Goal: Transaction & Acquisition: Purchase product/service

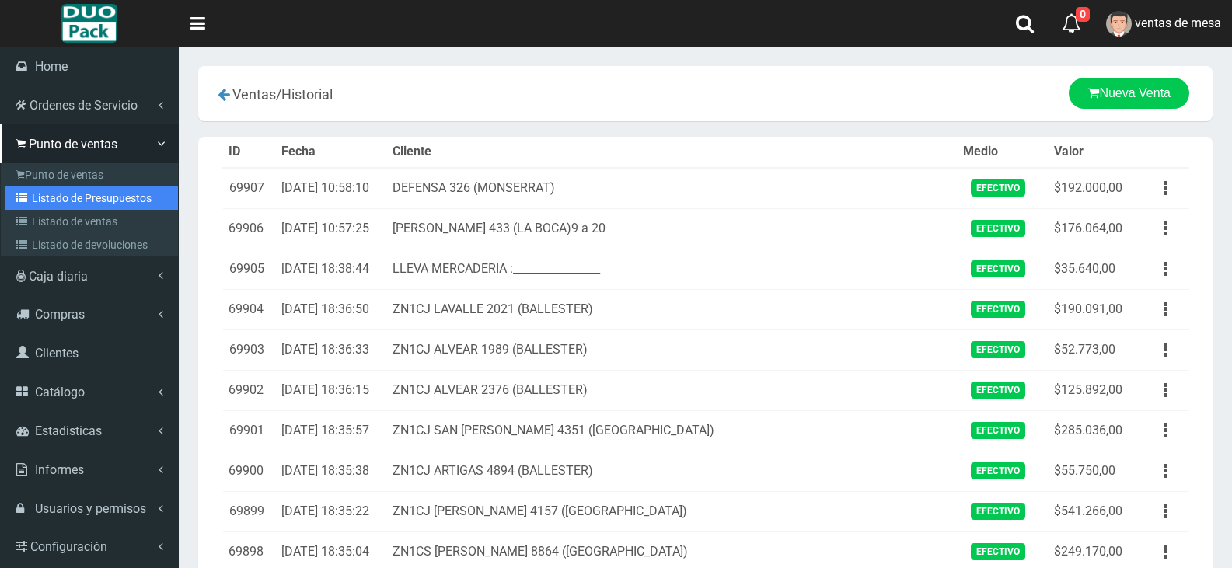
click at [36, 203] on link "Listado de Presupuestos" at bounding box center [91, 198] width 173 height 23
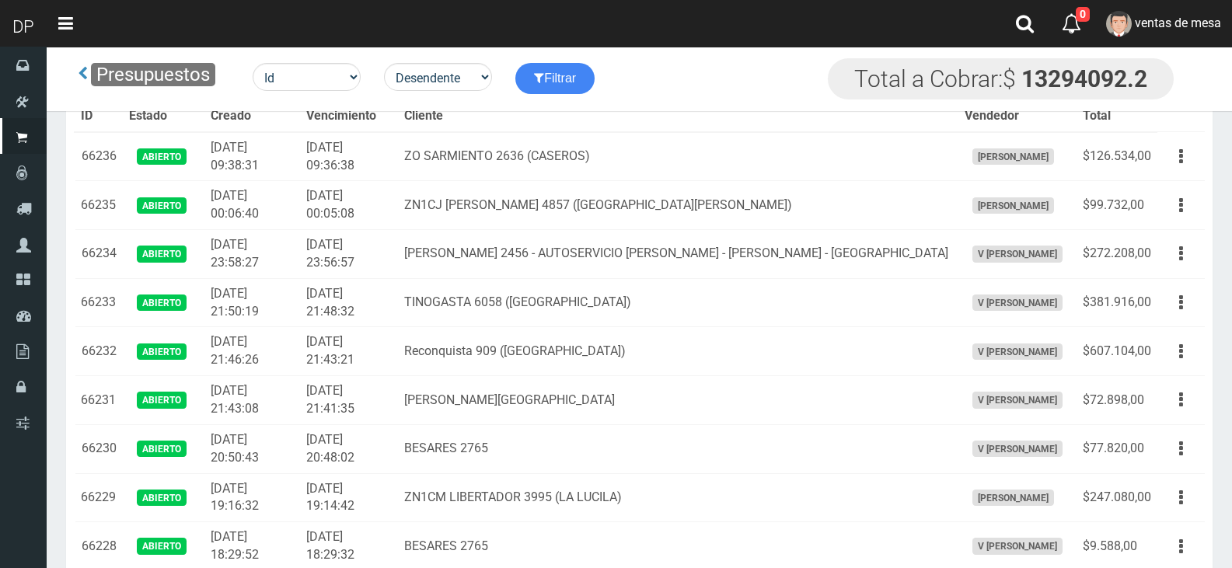
scroll to position [6286, 0]
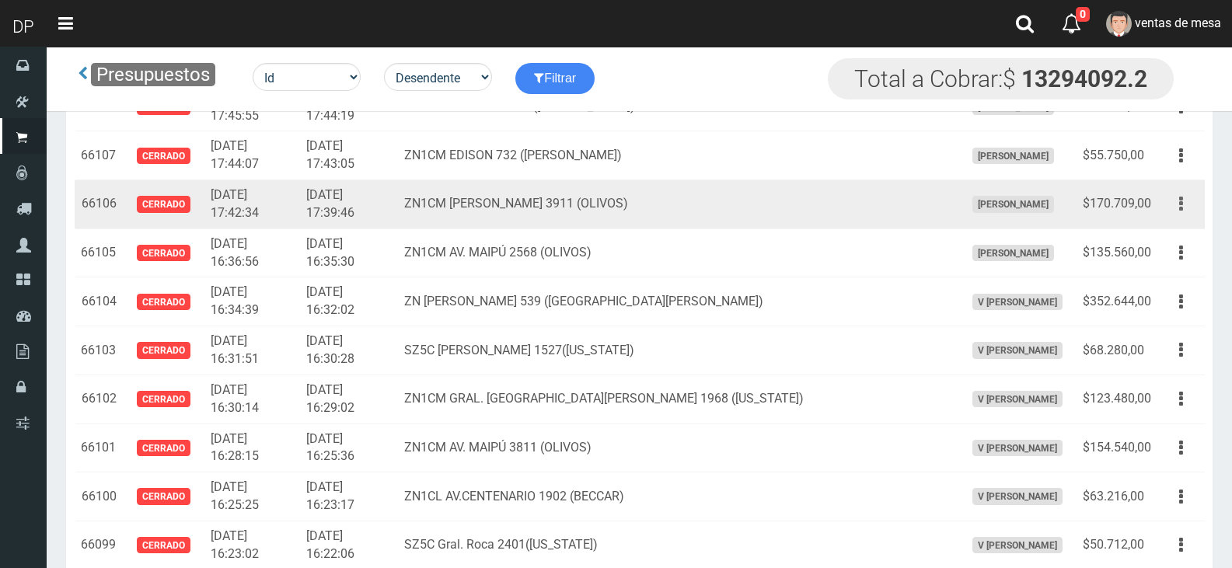
click at [1202, 206] on td "Editar Imprimir Eliminar" at bounding box center [1180, 204] width 47 height 49
drag, startPoint x: 1188, startPoint y: 210, endPoint x: 1181, endPoint y: 217, distance: 9.9
click at [1188, 211] on button "button" at bounding box center [1180, 203] width 35 height 27
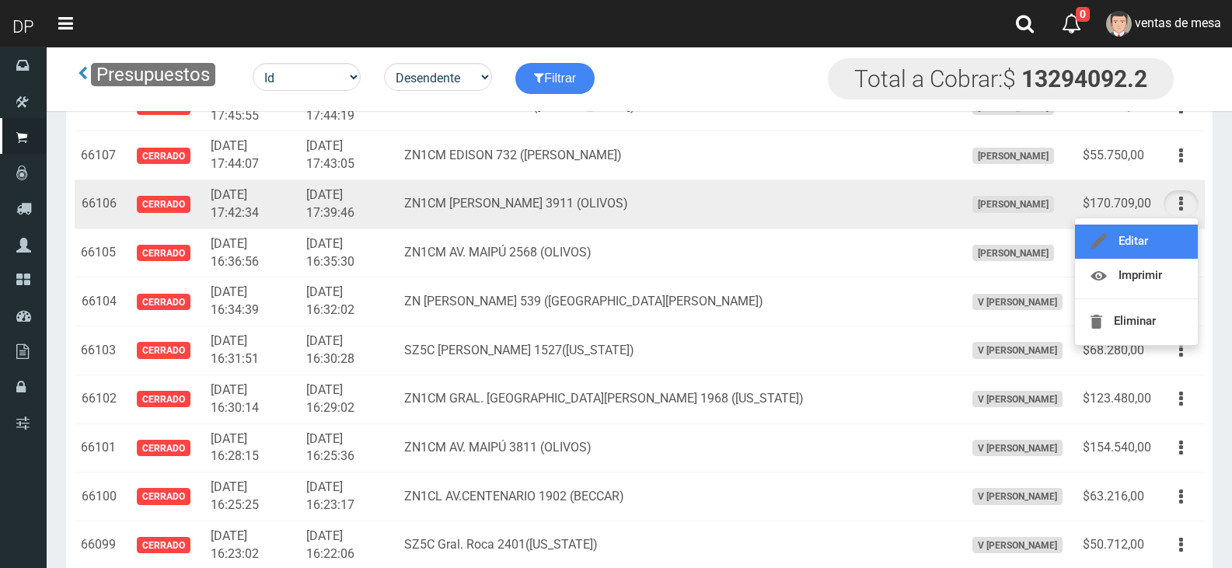
click at [1174, 235] on link "Editar" at bounding box center [1136, 242] width 123 height 34
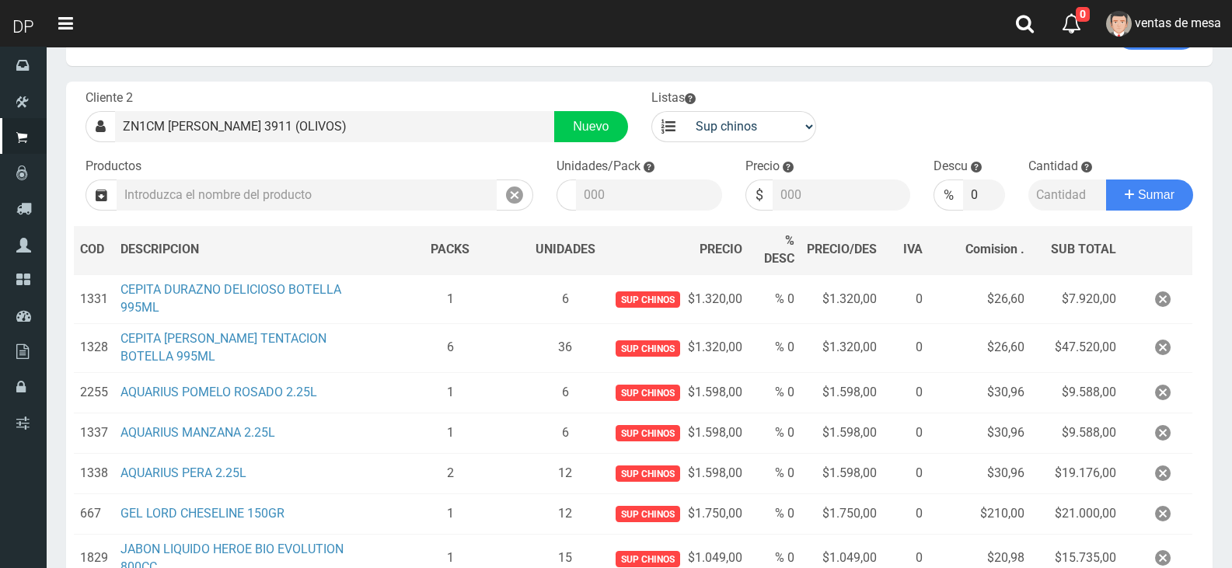
scroll to position [391, 0]
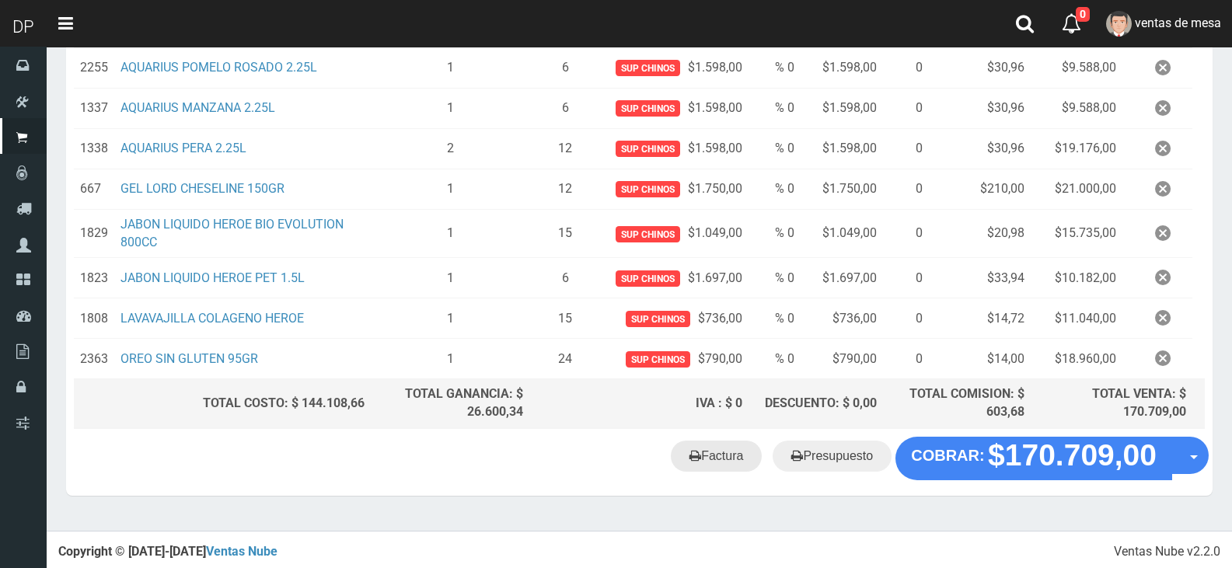
drag, startPoint x: 749, startPoint y: 483, endPoint x: 721, endPoint y: 466, distance: 32.8
click at [747, 481] on div "Factura Presupuesto COBRAR: $170.709,00 Opciones" at bounding box center [639, 466] width 1146 height 59
click at [723, 465] on link "Factura" at bounding box center [716, 456] width 91 height 31
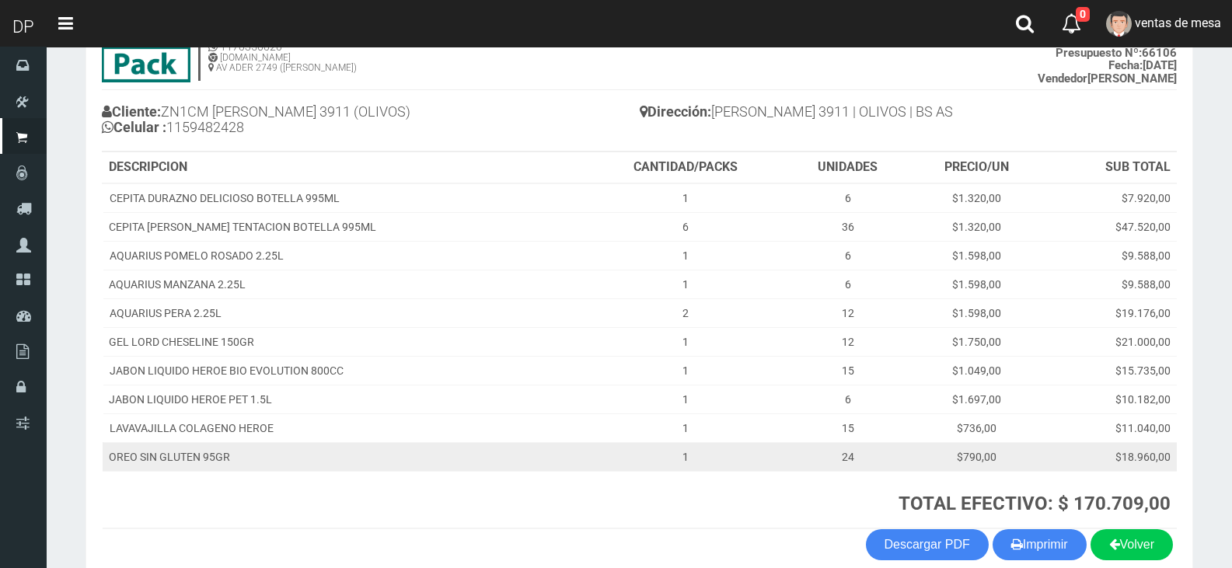
scroll to position [204, 0]
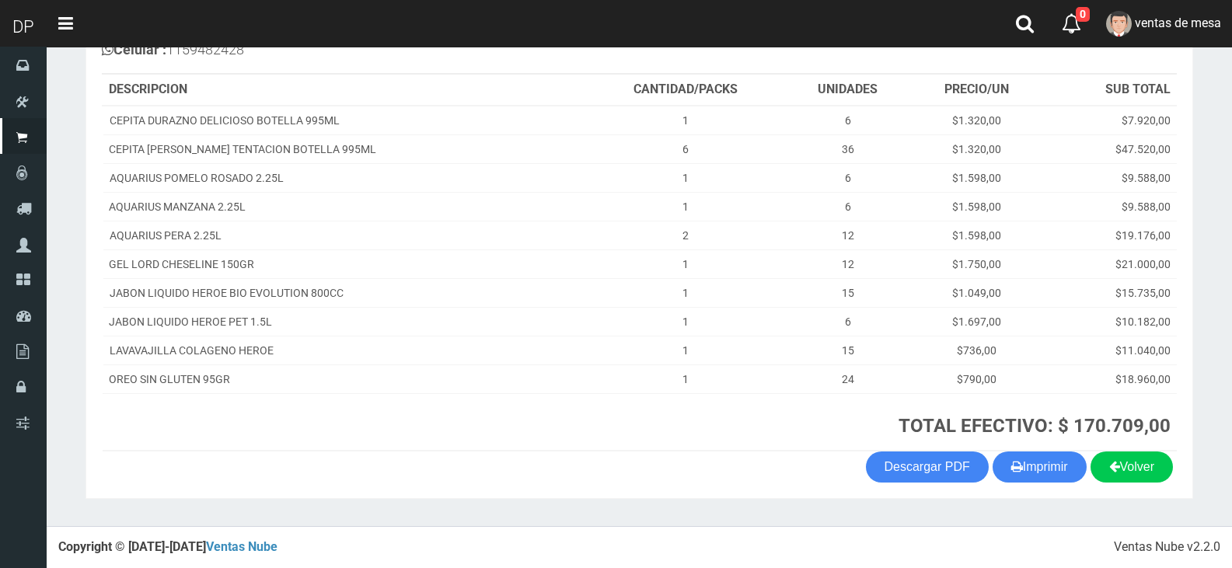
click at [1041, 487] on section "1123346941 1170356020 WWW.DUOPACKS.COM.AR AV ADER 2749 (MUNRO) VENTA Nº 69778 P…" at bounding box center [638, 212] width 1107 height 573
click at [1041, 480] on button "Imprimir" at bounding box center [1039, 467] width 94 height 31
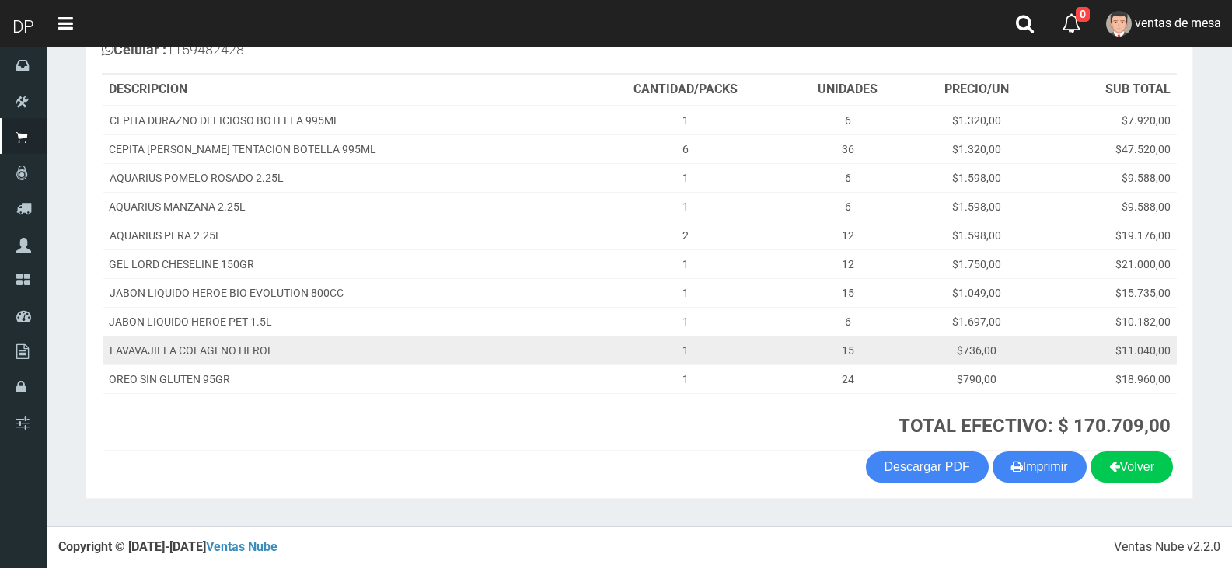
click at [547, 347] on td "LAVAVAJILLA COLAGENO HEROE" at bounding box center [344, 350] width 482 height 29
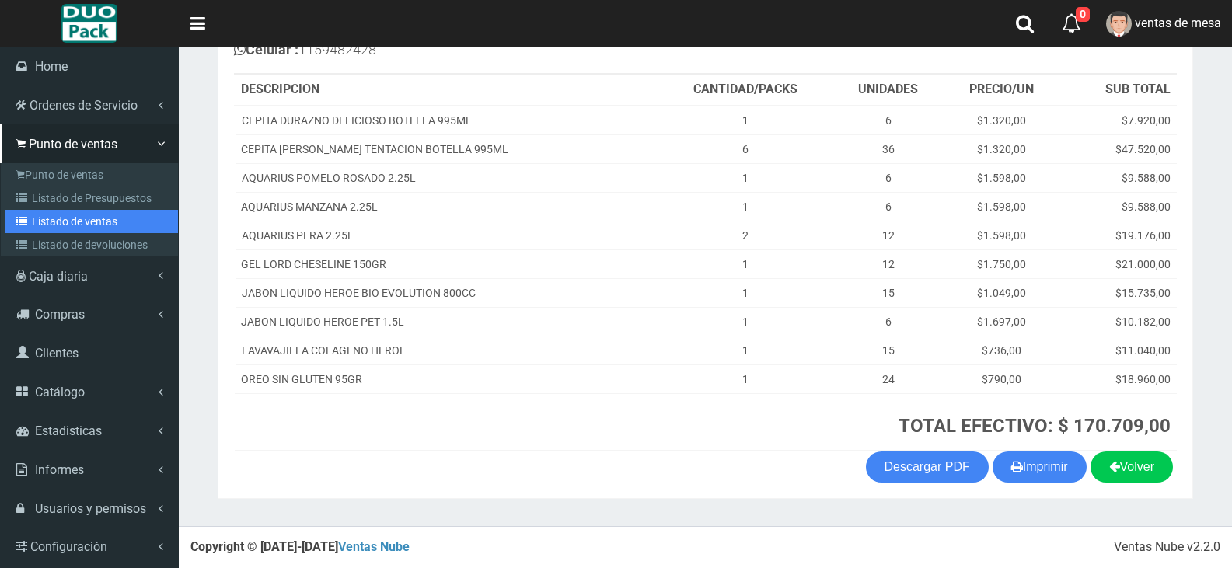
click at [53, 223] on link "Listado de ventas" at bounding box center [91, 221] width 173 height 23
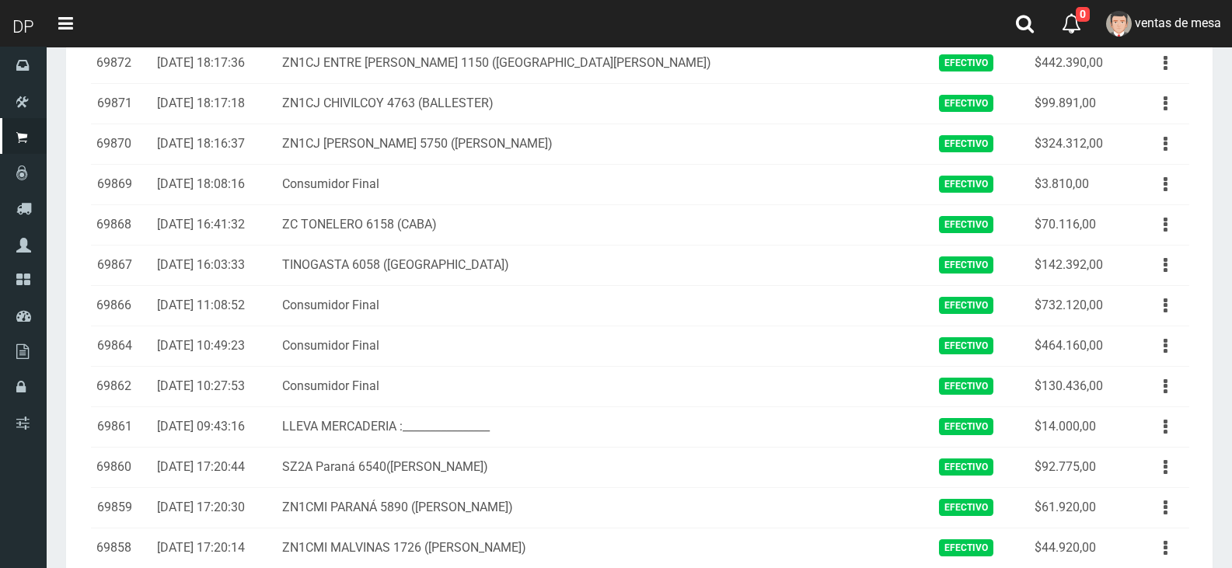
scroll to position [1770, 0]
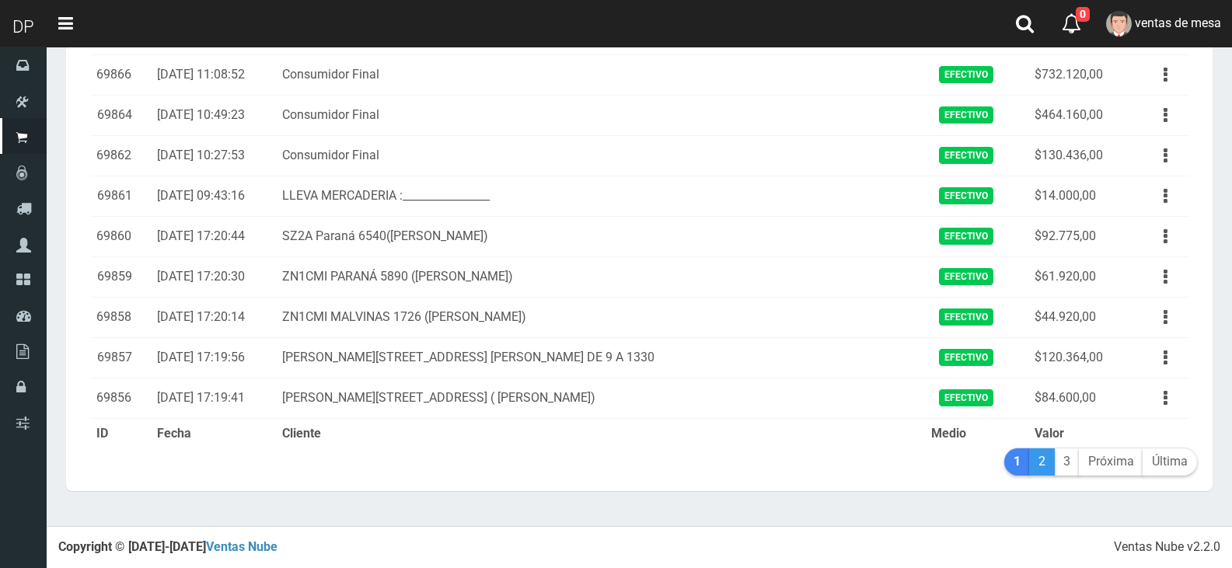
click at [1038, 459] on link "2" at bounding box center [1042, 461] width 26 height 27
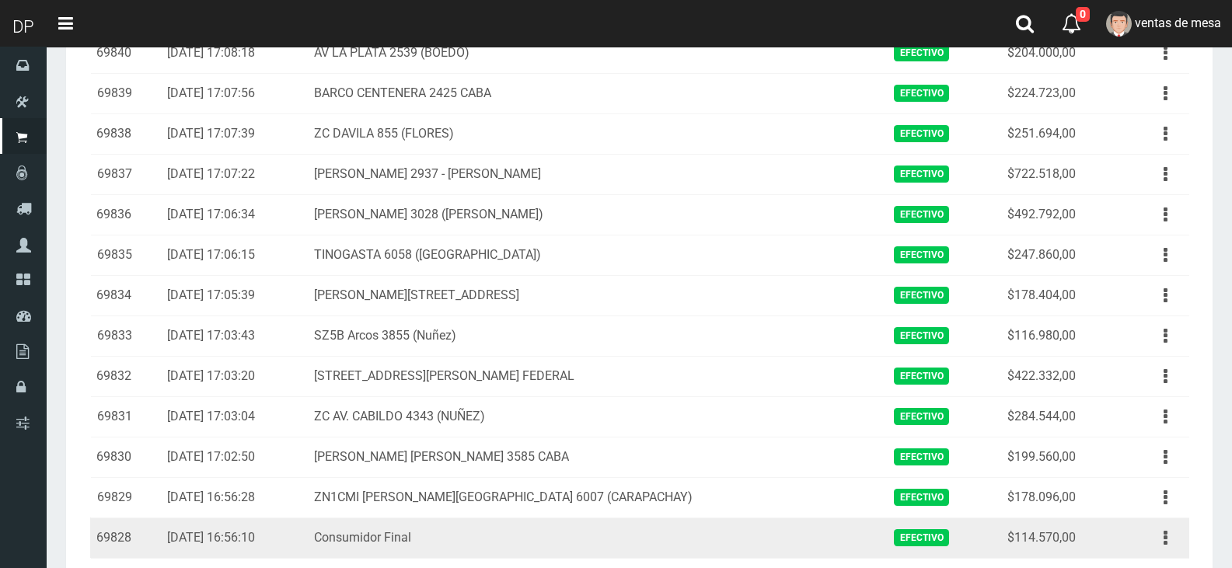
scroll to position [777, 0]
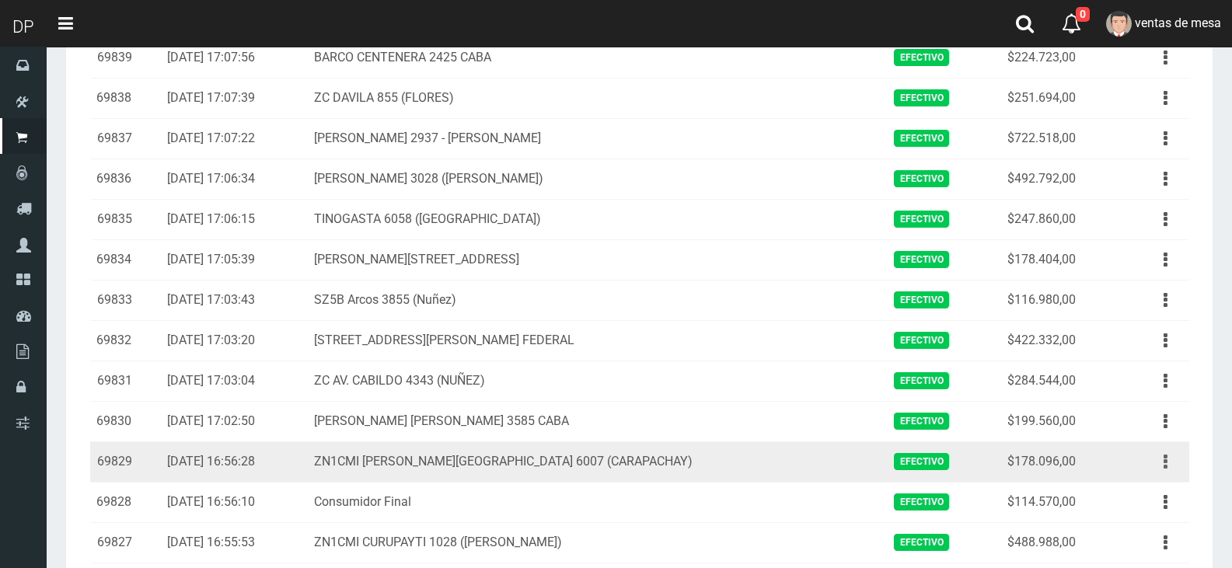
click at [1166, 466] on icon "button" at bounding box center [1165, 461] width 4 height 27
click at [1155, 495] on link "Ver" at bounding box center [1120, 500] width 123 height 34
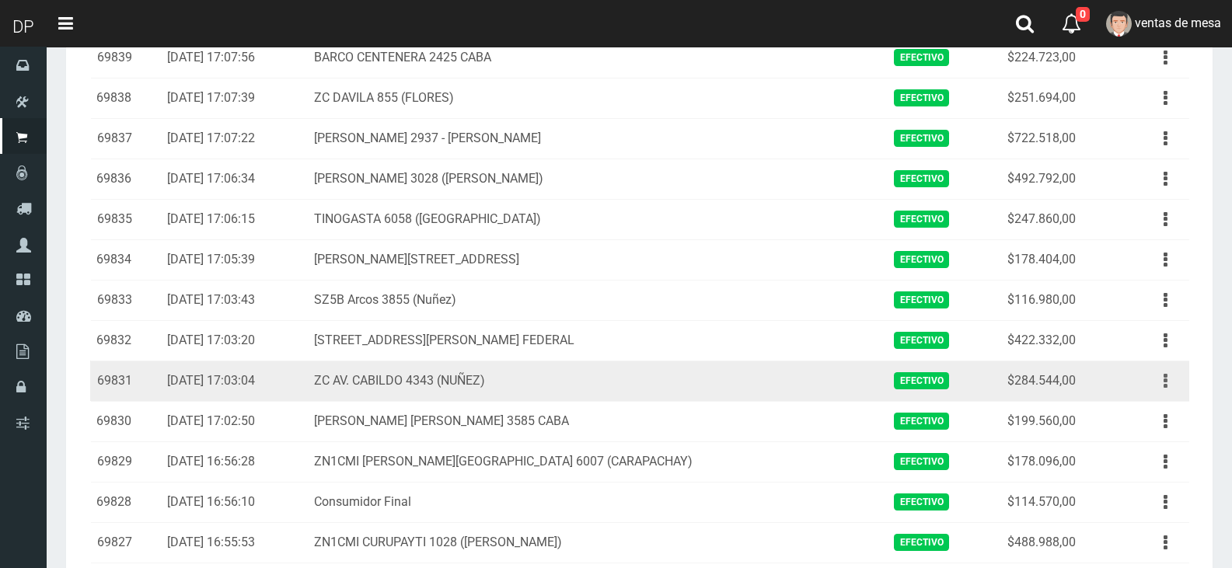
click at [1155, 382] on button "button" at bounding box center [1165, 381] width 35 height 27
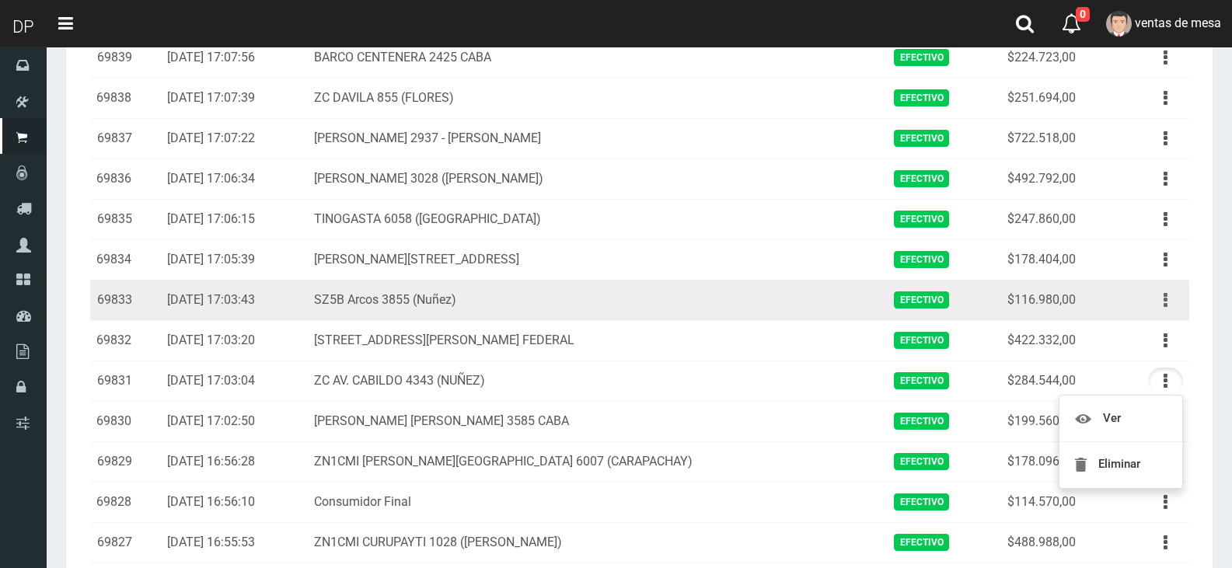
click at [1167, 291] on icon "button" at bounding box center [1165, 300] width 4 height 27
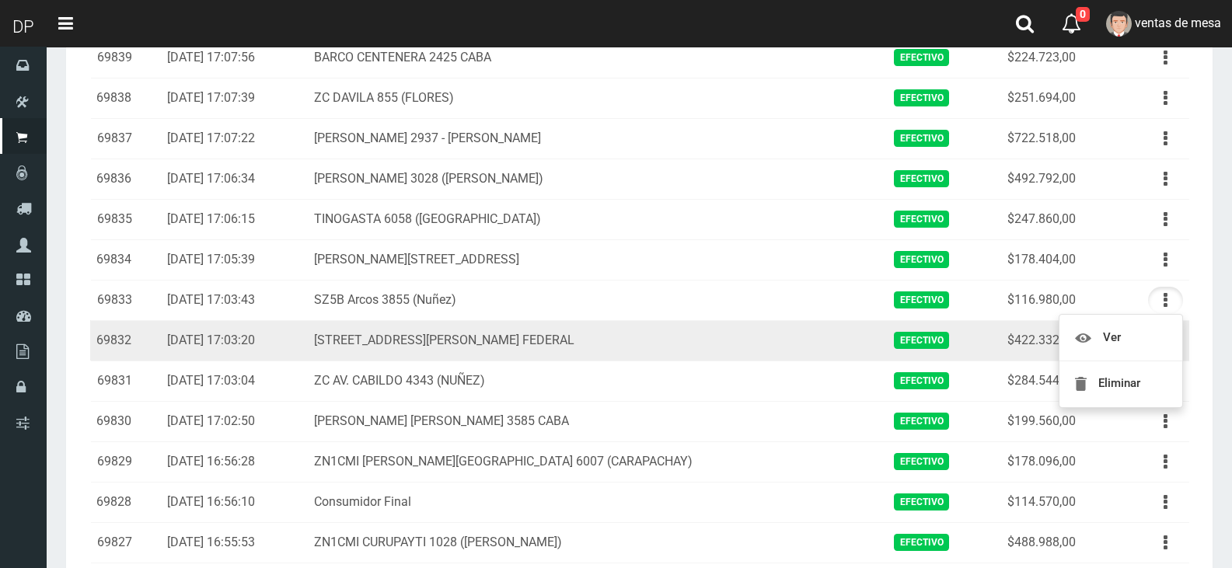
click at [628, 347] on td "AV RICARDO BALBIN 4150 CAP FEDERAL" at bounding box center [594, 340] width 573 height 40
click at [1174, 337] on button "button" at bounding box center [1165, 340] width 35 height 27
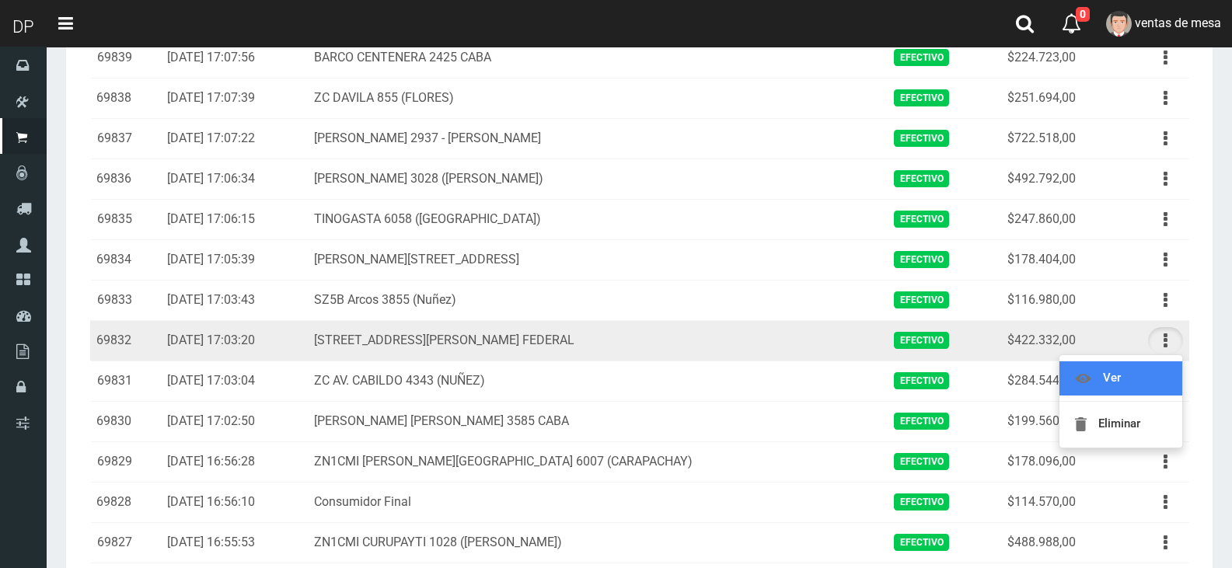
click at [1168, 376] on link "Ver" at bounding box center [1120, 378] width 123 height 34
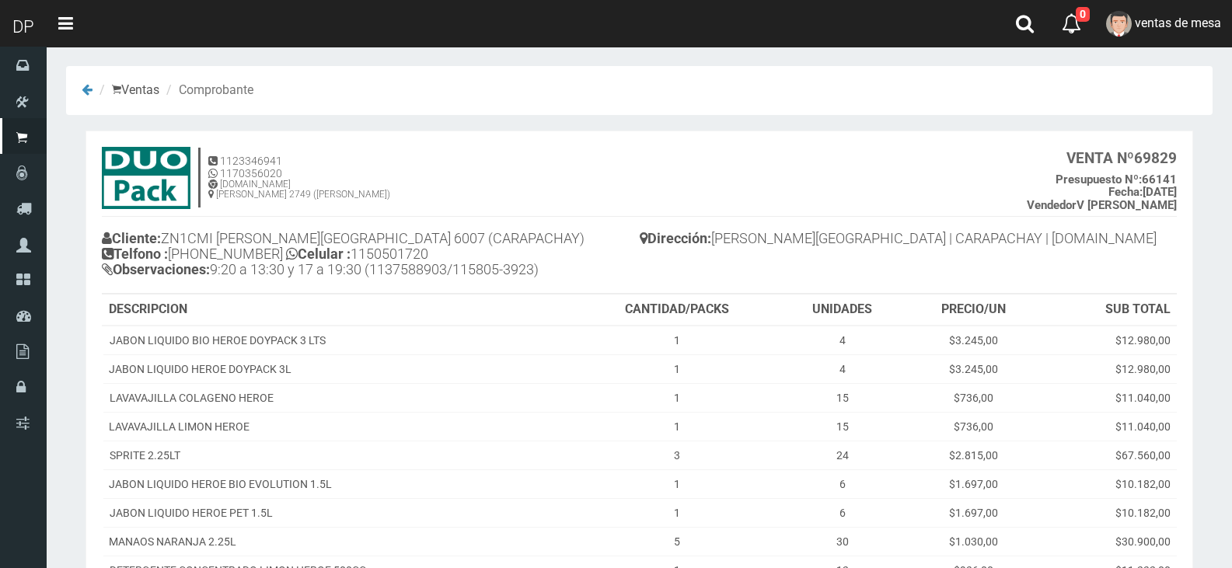
scroll to position [191, 0]
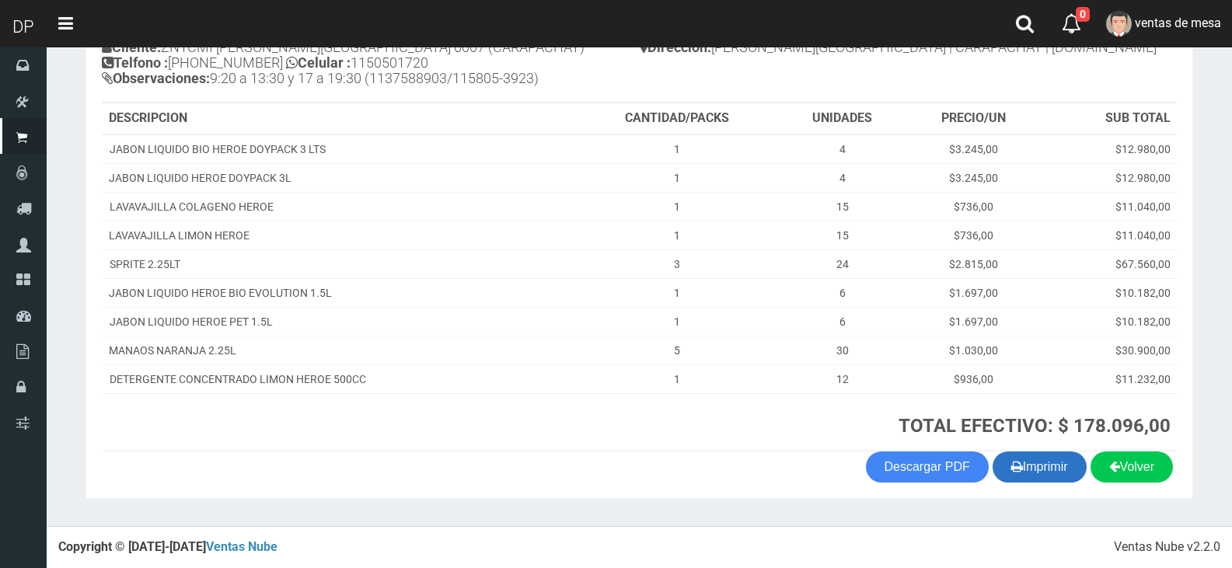
click at [1024, 481] on button "Imprimir" at bounding box center [1039, 467] width 94 height 31
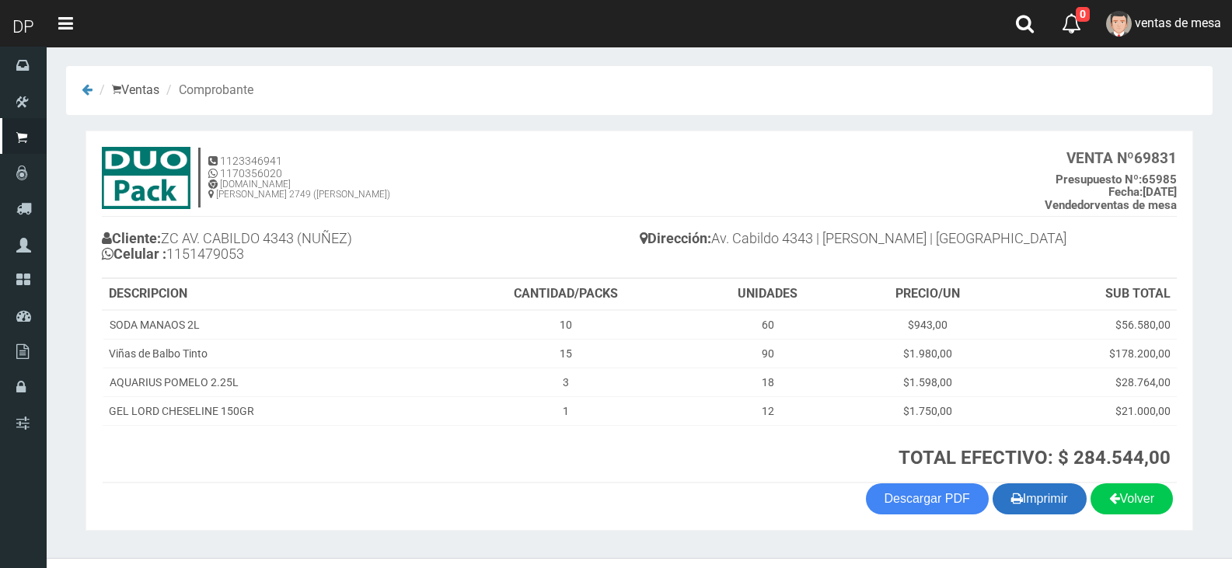
click at [1036, 497] on button "Imprimir" at bounding box center [1039, 498] width 94 height 31
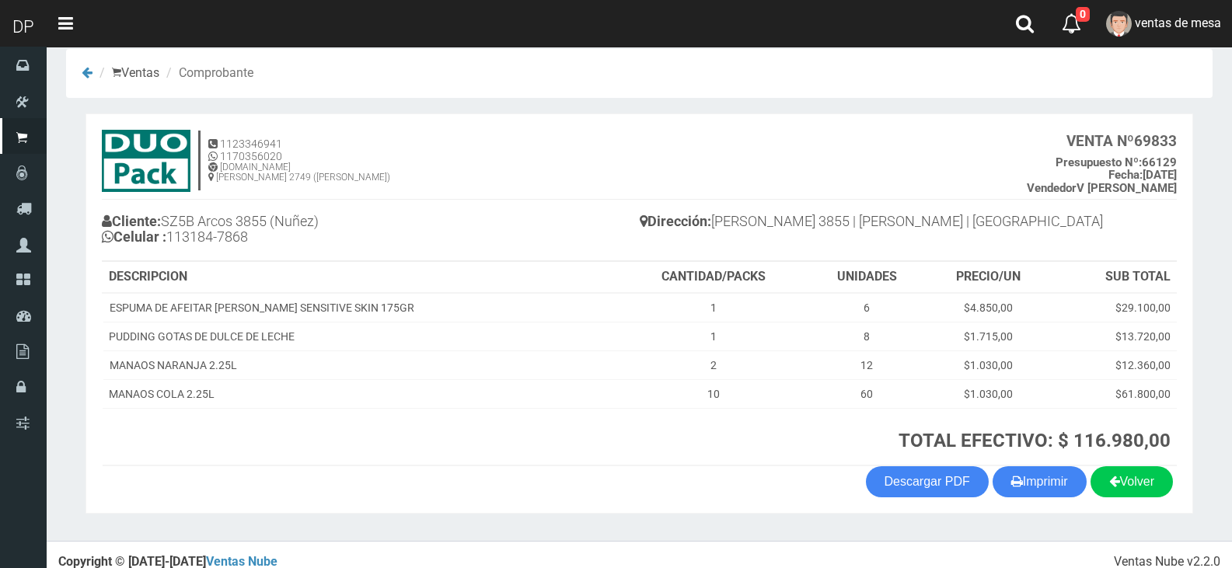
scroll to position [32, 0]
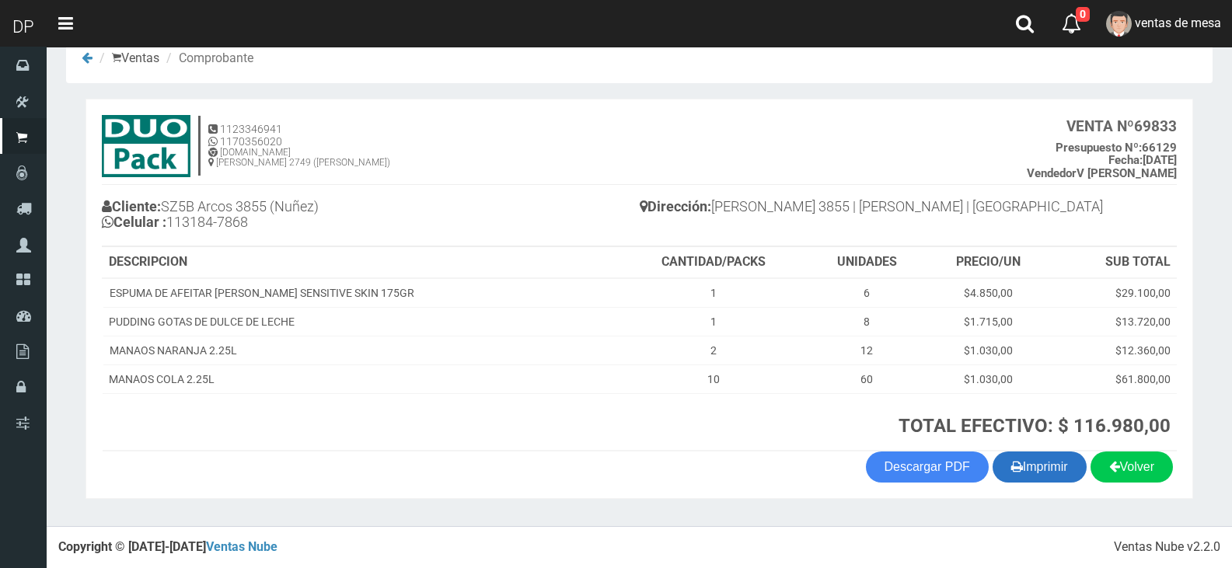
click at [1038, 478] on button "Imprimir" at bounding box center [1039, 467] width 94 height 31
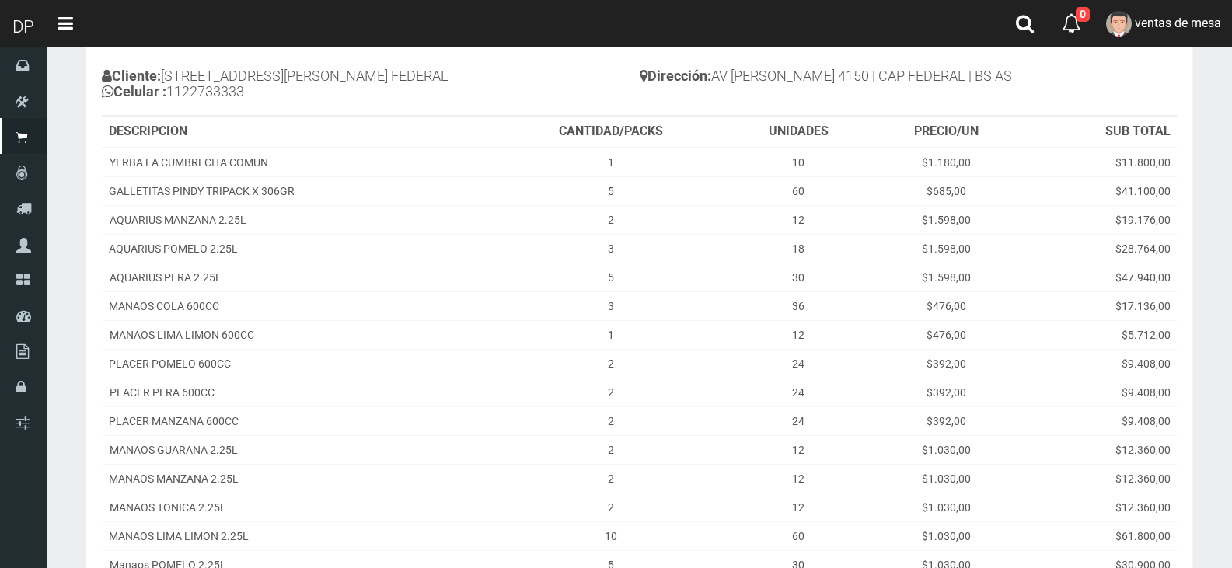
scroll to position [406, 0]
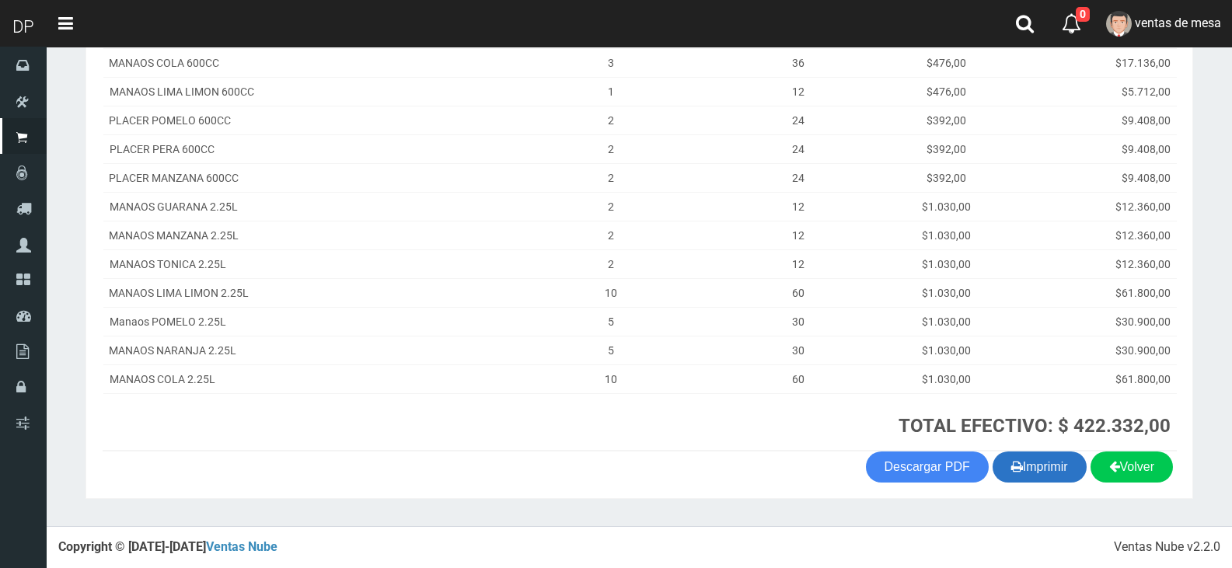
click at [1016, 461] on button "Imprimir" at bounding box center [1039, 467] width 94 height 31
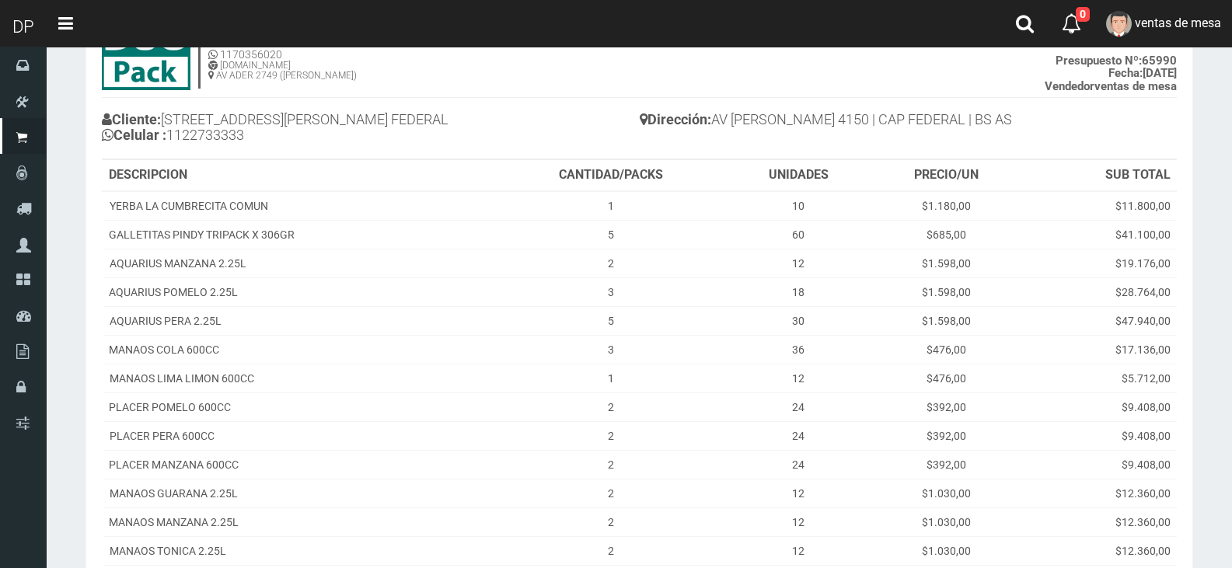
scroll to position [95, 0]
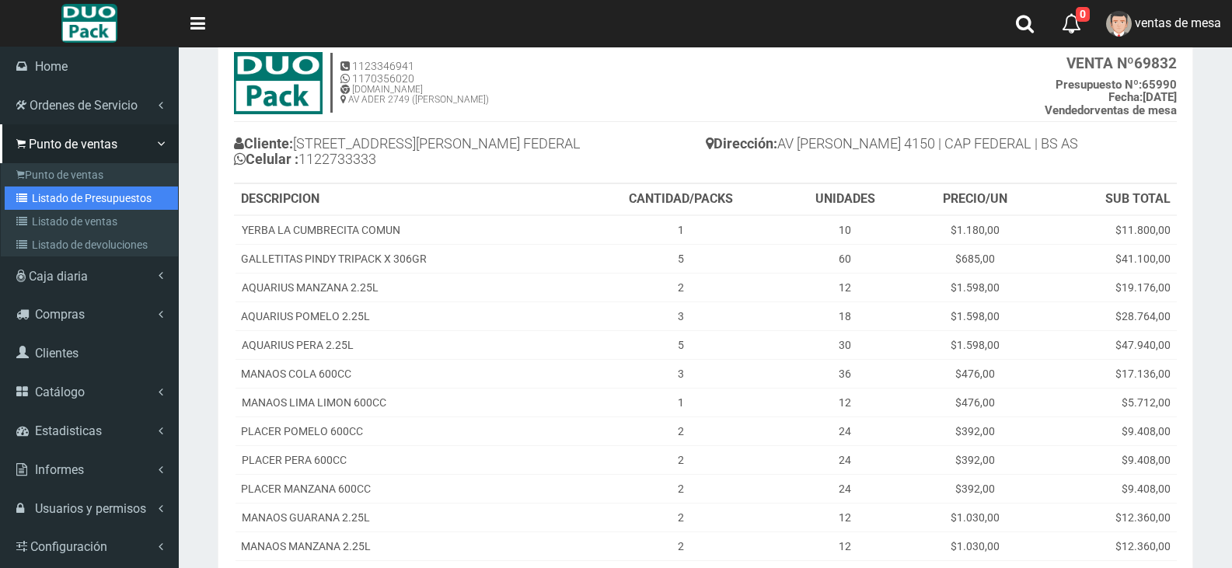
click at [37, 204] on link "Listado de Presupuestos" at bounding box center [91, 198] width 173 height 23
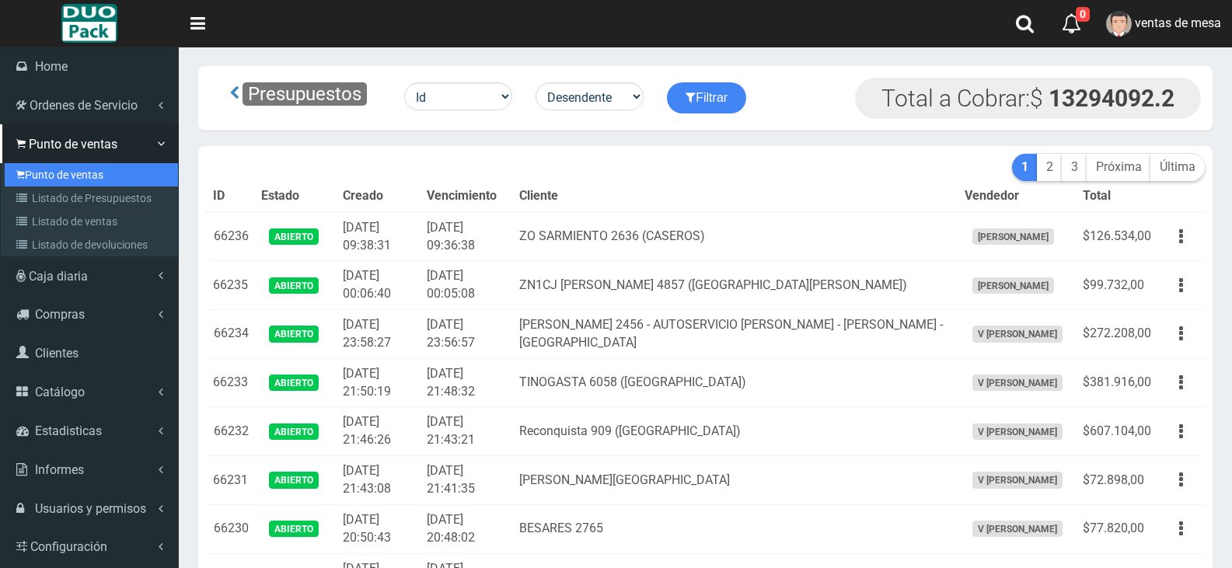
click at [72, 173] on link "Punto de ventas" at bounding box center [91, 174] width 173 height 23
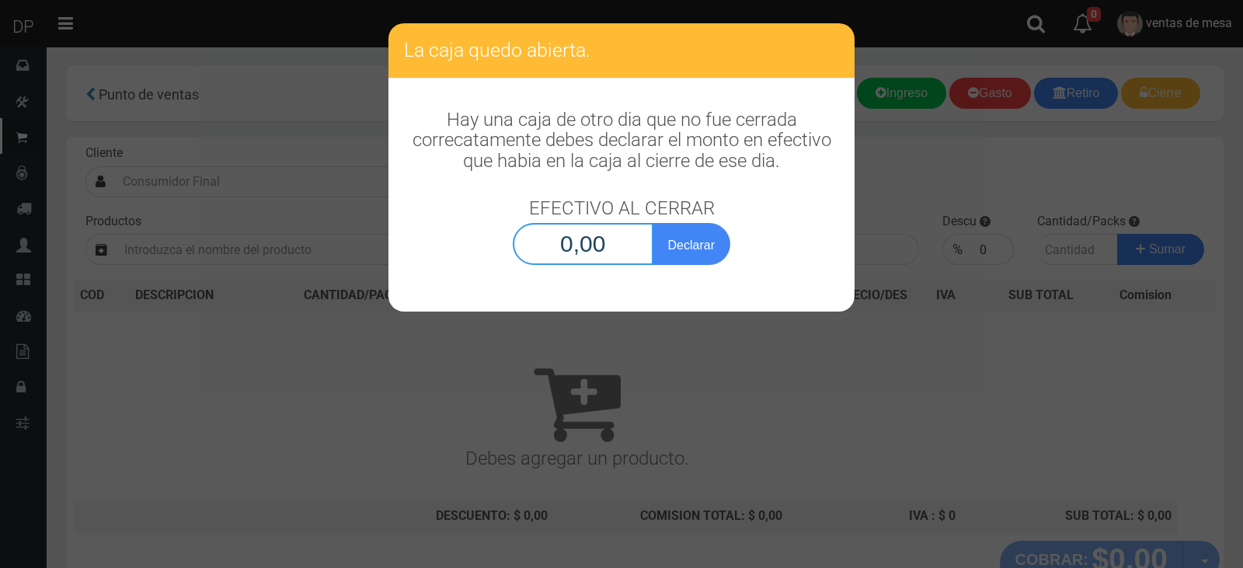
click at [596, 247] on input "0,00" at bounding box center [583, 244] width 141 height 42
type input "1,00"
click at [653, 223] on button "Declarar" at bounding box center [692, 244] width 78 height 42
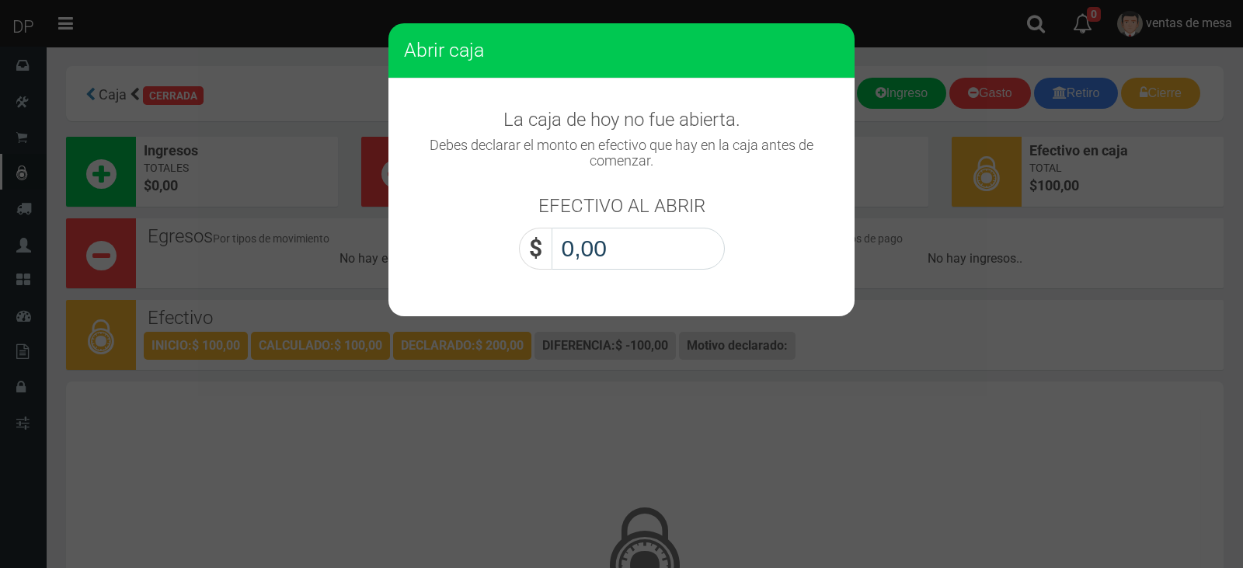
drag, startPoint x: 649, startPoint y: 259, endPoint x: 651, endPoint y: 269, distance: 10.2
click at [652, 262] on input "0,00" at bounding box center [638, 249] width 173 height 42
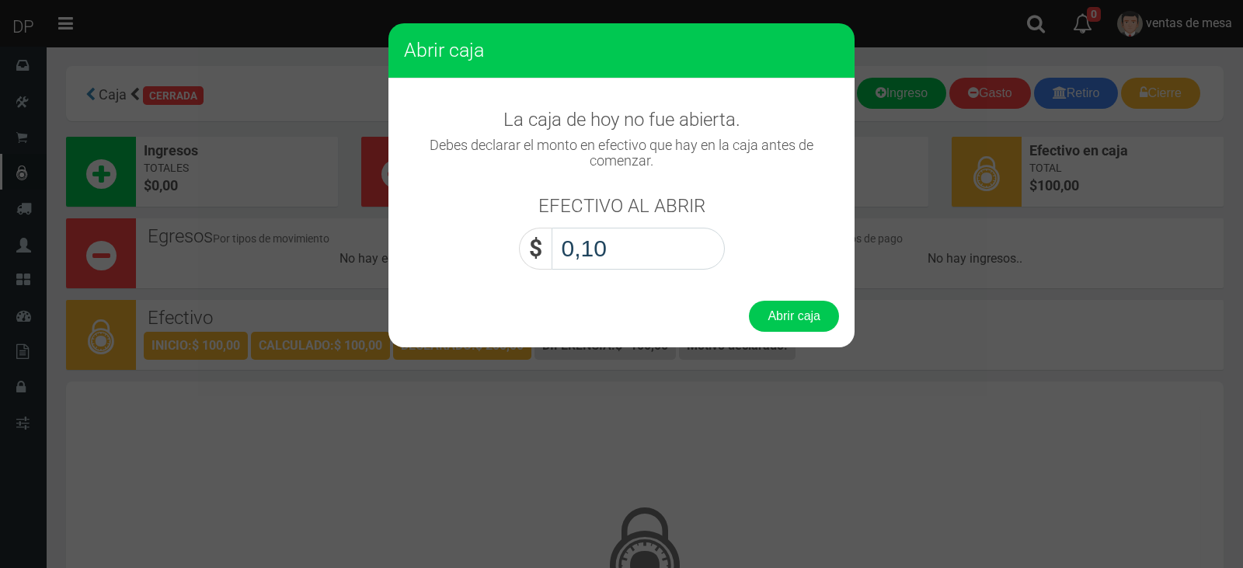
type input "1,00"
click at [749, 301] on button "Abrir caja" at bounding box center [794, 316] width 90 height 31
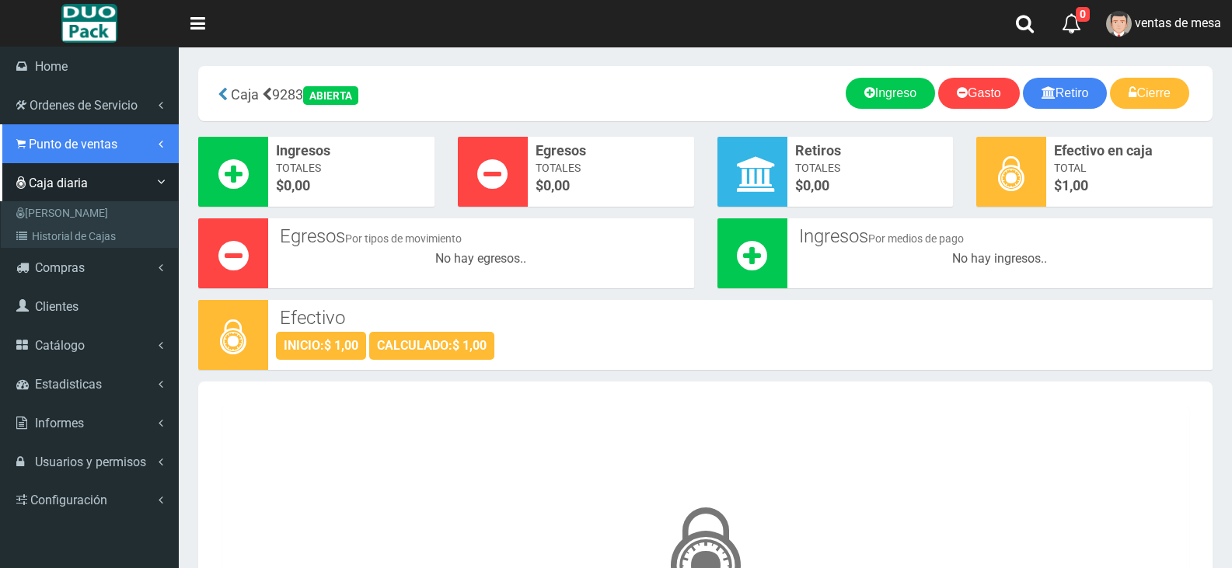
click at [104, 159] on link "Punto de ventas" at bounding box center [89, 143] width 179 height 39
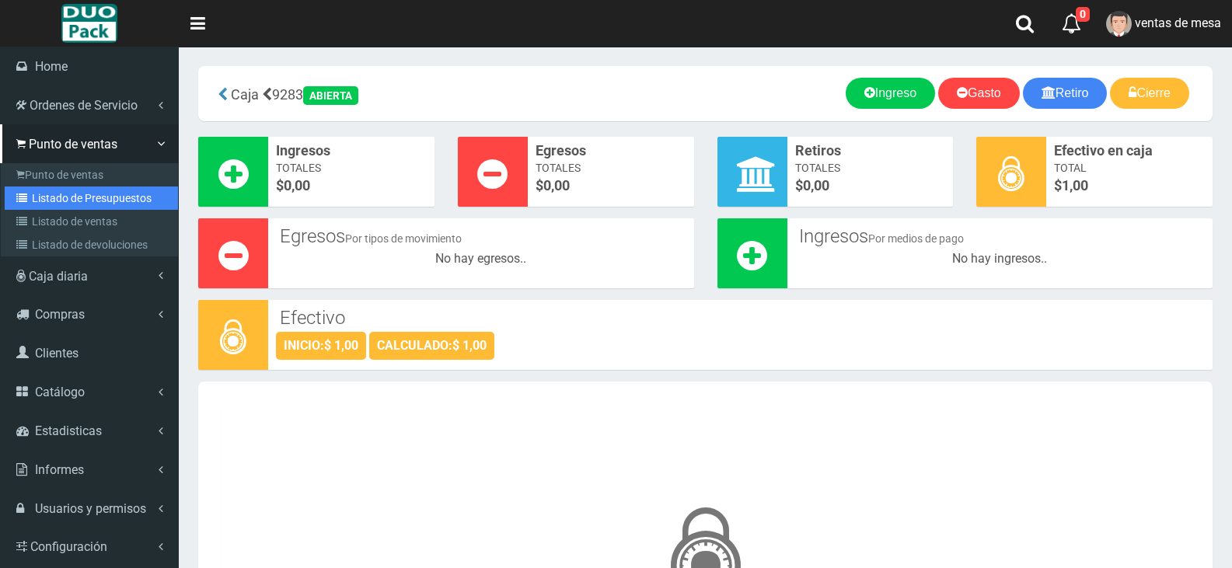
click at [127, 203] on link "Listado de Presupuestos" at bounding box center [91, 198] width 173 height 23
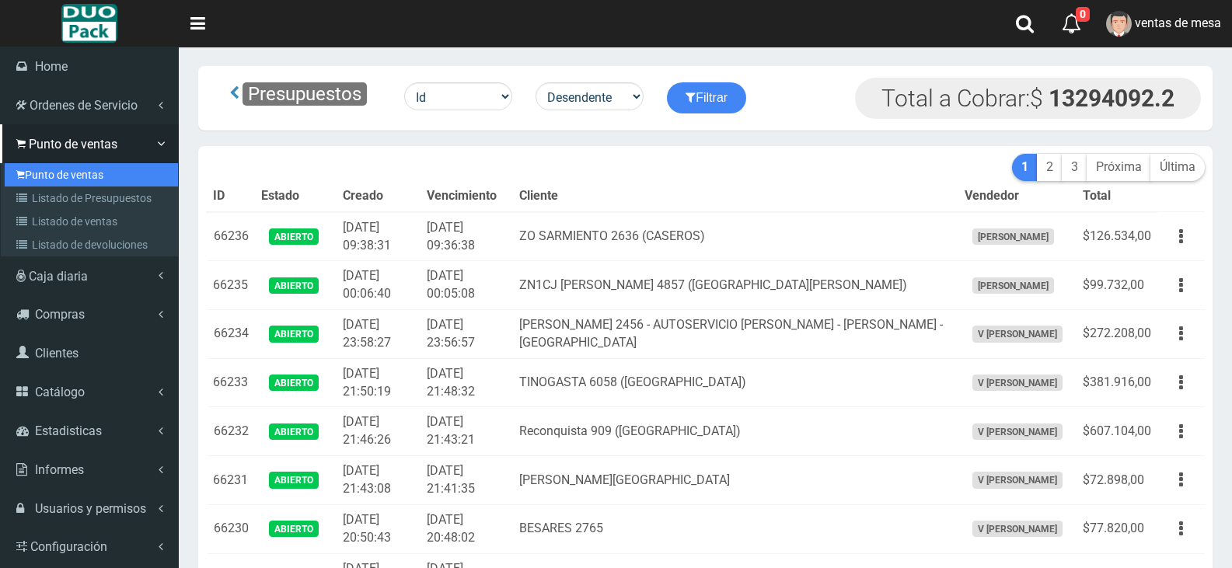
click at [89, 180] on link "Punto de ventas" at bounding box center [91, 174] width 173 height 23
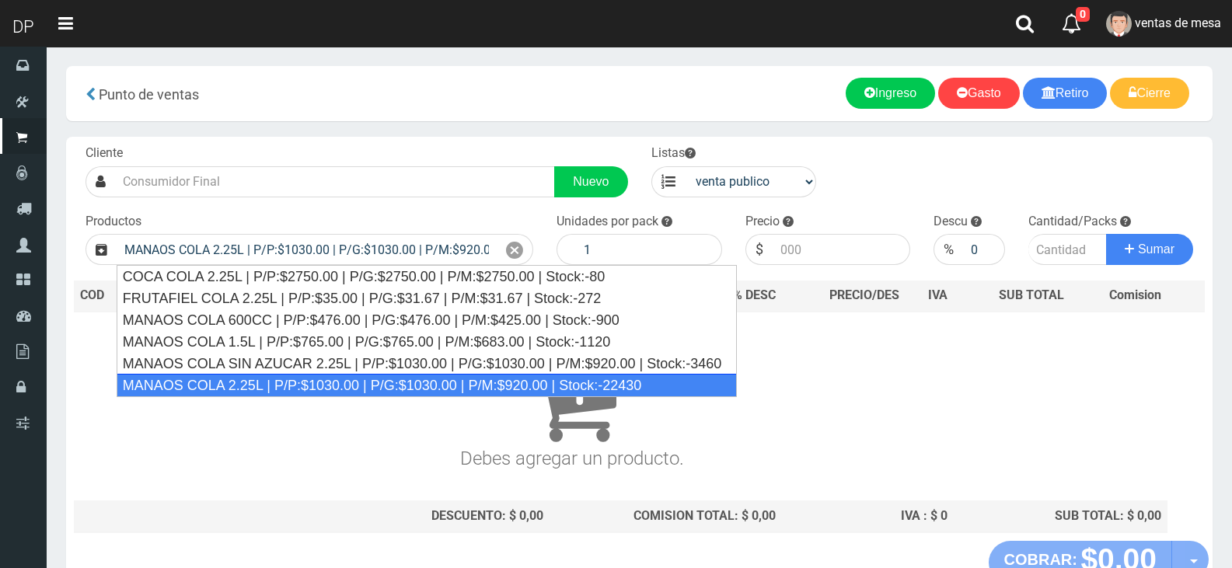
type input "MANAOS COLA 2.25L | P/P:$1030.00 | P/G:$1030.00 | P/M:$920.00 | Stock:-22430"
type input "6"
type input "1030.00"
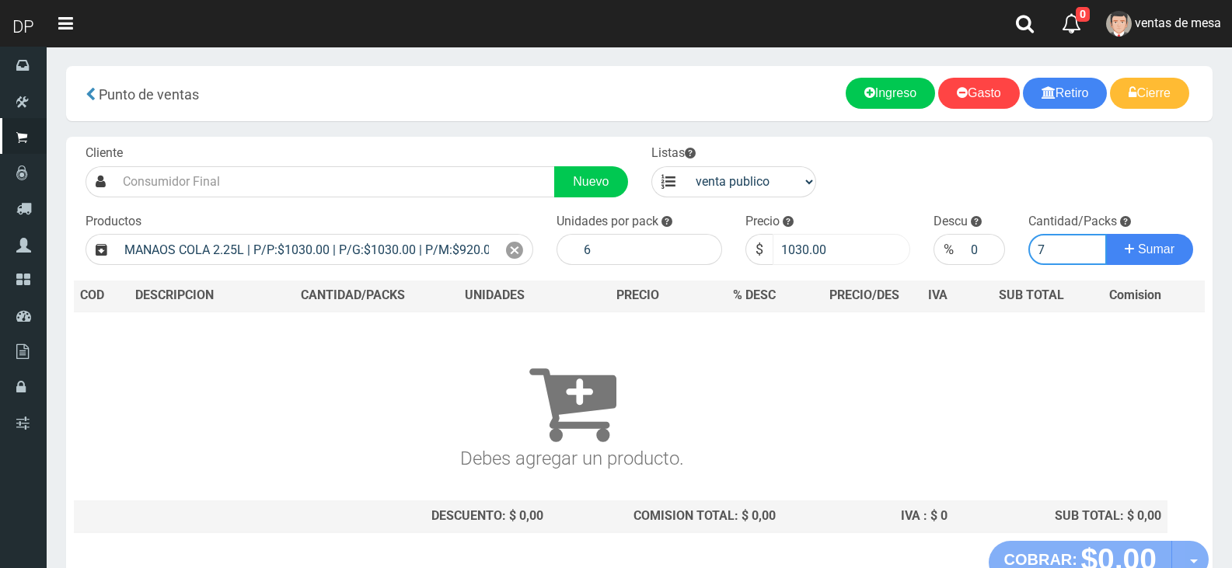
type input "7"
click at [789, 245] on input "1030.00" at bounding box center [842, 249] width 138 height 31
type input "967"
click at [1106, 234] on button "Sumar" at bounding box center [1149, 249] width 87 height 31
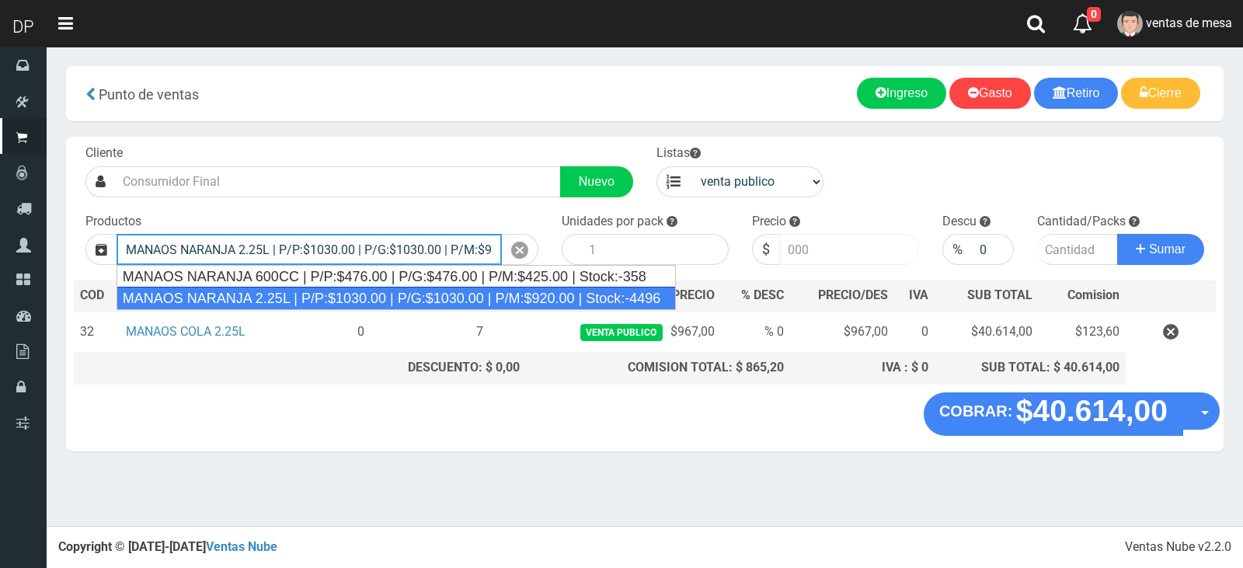
type input "MANAOS NARANJA 2.25L | P/P:$1030.00 | P/G:$1030.00 | P/M:$920.00 | Stock:-4496"
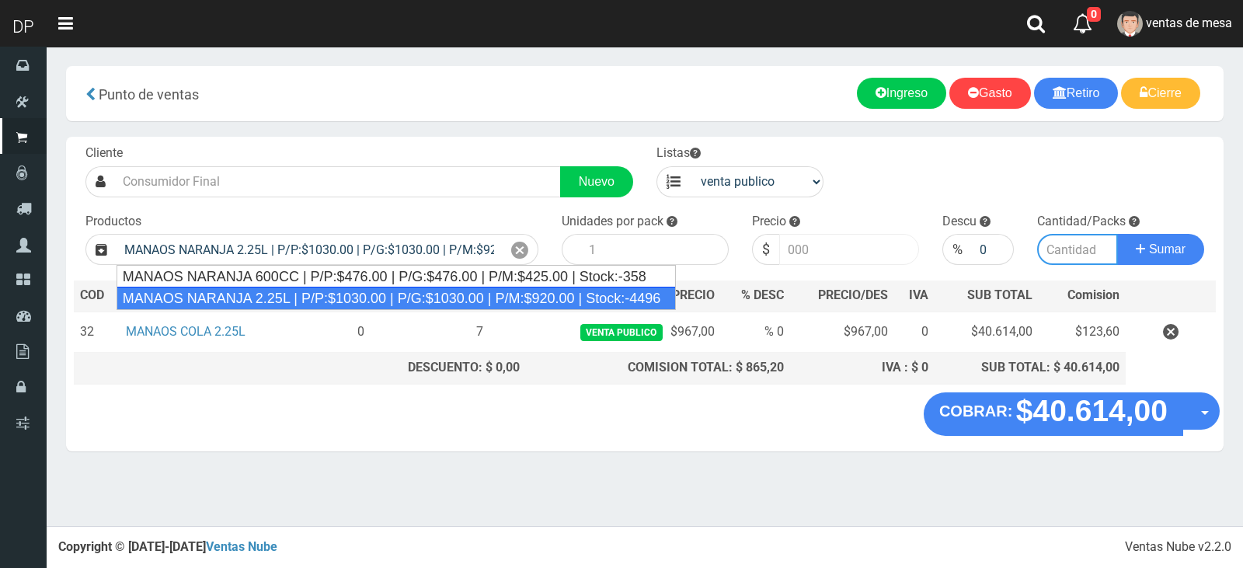
type input "6"
type input "1030.00"
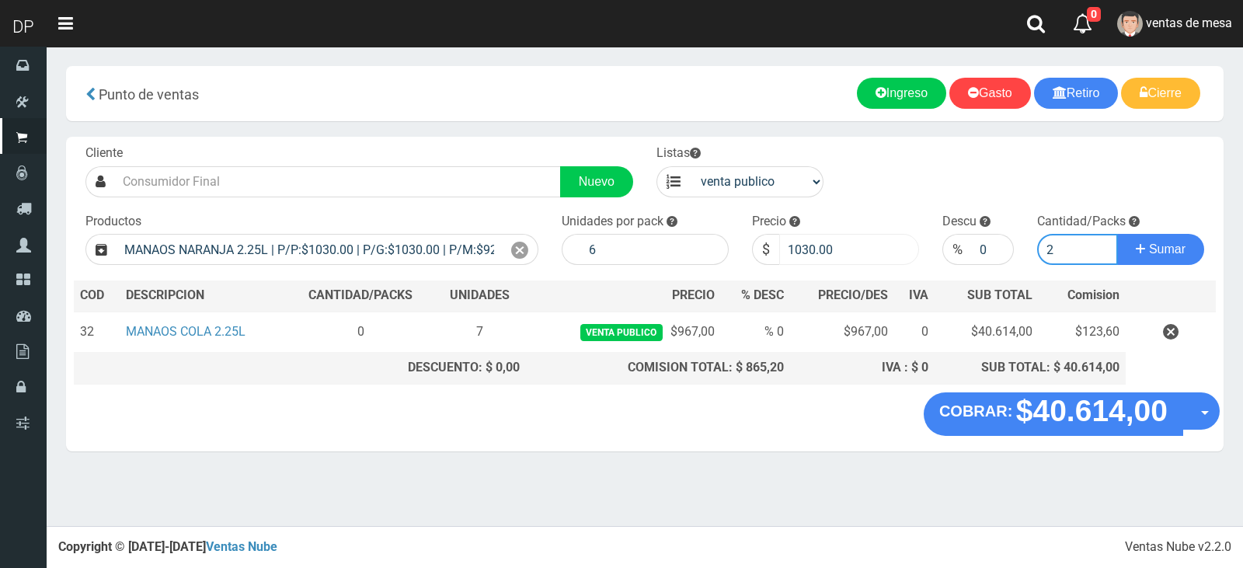
type input "2"
click at [821, 255] on input "1030.00" at bounding box center [850, 249] width 140 height 31
type input "967"
click at [1118, 234] on button "Sumar" at bounding box center [1161, 249] width 87 height 31
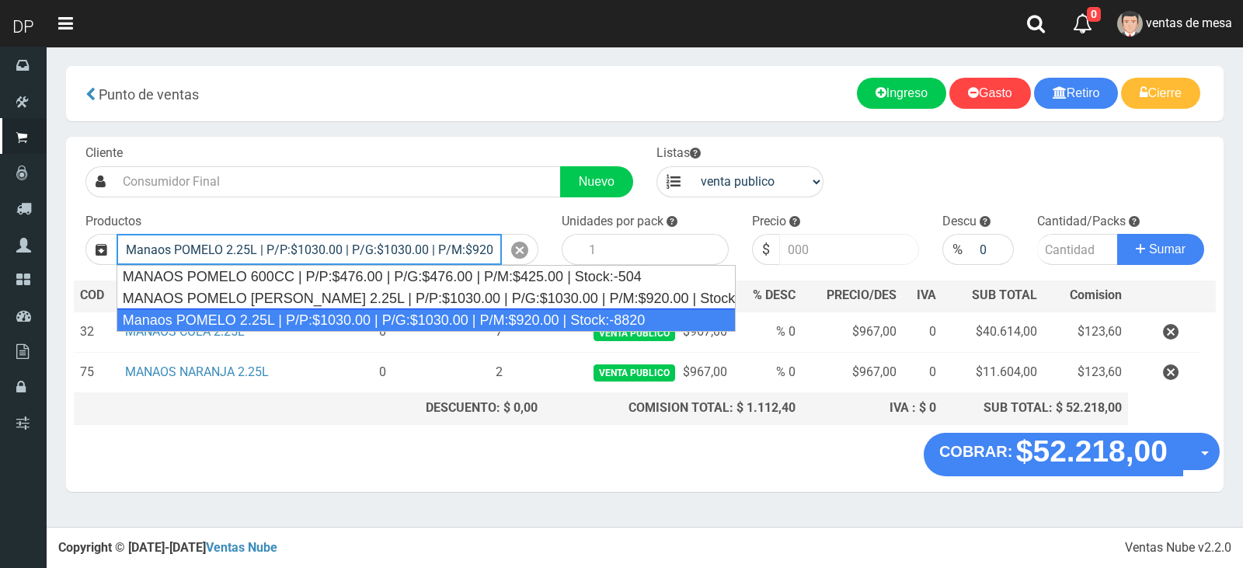
type input "Manaos POMELO 2.25L | P/P:$1030.00 | P/G:$1030.00 | P/M:$920.00 | Stock:-8820"
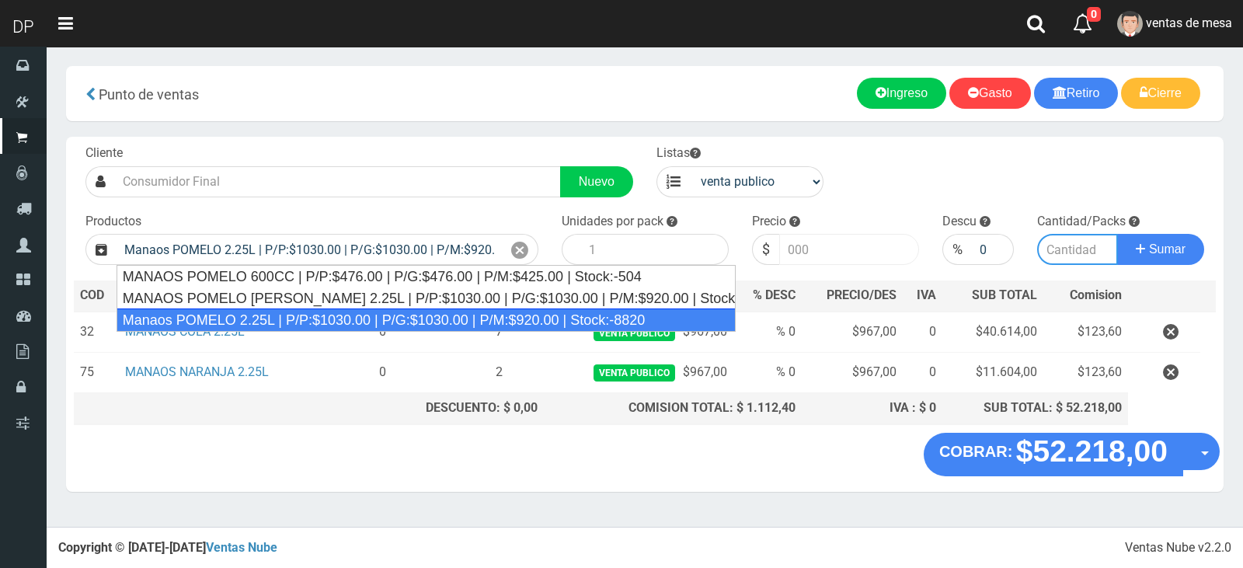
type input "6"
type input "1030.00"
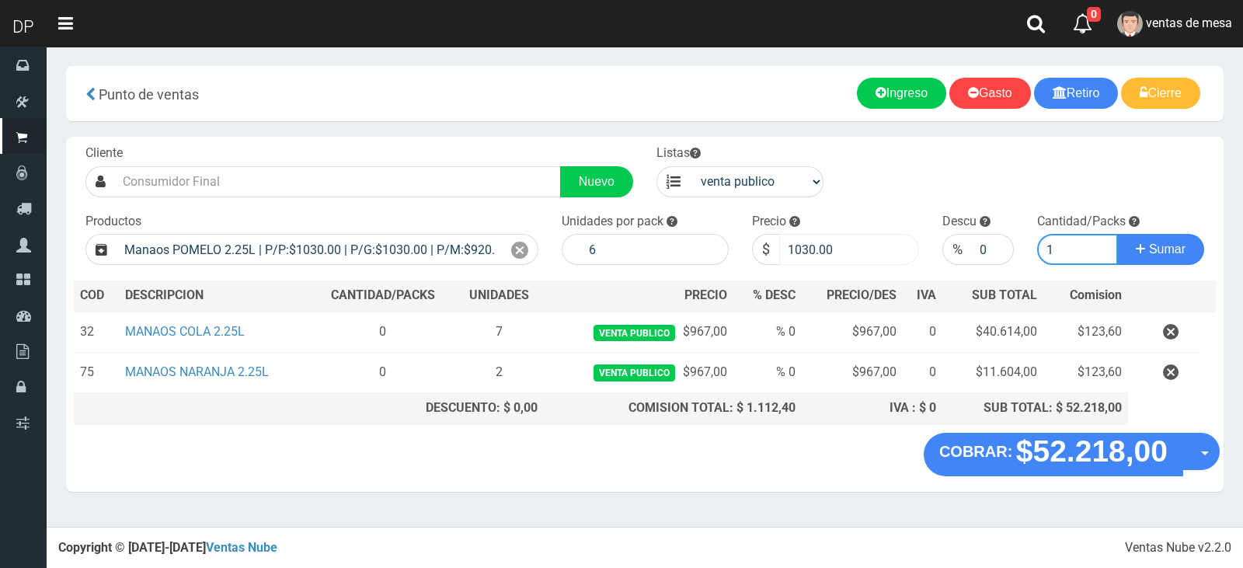
type input "1"
click at [821, 255] on input "1030.00" at bounding box center [850, 249] width 140 height 31
type input "967"
click at [1118, 234] on button "Sumar" at bounding box center [1161, 249] width 87 height 31
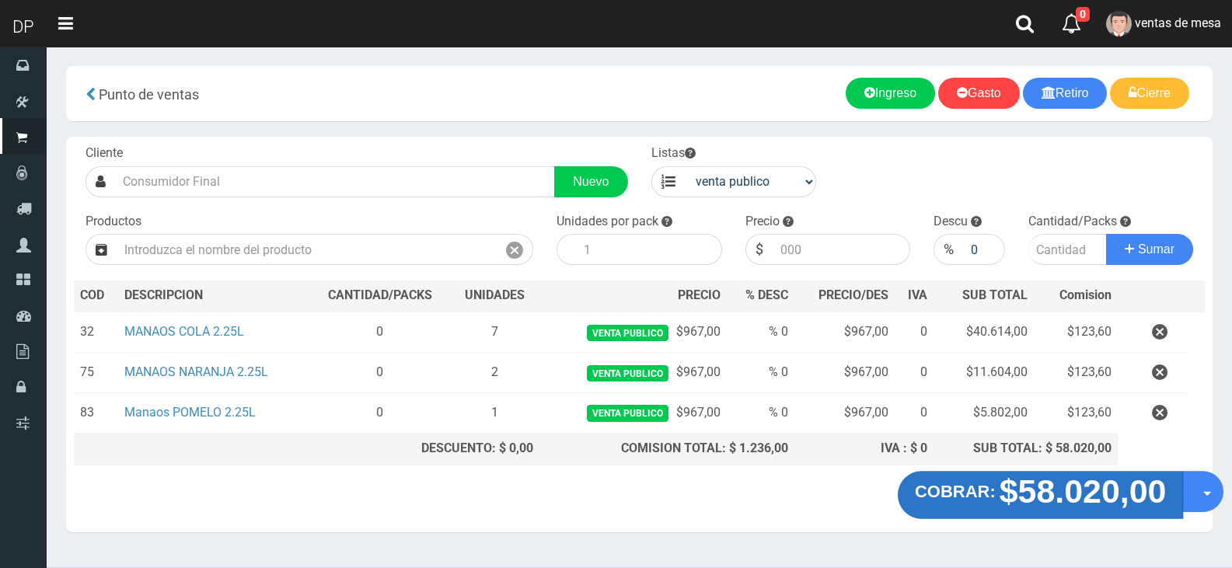
click at [1015, 500] on strong "$58.020,00" at bounding box center [1082, 491] width 167 height 37
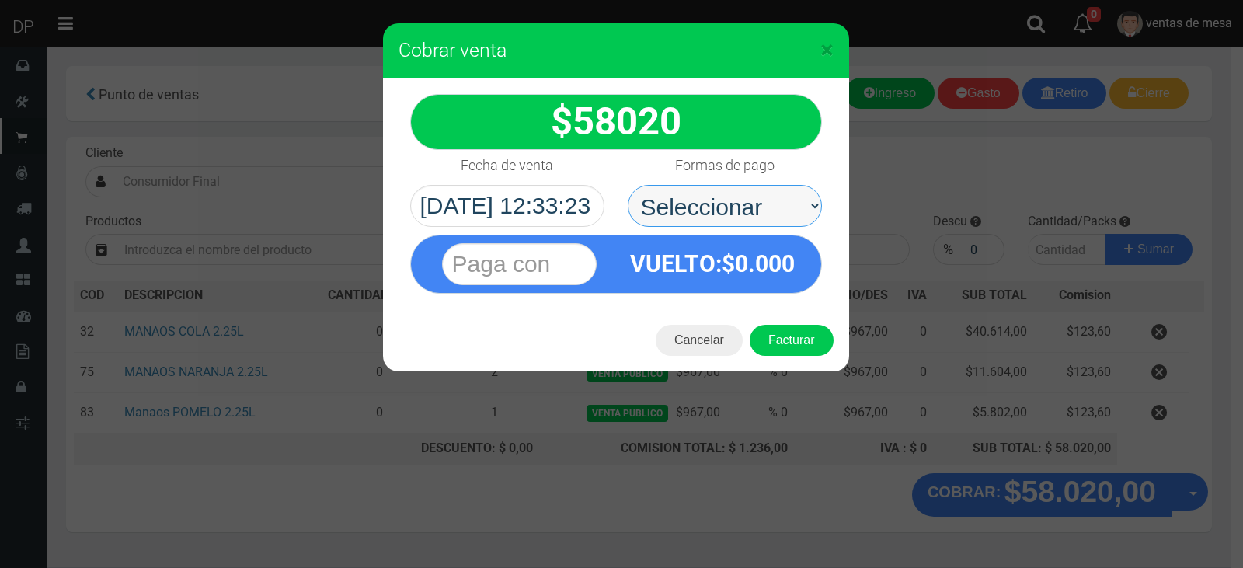
click at [773, 199] on select "Seleccionar Efectivo Tarjeta de Crédito Depósito Débito" at bounding box center [725, 206] width 194 height 42
select select "Efectivo"
click at [628, 185] on select "Seleccionar Efectivo Tarjeta de Crédito Depósito Débito" at bounding box center [725, 206] width 194 height 42
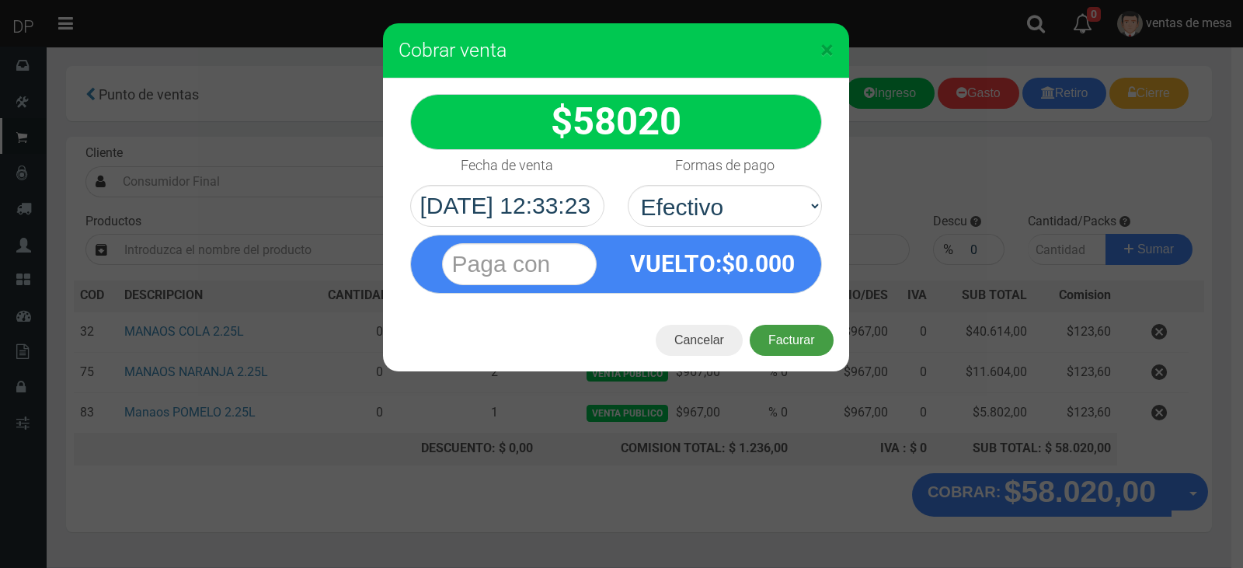
click at [793, 345] on button "Facturar" at bounding box center [792, 340] width 84 height 31
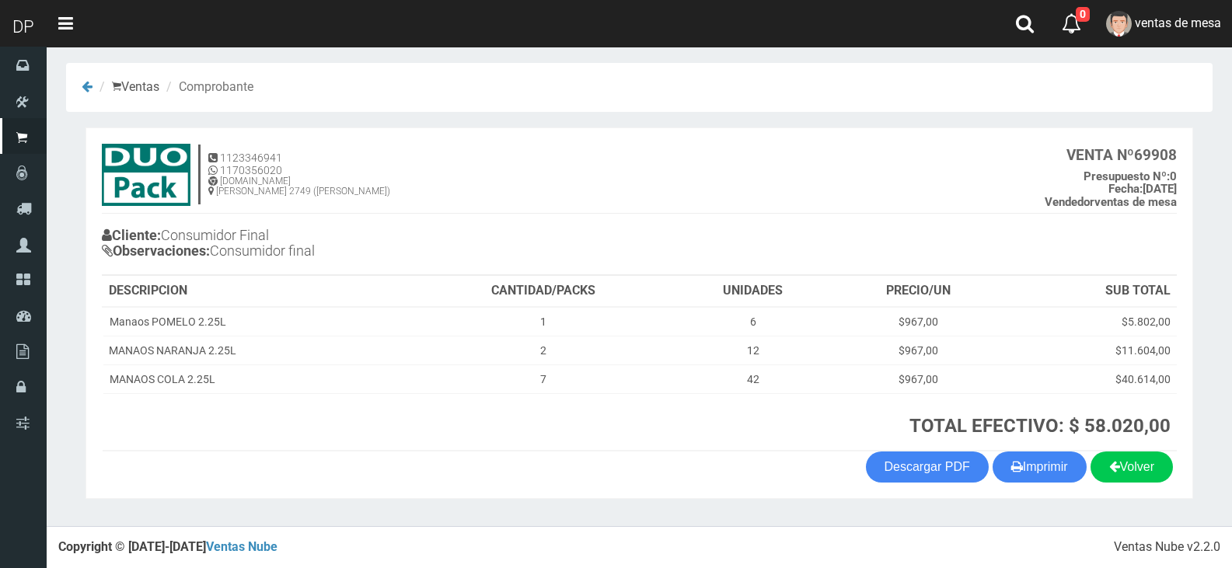
scroll to position [3, 0]
click at [1043, 469] on button "Imprimir" at bounding box center [1039, 467] width 94 height 31
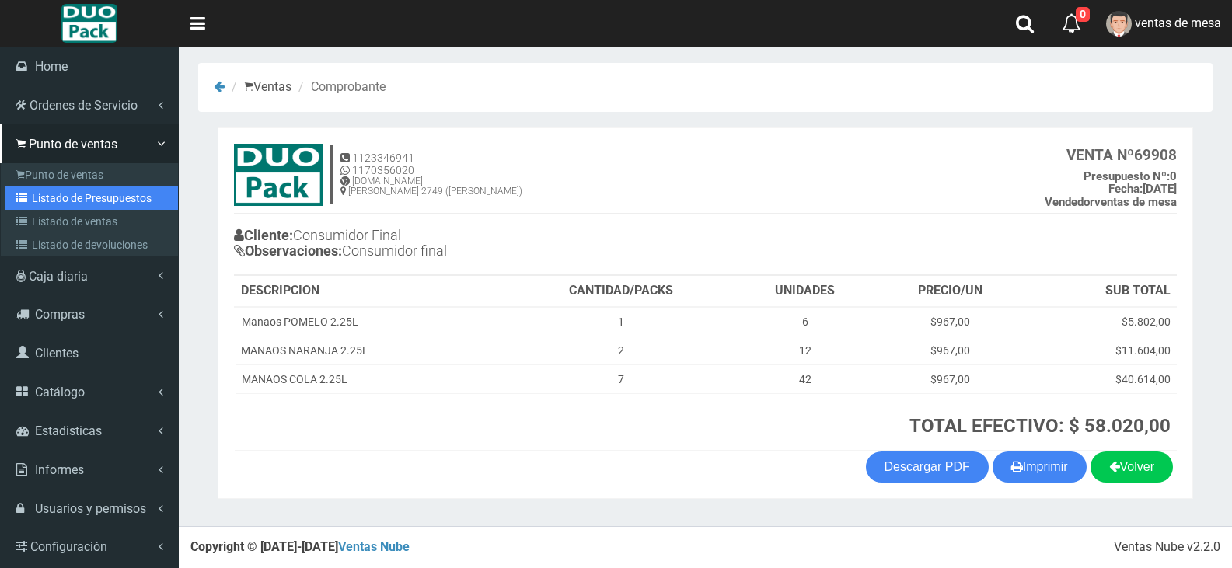
click at [49, 195] on link "Listado de Presupuestos" at bounding box center [91, 198] width 173 height 23
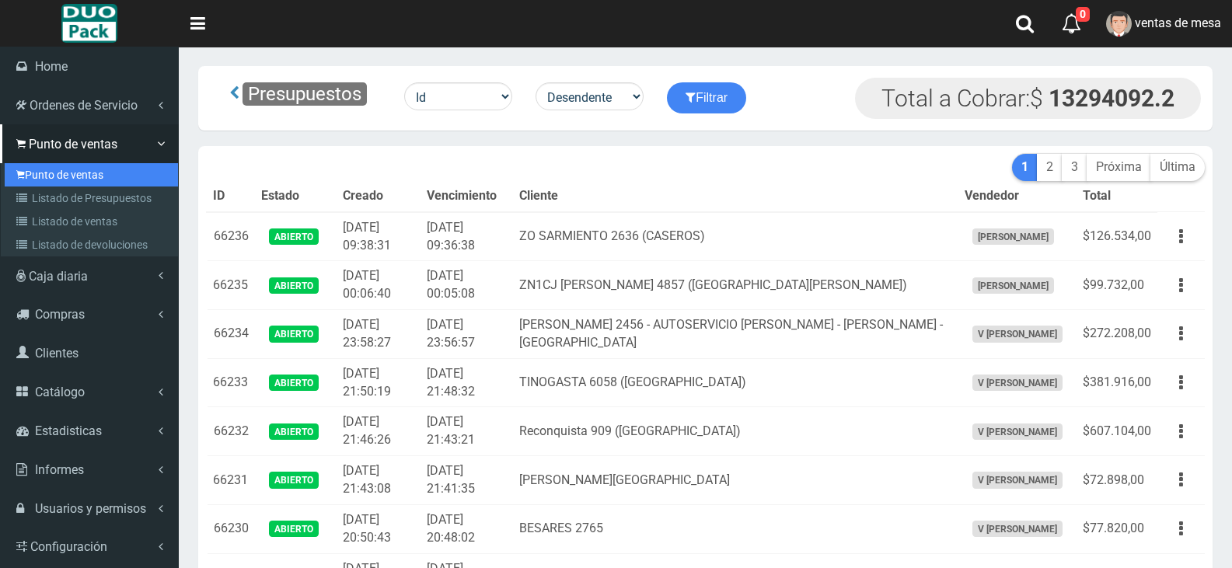
click at [43, 178] on link "Punto de ventas" at bounding box center [91, 174] width 173 height 23
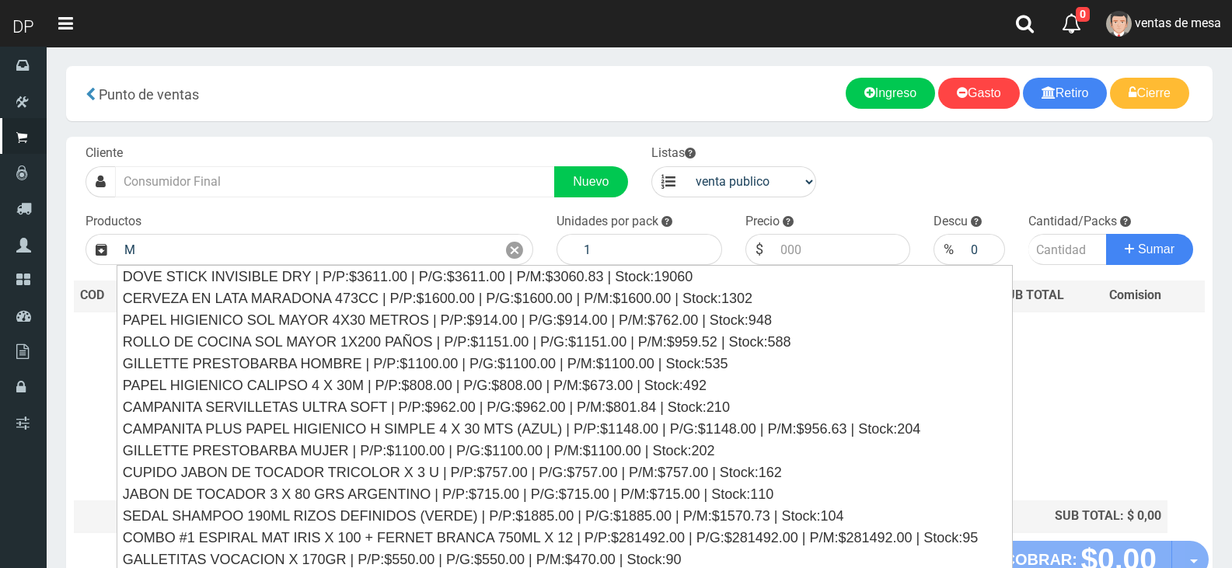
type input "M"
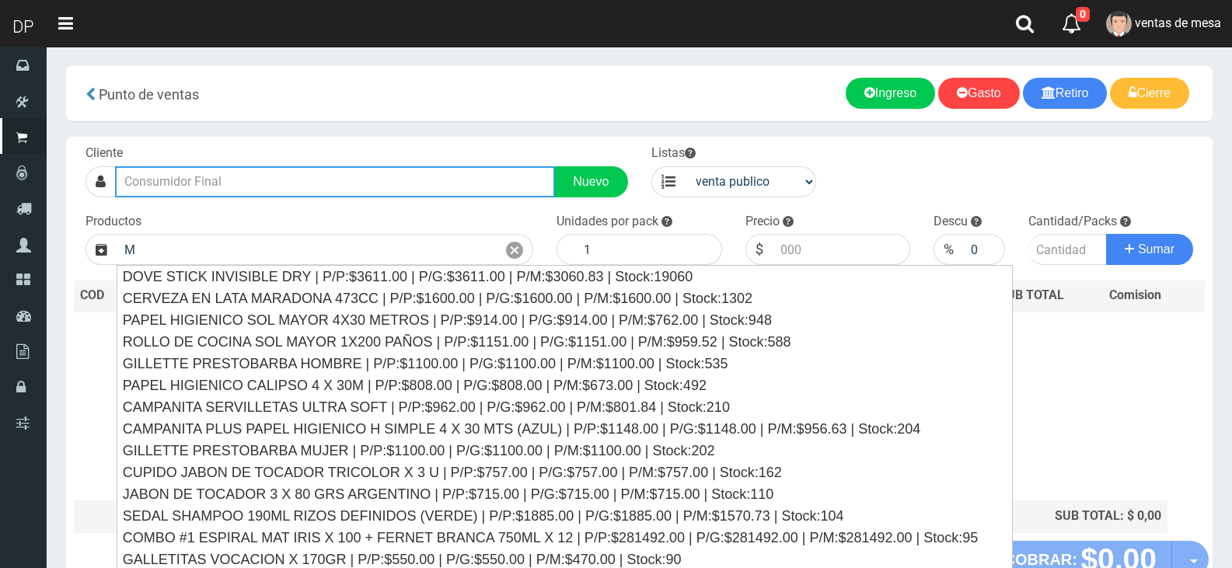
click at [251, 174] on input "text" at bounding box center [335, 181] width 440 height 31
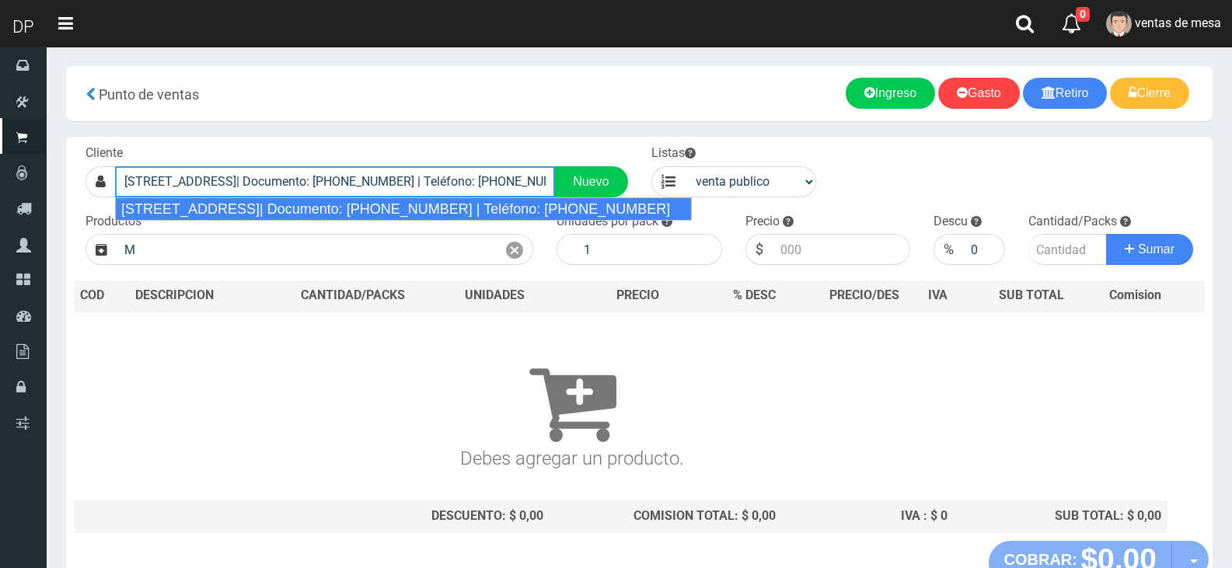
type input "[STREET_ADDRESS]| Documento: [PHONE_NUMBER] | Teléfono: [PHONE_NUMBER]"
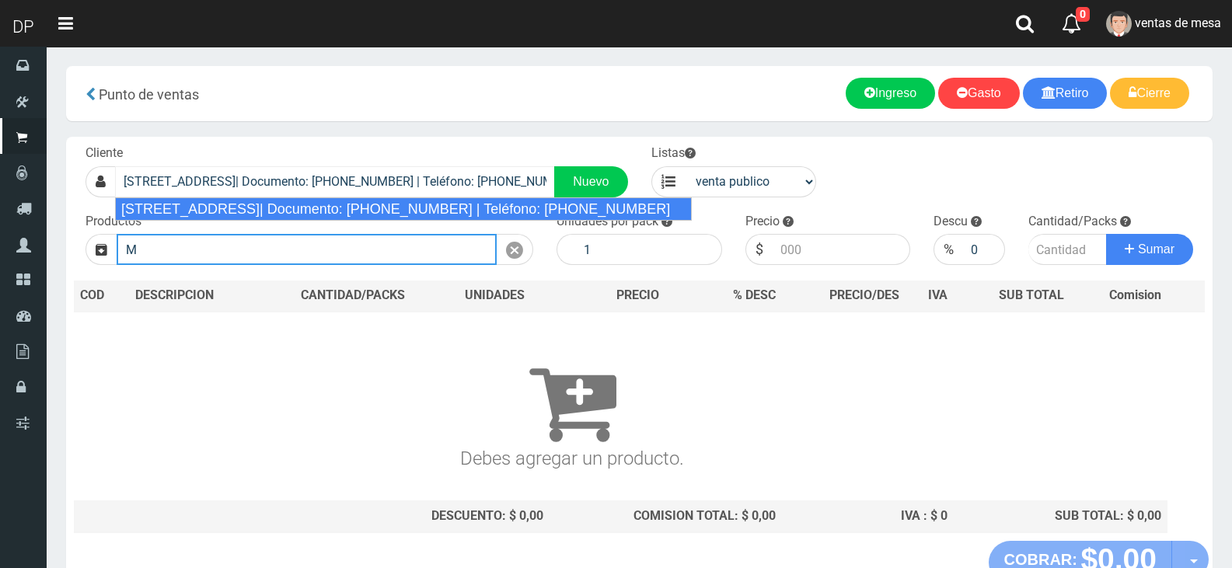
select select "2"
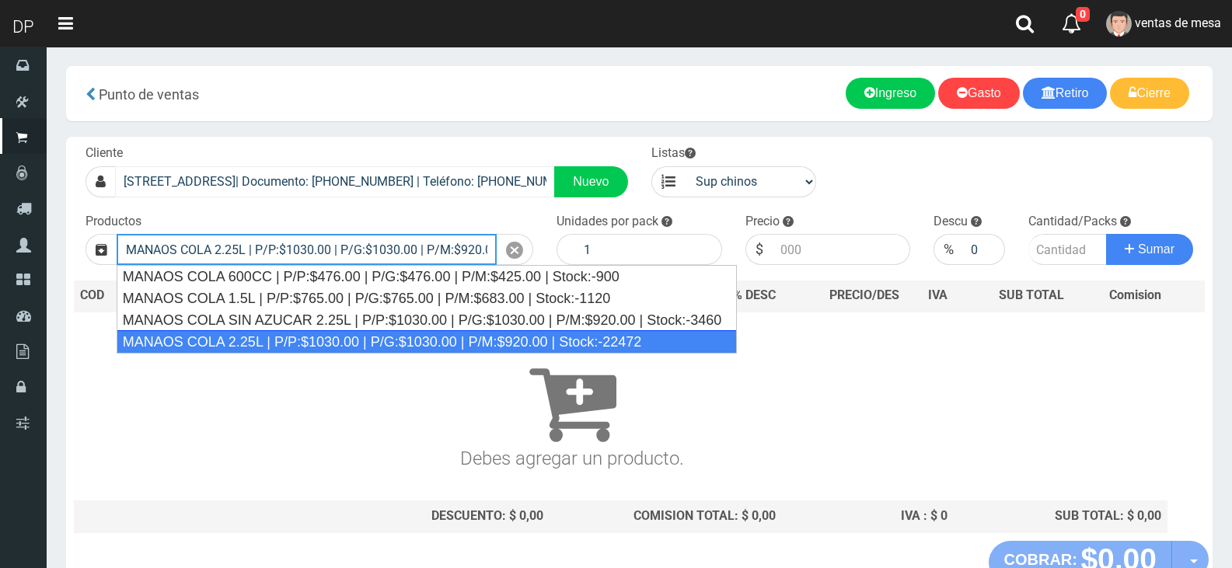
type input "MANAOS COLA 2.25L | P/P:$1030.00 | P/G:$1030.00 | P/M:$920.00 | Stock:-22472"
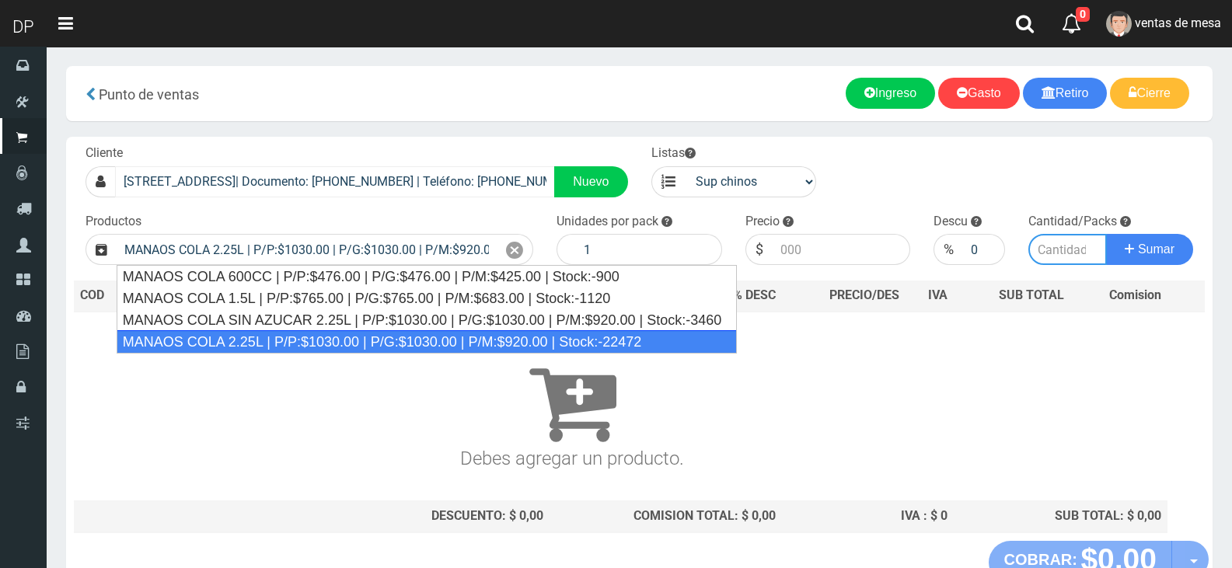
type input "6"
type input "1030.00"
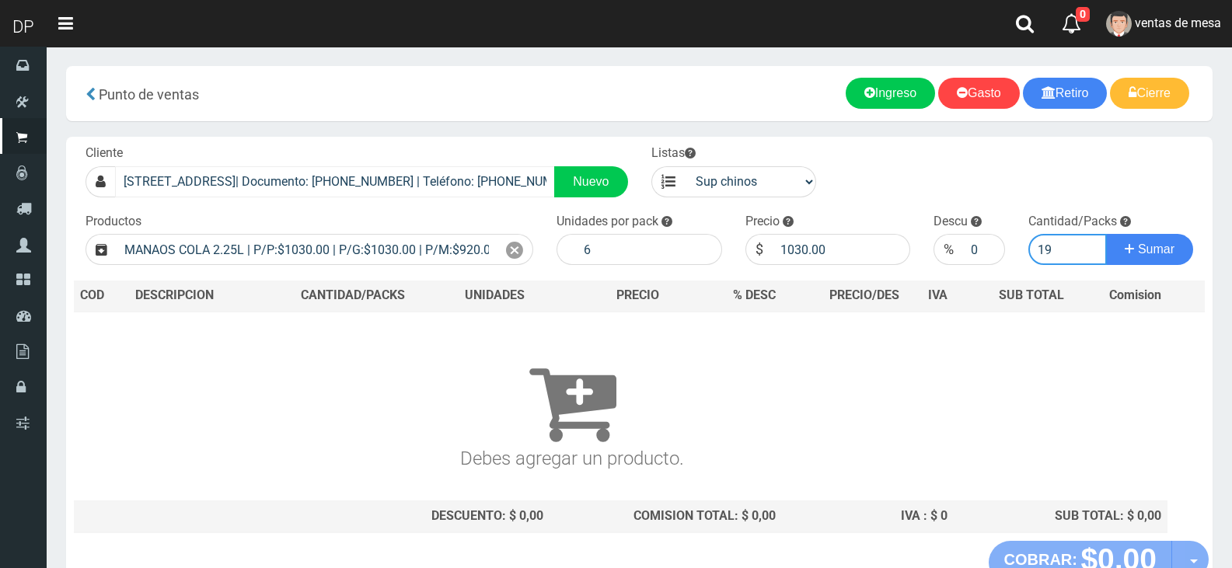
type input "20"
click at [1106, 234] on button "Sumar" at bounding box center [1149, 249] width 87 height 31
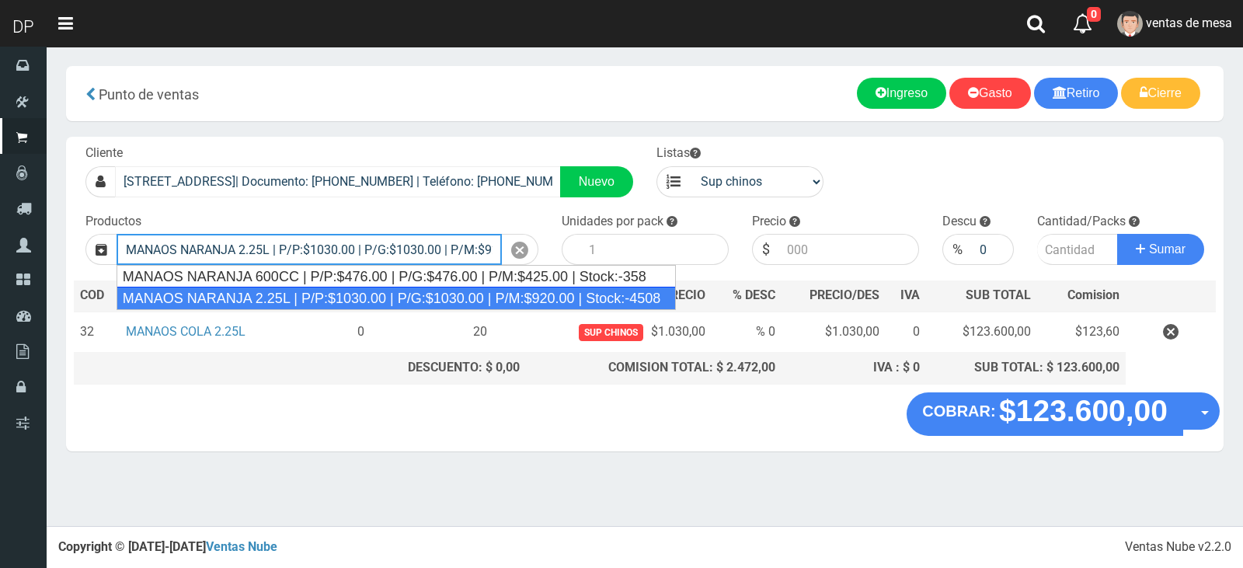
type input "MANAOS NARANJA 2.25L | P/P:$1030.00 | P/G:$1030.00 | P/M:$920.00 | Stock:-4508"
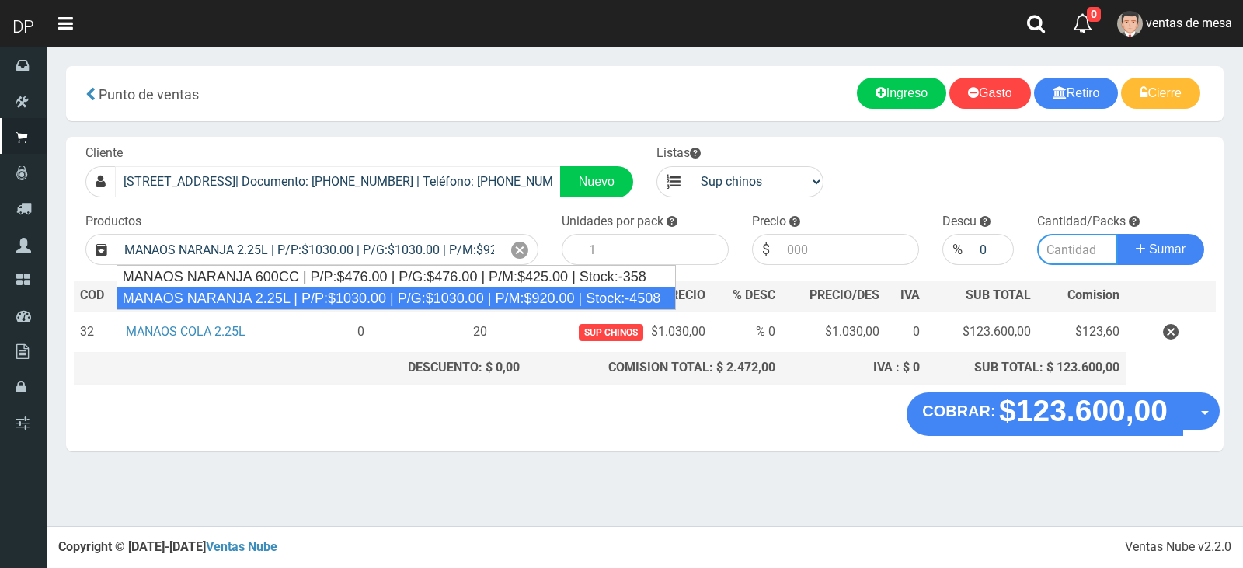
type input "6"
type input "1030.00"
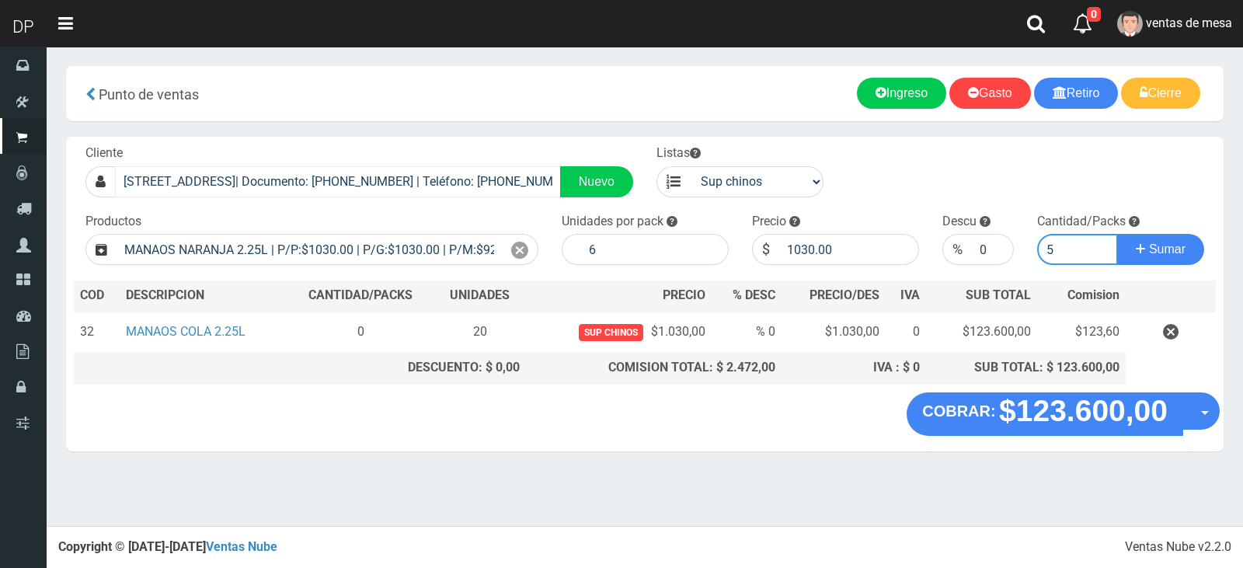
type input "5"
click at [1118, 234] on button "Sumar" at bounding box center [1161, 249] width 87 height 31
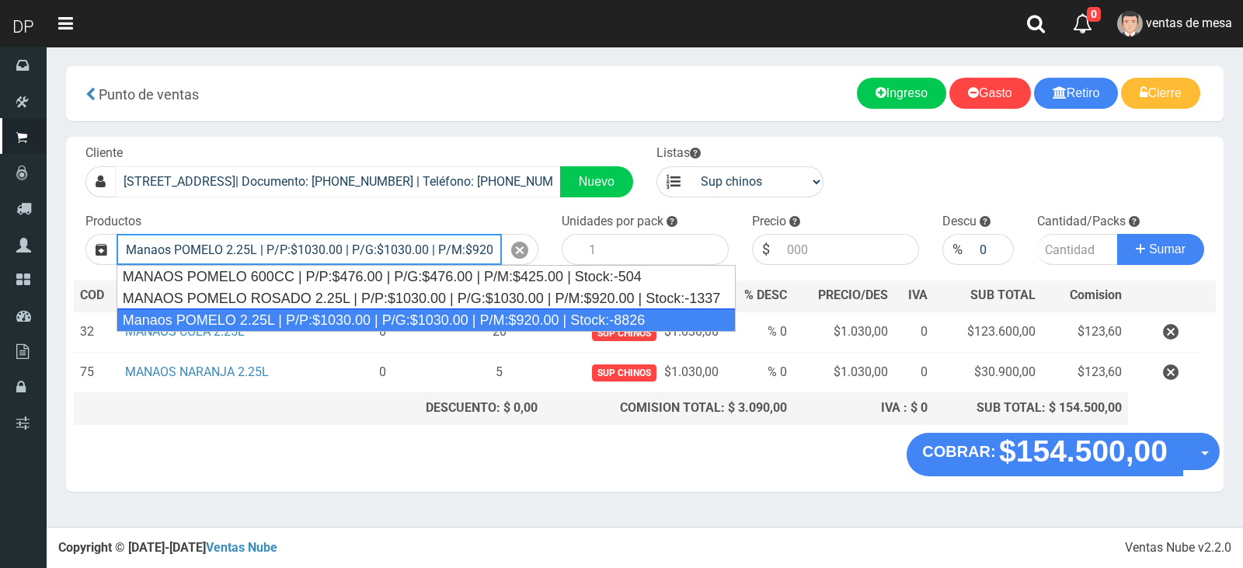
type input "Manaos POMELO 2.25L | P/P:$1030.00 | P/G:$1030.00 | P/M:$920.00 | Stock:-8826"
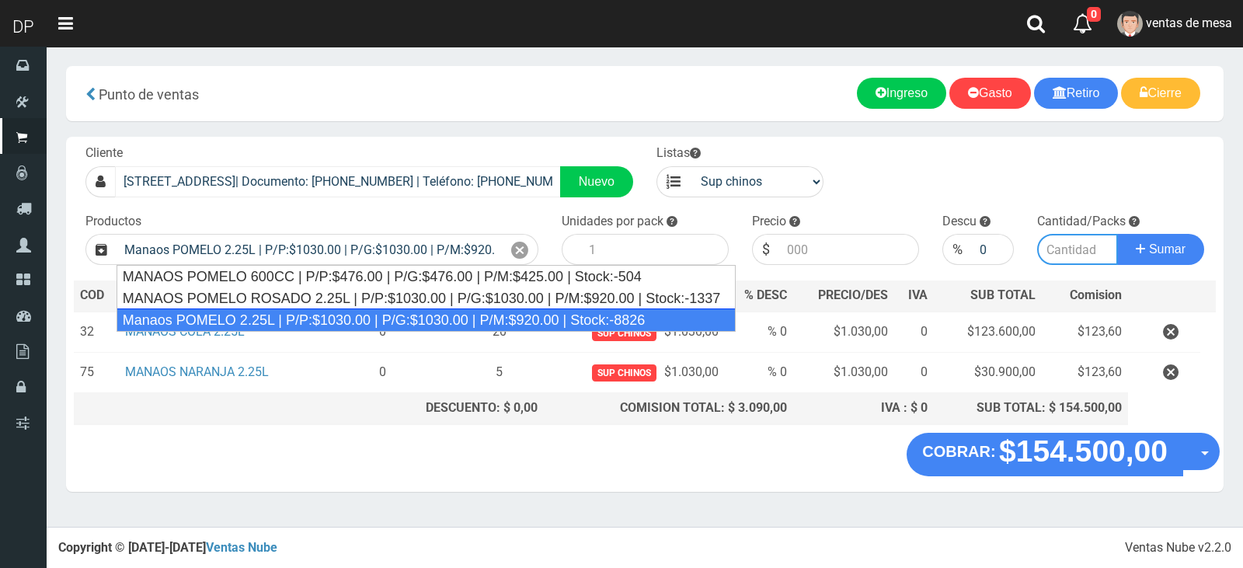
type input "6"
type input "1030.00"
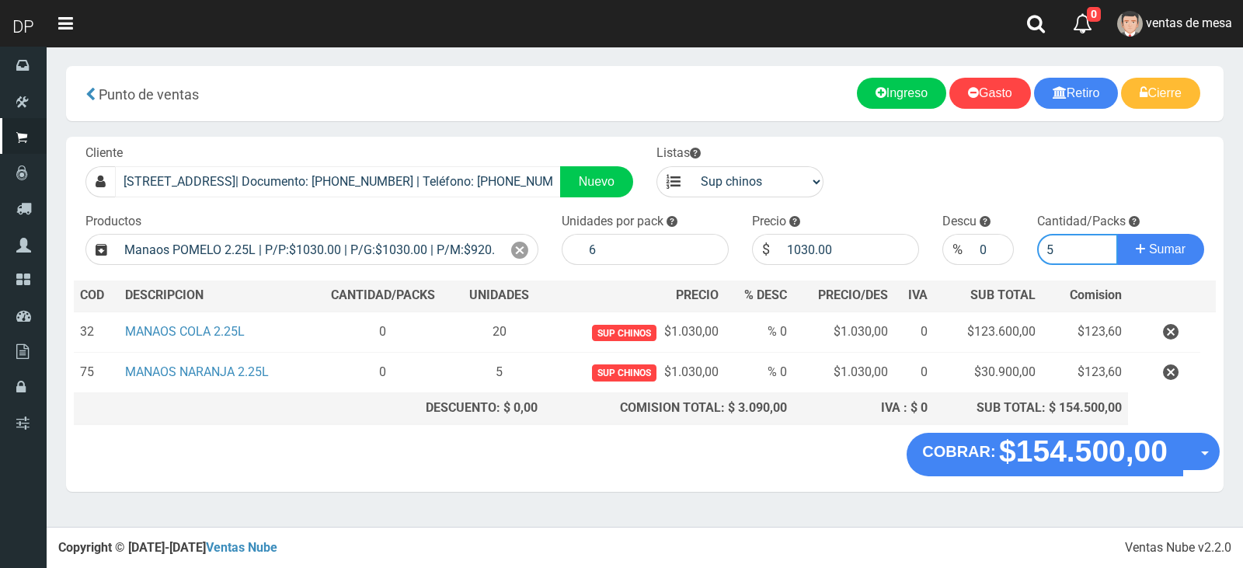
type input "5"
click at [1118, 234] on button "Sumar" at bounding box center [1161, 249] width 87 height 31
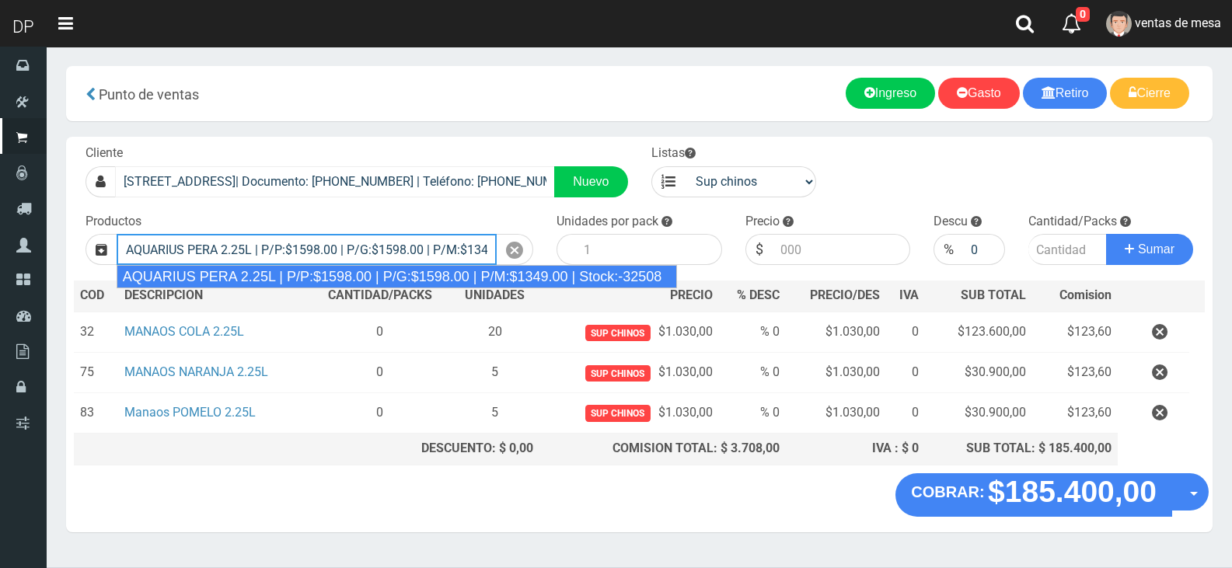
type input "AQUARIUS PERA 2.25L | P/P:$1598.00 | P/G:$1598.00 | P/M:$1349.00 | Stock:-32508"
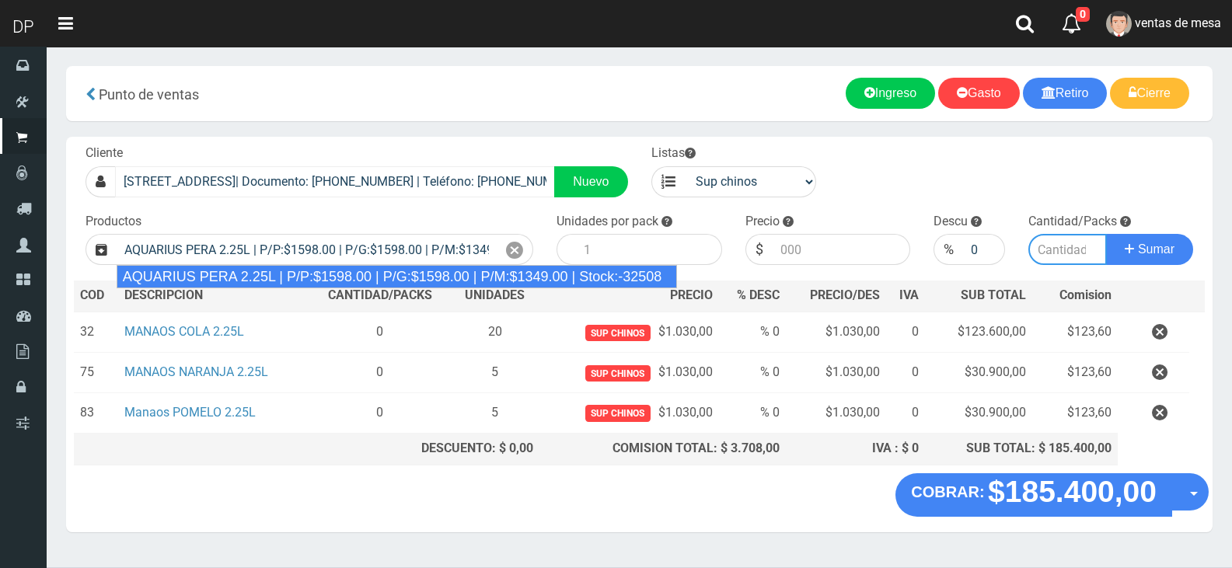
type input "6"
type input "1598.00"
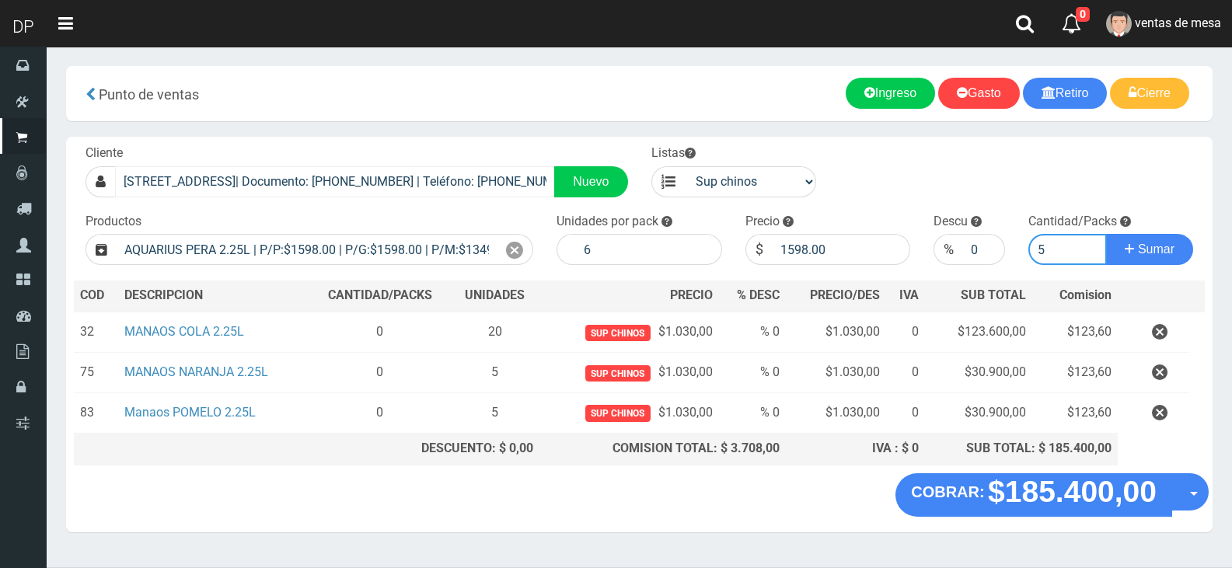
type input "5"
click at [1106, 234] on button "Sumar" at bounding box center [1149, 249] width 87 height 31
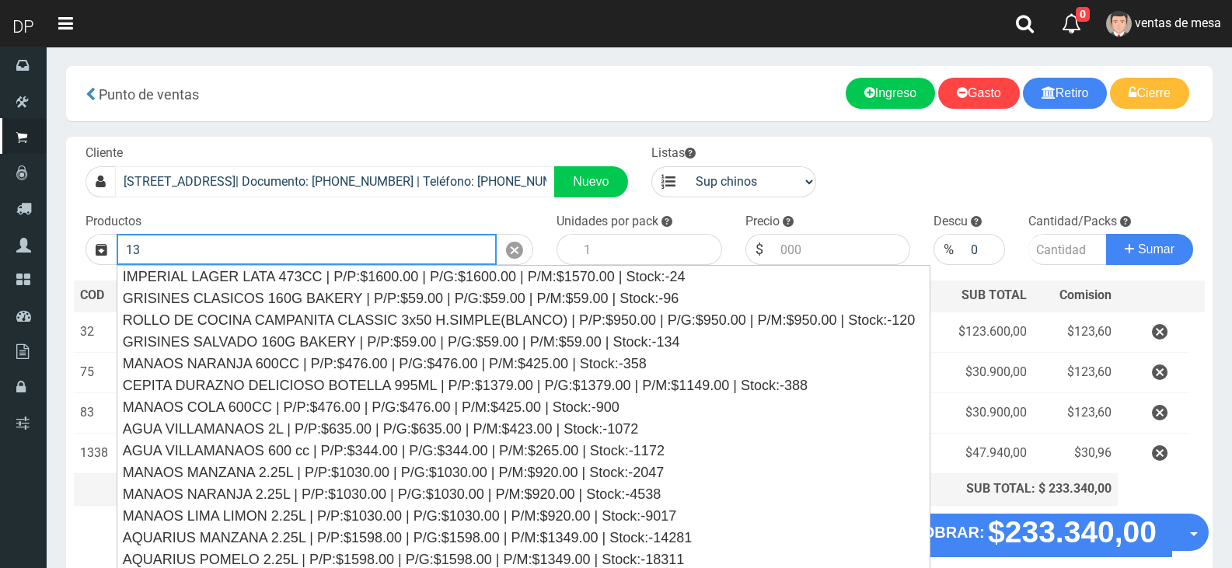
type input "1"
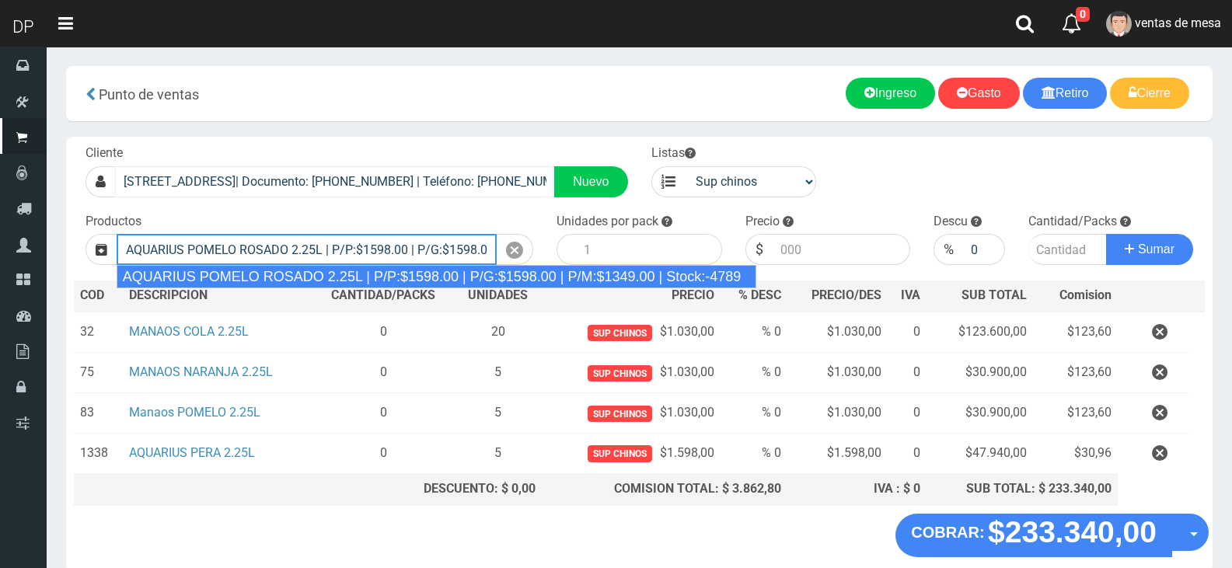
type input "AQUARIUS POMELO ROSADO 2.25L | P/P:$1598.00 | P/G:$1598.00 | P/M:$1349.00 | Sto…"
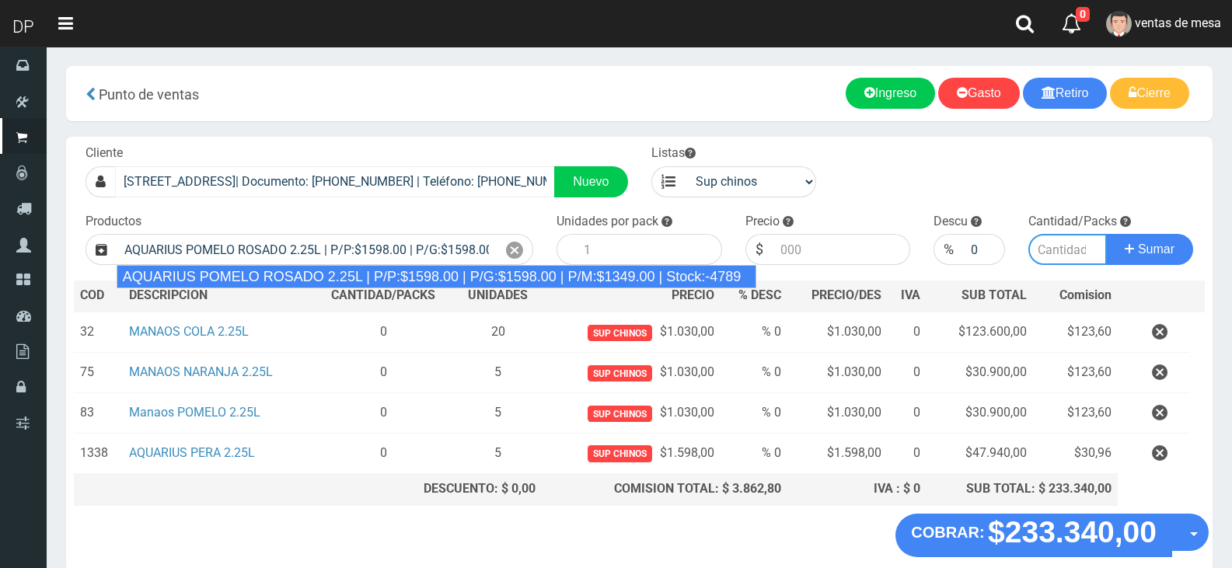
type input "6"
type input "1598.00"
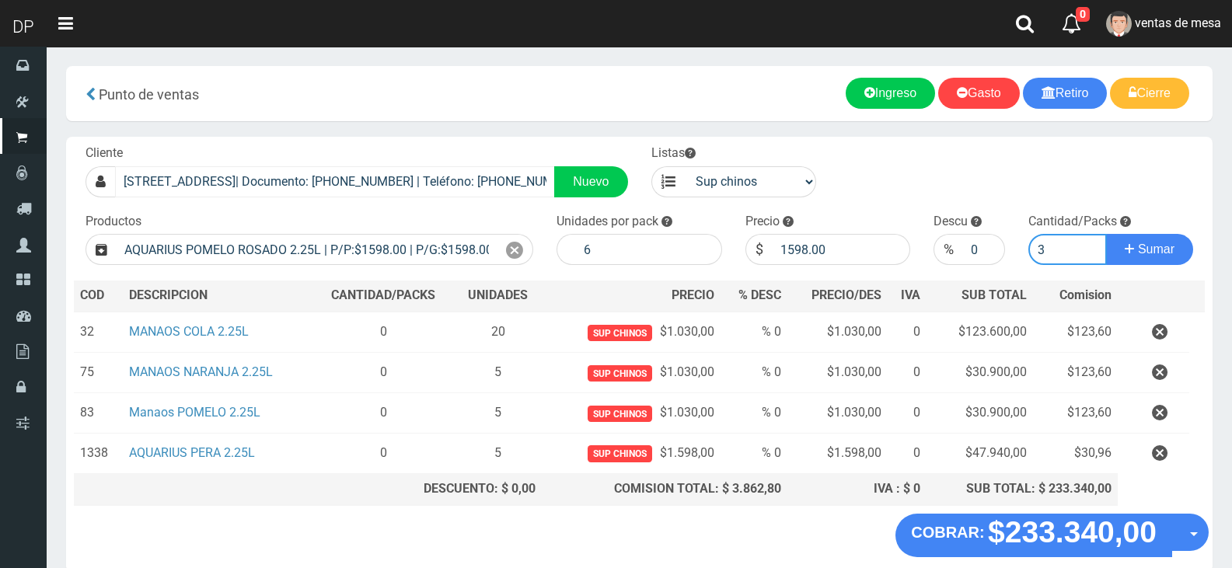
type input "3"
click at [1106, 234] on button "Sumar" at bounding box center [1149, 249] width 87 height 31
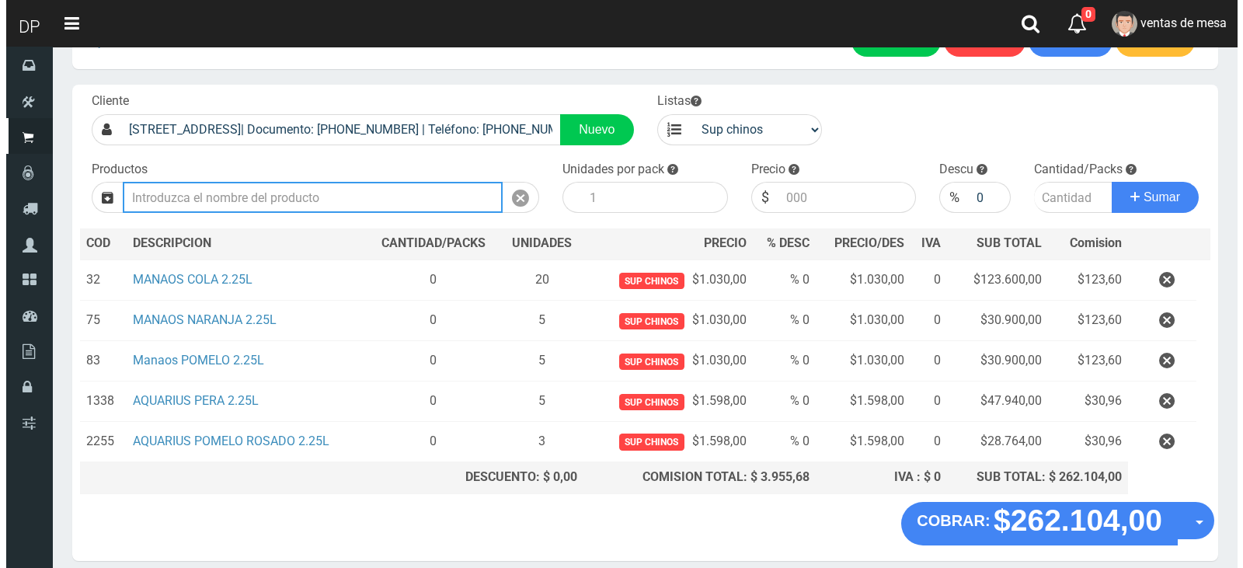
scroll to position [116, 0]
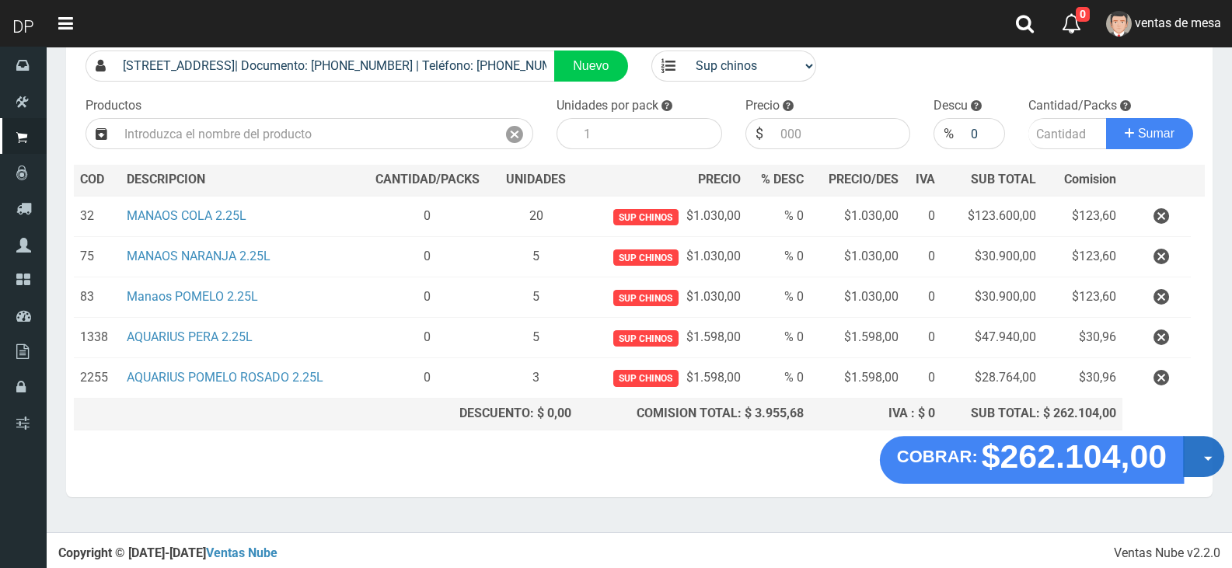
click at [1208, 452] on button "Opciones" at bounding box center [1203, 456] width 41 height 41
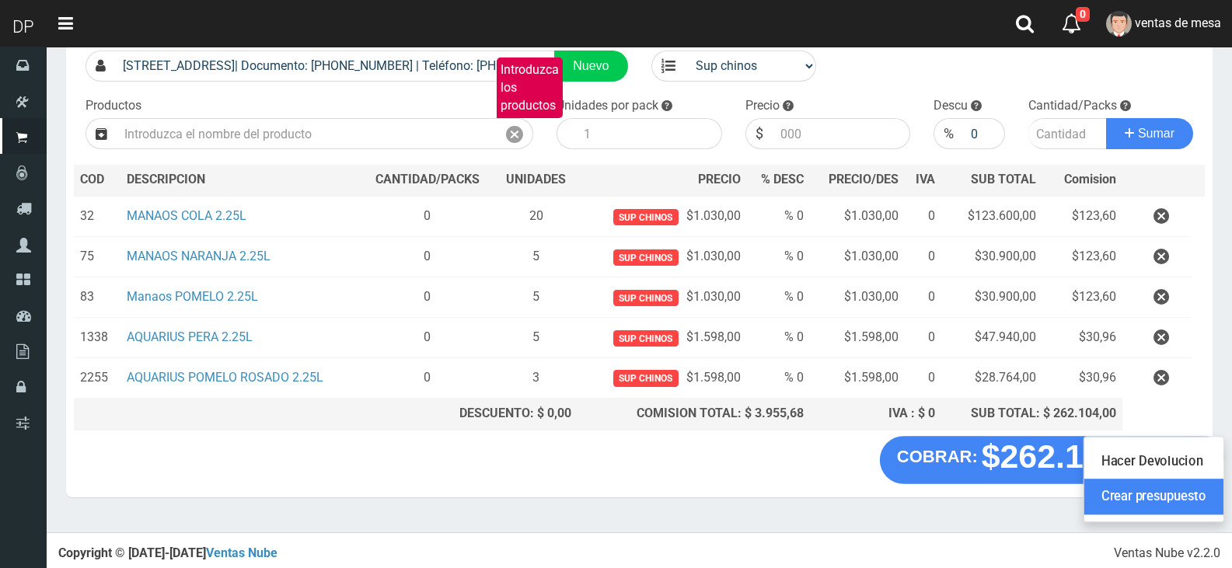
click at [1189, 506] on link "Crear presupuesto" at bounding box center [1153, 497] width 139 height 36
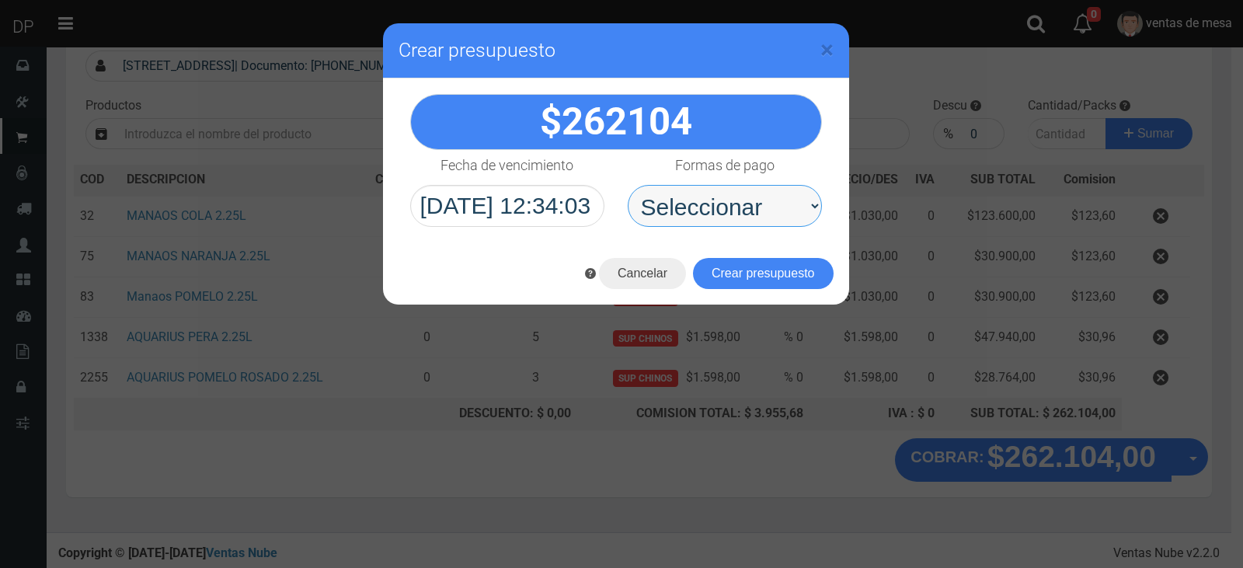
click at [707, 192] on select "Seleccionar Efectivo Tarjeta de Crédito Depósito Débito" at bounding box center [725, 206] width 194 height 42
select select "Efectivo"
click at [628, 185] on select "Seleccionar Efectivo Tarjeta de Crédito Depósito Débito" at bounding box center [725, 206] width 194 height 42
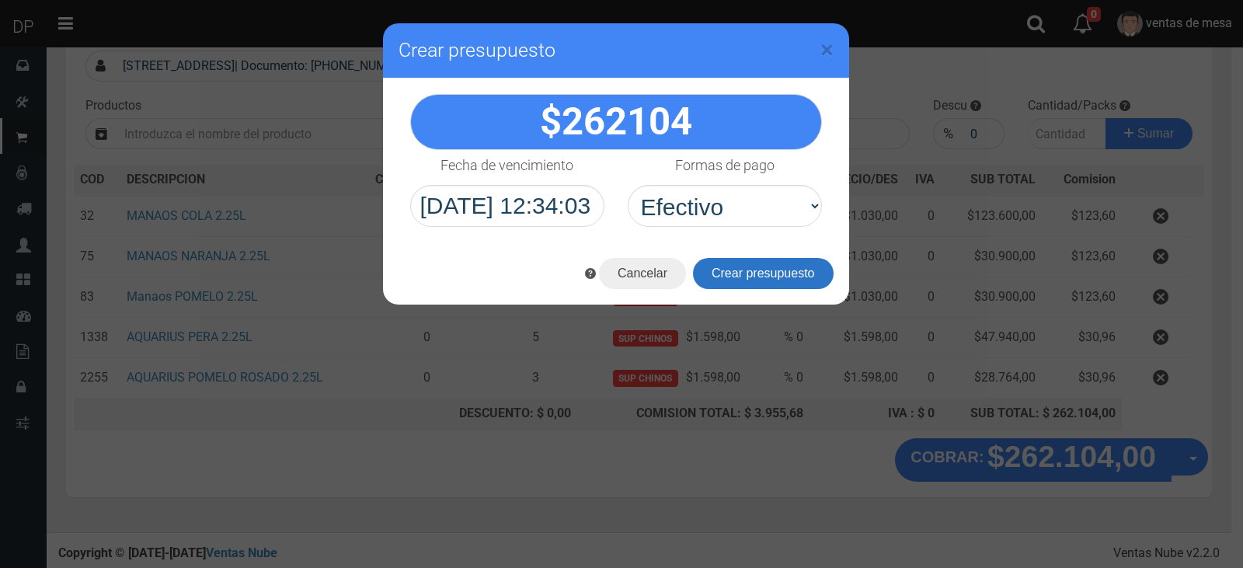
click at [747, 270] on button "Crear presupuesto" at bounding box center [763, 273] width 141 height 31
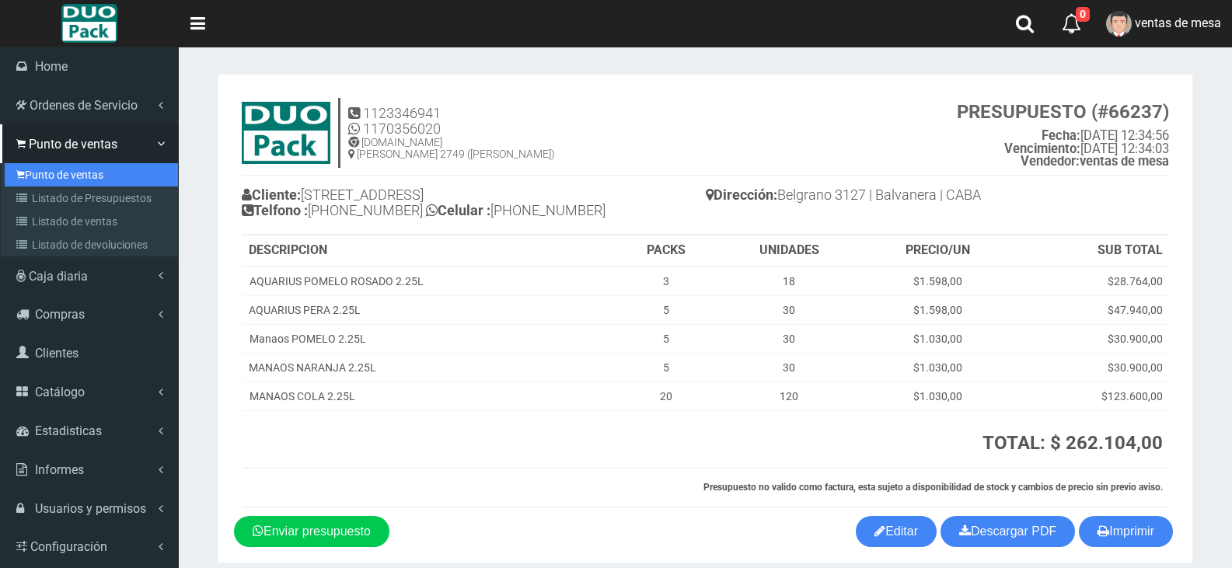
click at [57, 173] on link "Punto de ventas" at bounding box center [91, 174] width 173 height 23
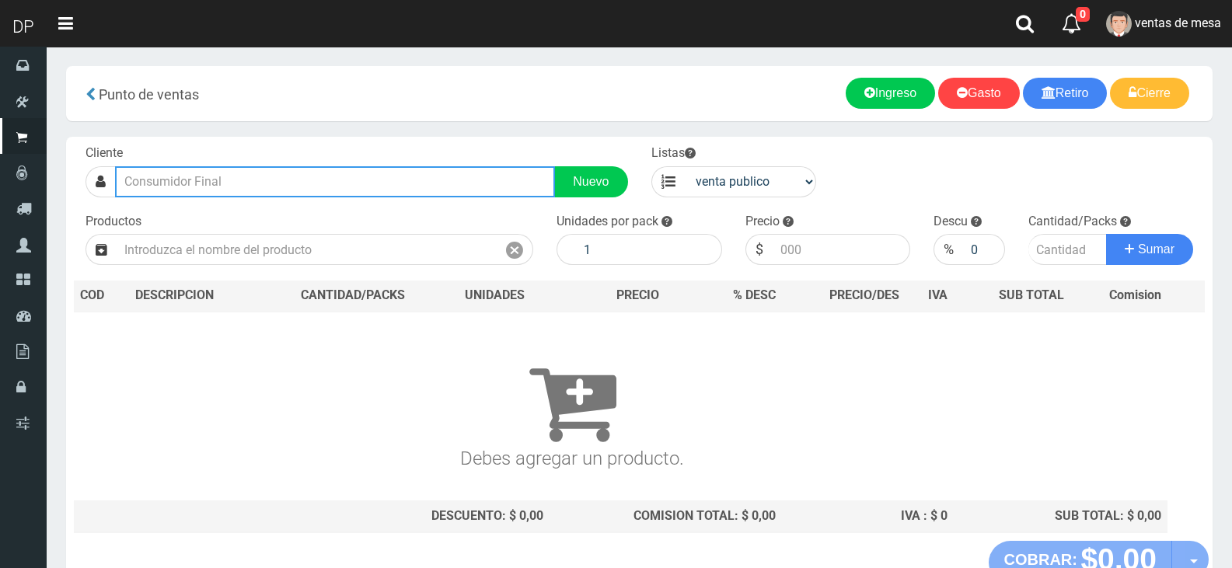
click at [277, 177] on input "text" at bounding box center [335, 181] width 440 height 31
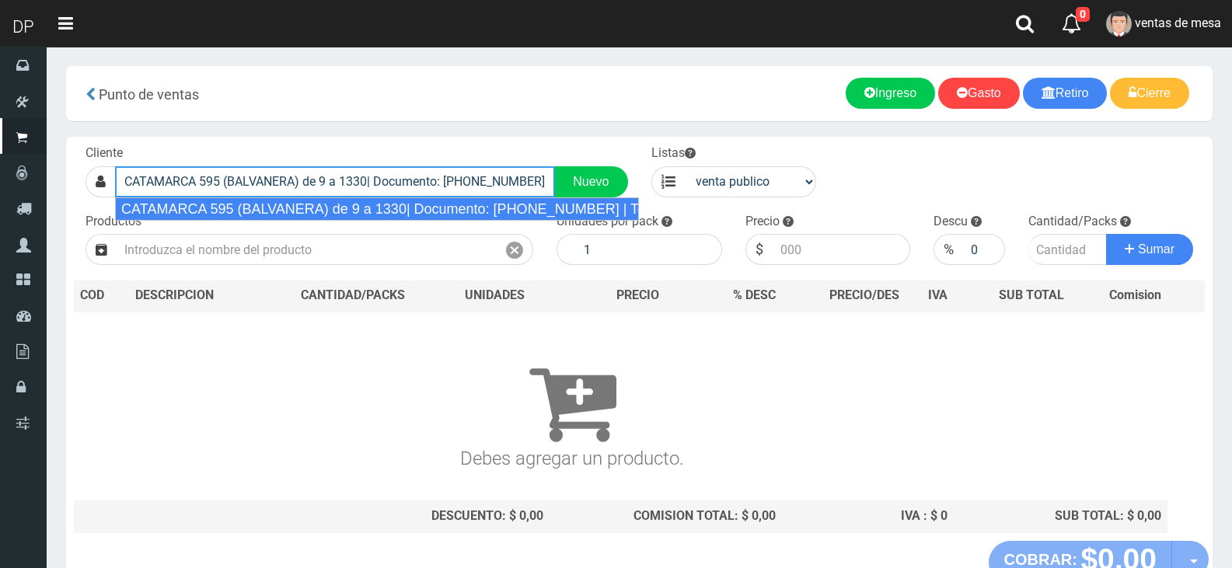
type input "CATAMARCA 595 (BALVANERA) de 9 a 1330| Documento: [PHONE_NUMBER] | Teléfono:"
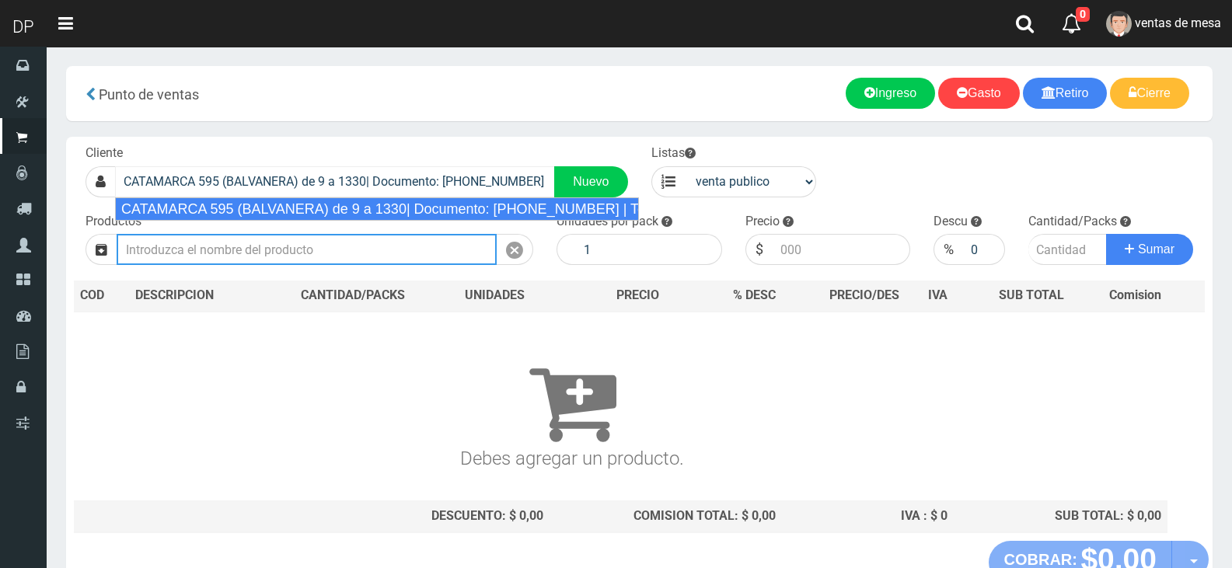
select select "2"
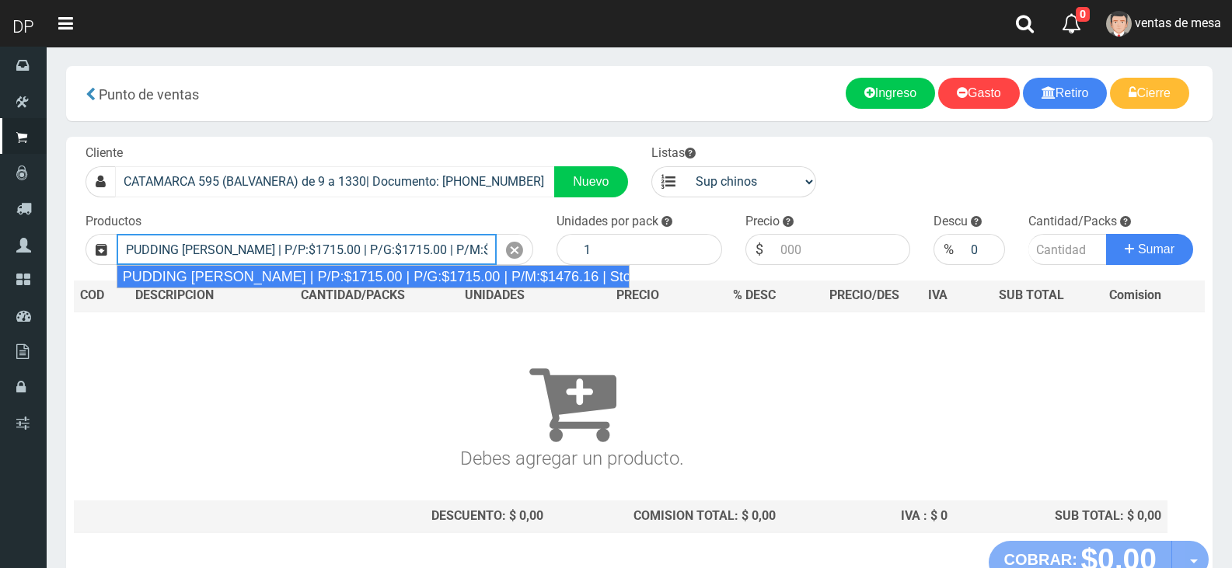
type input "PUDDING [PERSON_NAME] | P/P:$1715.00 | P/G:$1715.00 | P/M:$1476.16 | Stock:-7628"
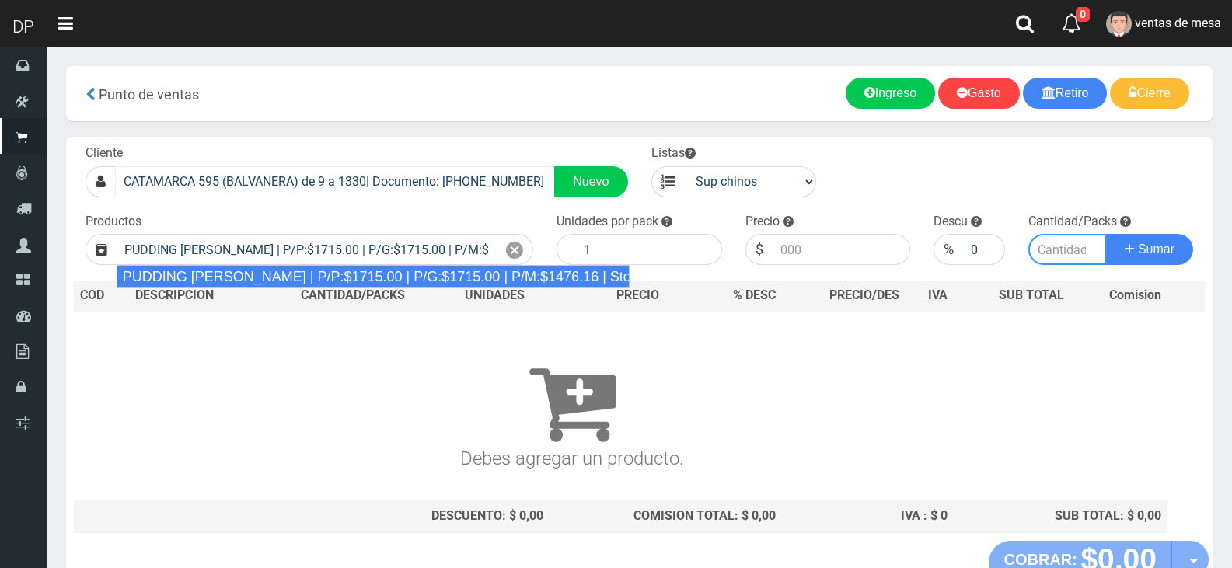
type input "8"
type input "1715.00"
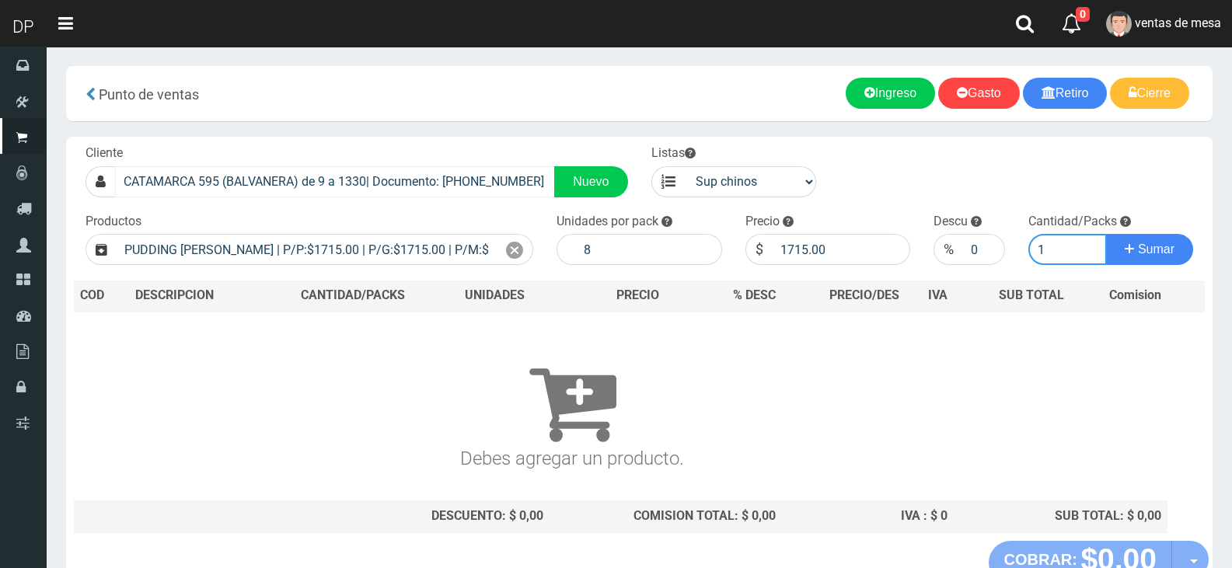
type input "1"
click at [1106, 234] on button "Sumar" at bounding box center [1149, 249] width 87 height 31
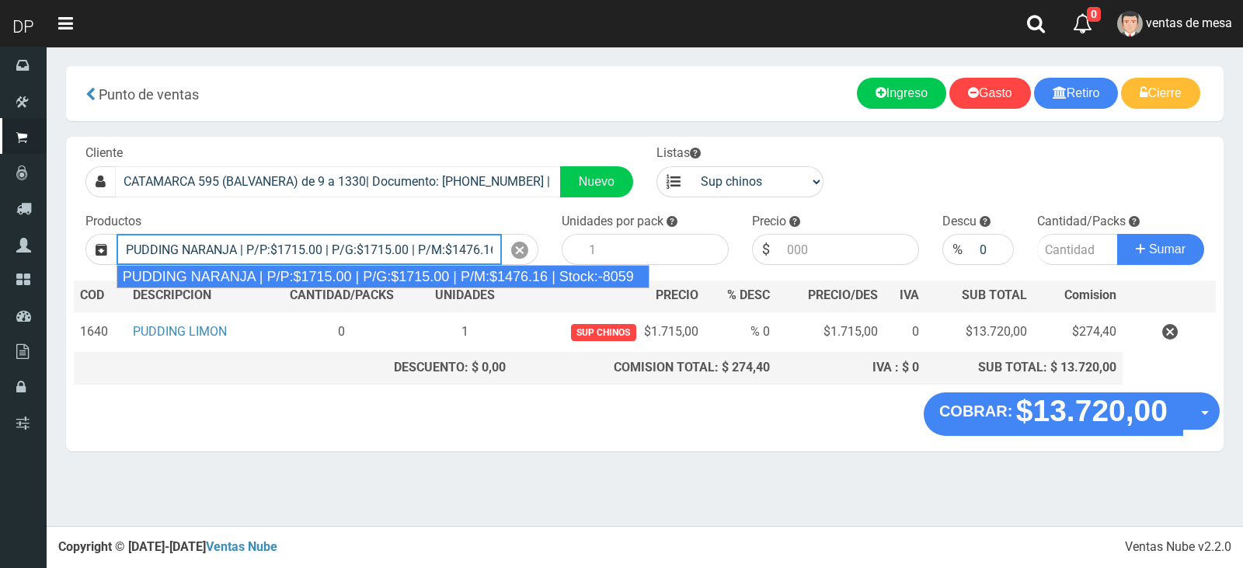
type input "PUDDING NARANJA | P/P:$1715.00 | P/G:$1715.00 | P/M:$1476.16 | Stock:-8059"
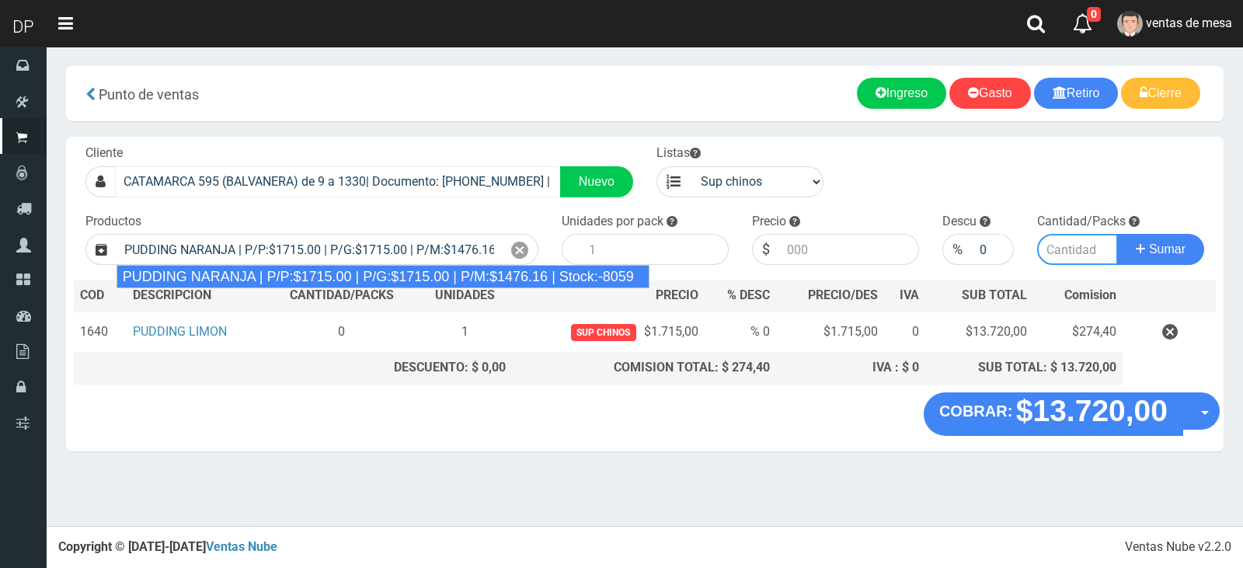
type input "8"
type input "1715.00"
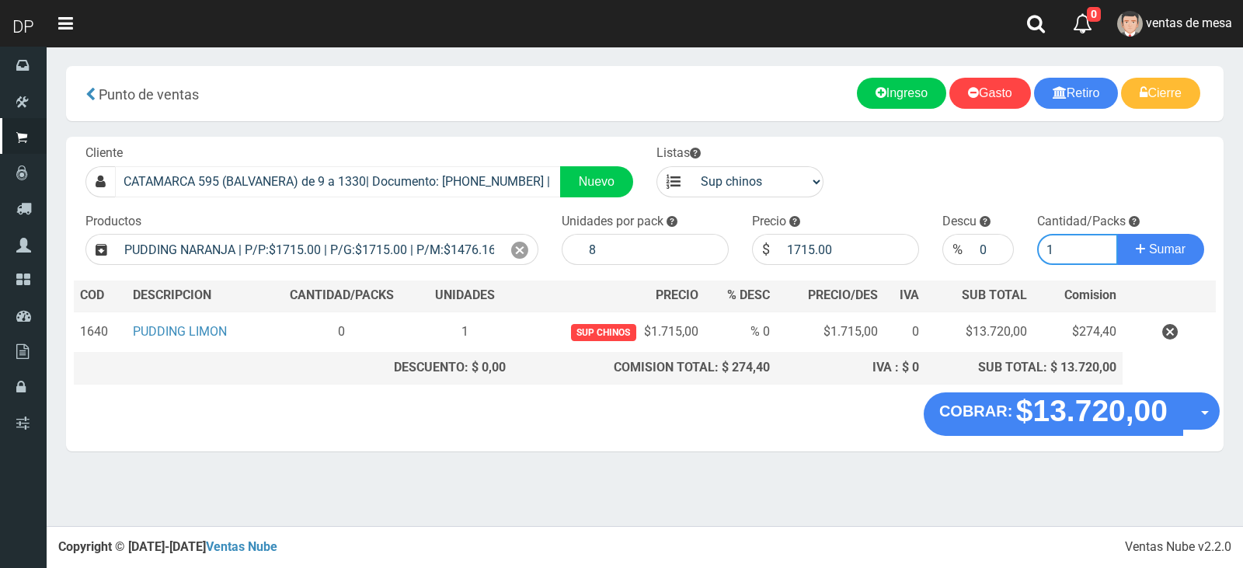
type input "1"
click at [1118, 234] on button "Sumar" at bounding box center [1161, 249] width 87 height 31
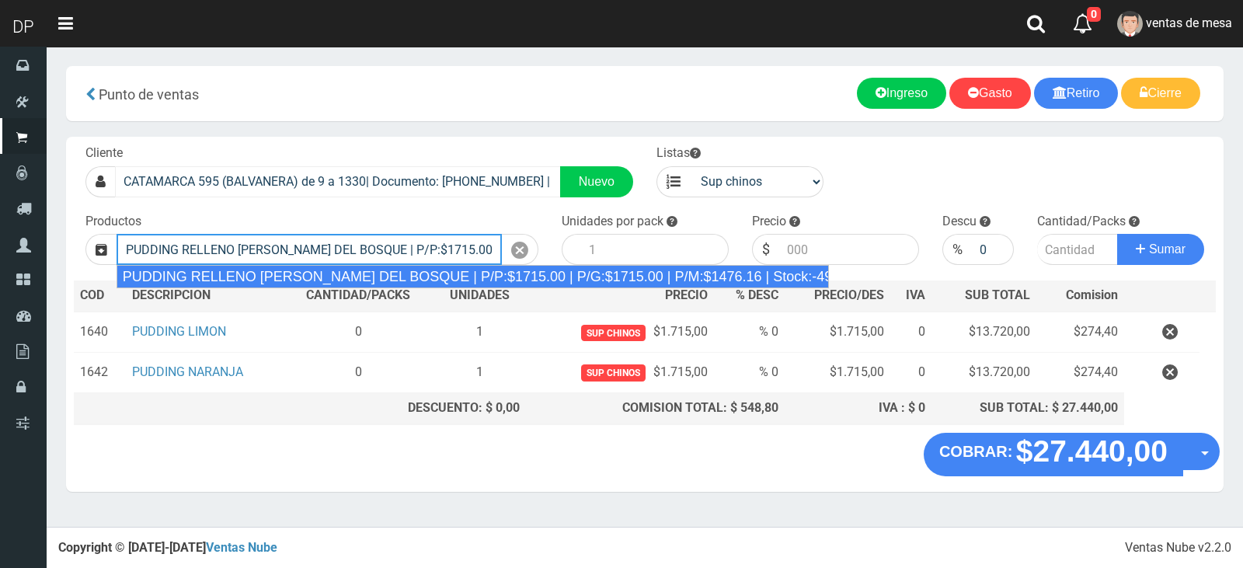
type input "PUDDING RELLENO DE FRUTOS DEL BOSQUE | P/P:$1715.00 | P/G:$1715.00 | P/M:$1476.…"
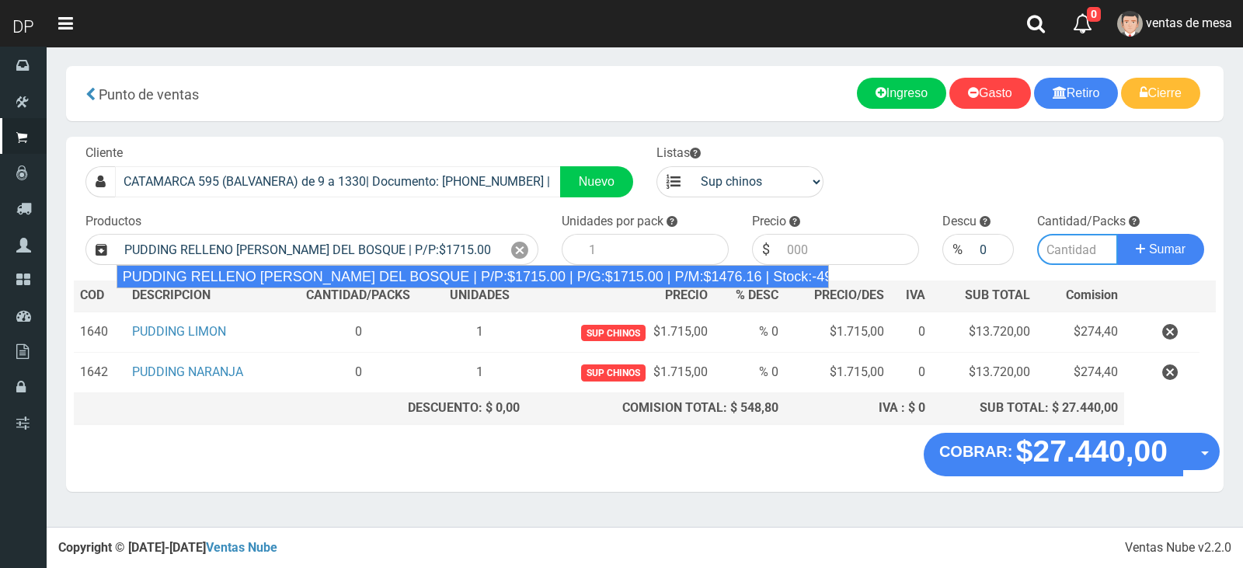
type input "8"
type input "1715.00"
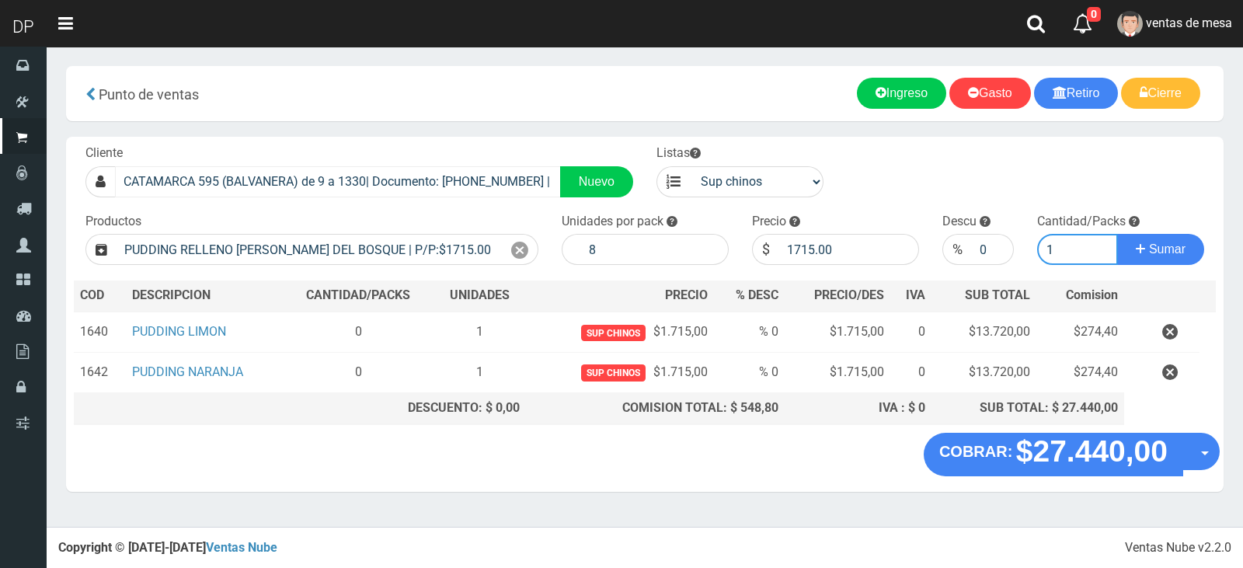
type input "1"
click at [1118, 234] on button "Sumar" at bounding box center [1161, 249] width 87 height 31
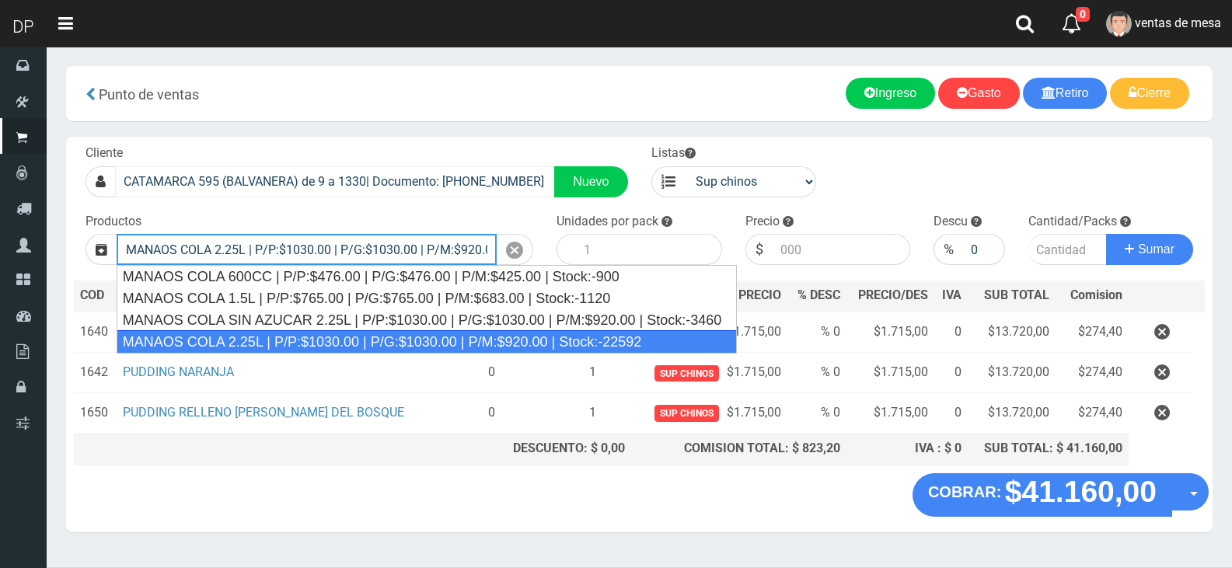
type input "MANAOS COLA 2.25L | P/P:$1030.00 | P/G:$1030.00 | P/M:$920.00 | Stock:-22592"
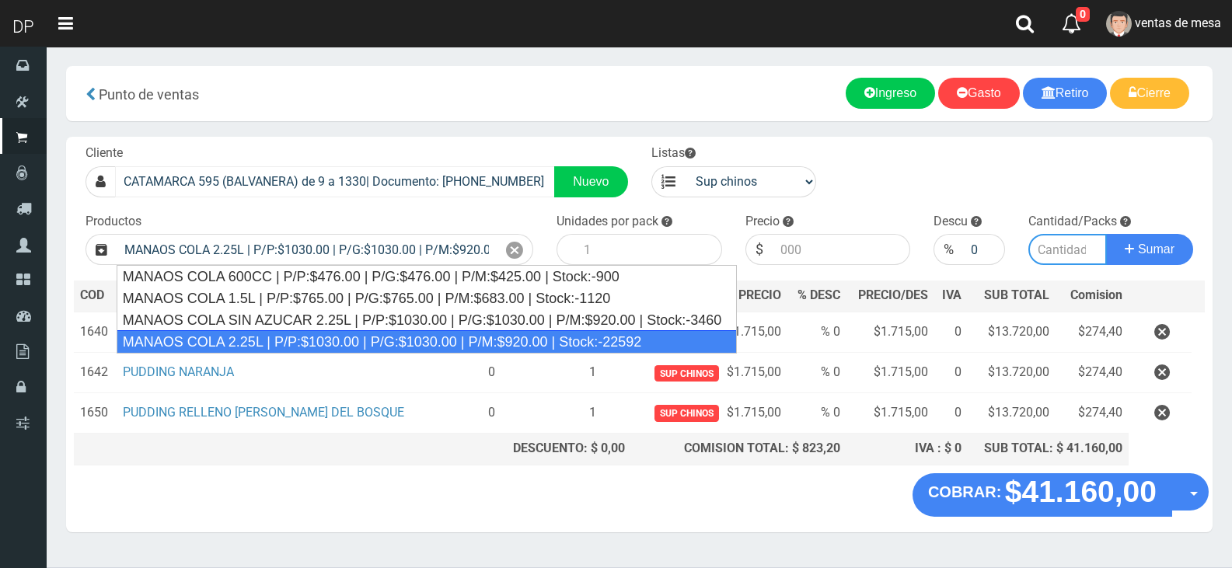
type input "6"
type input "1030.00"
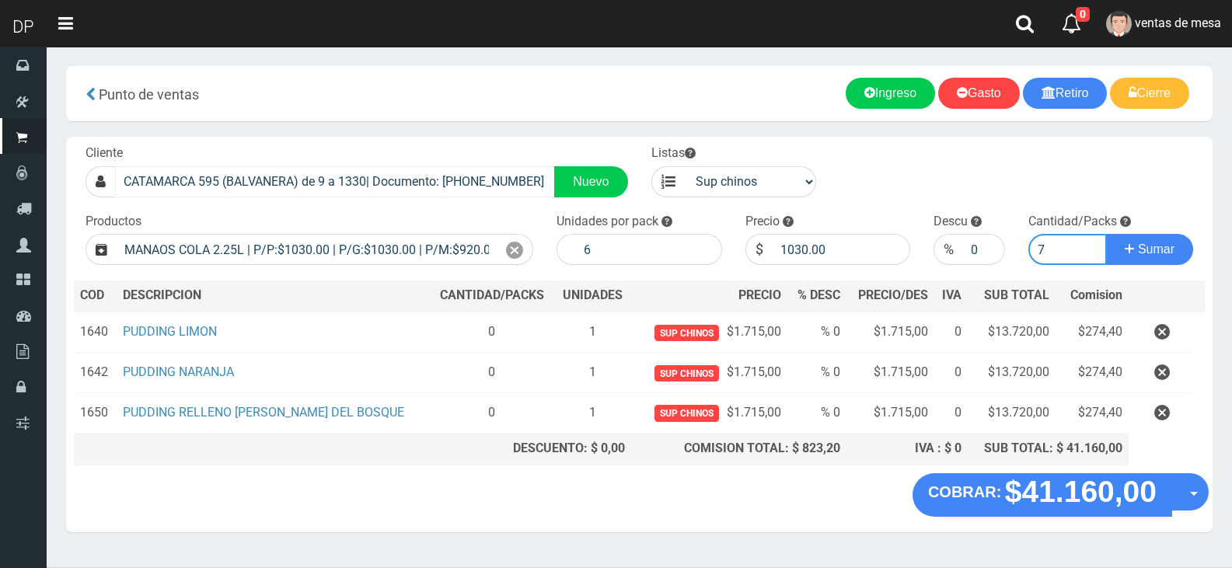
type input "7"
click at [1106, 234] on button "Sumar" at bounding box center [1149, 249] width 87 height 31
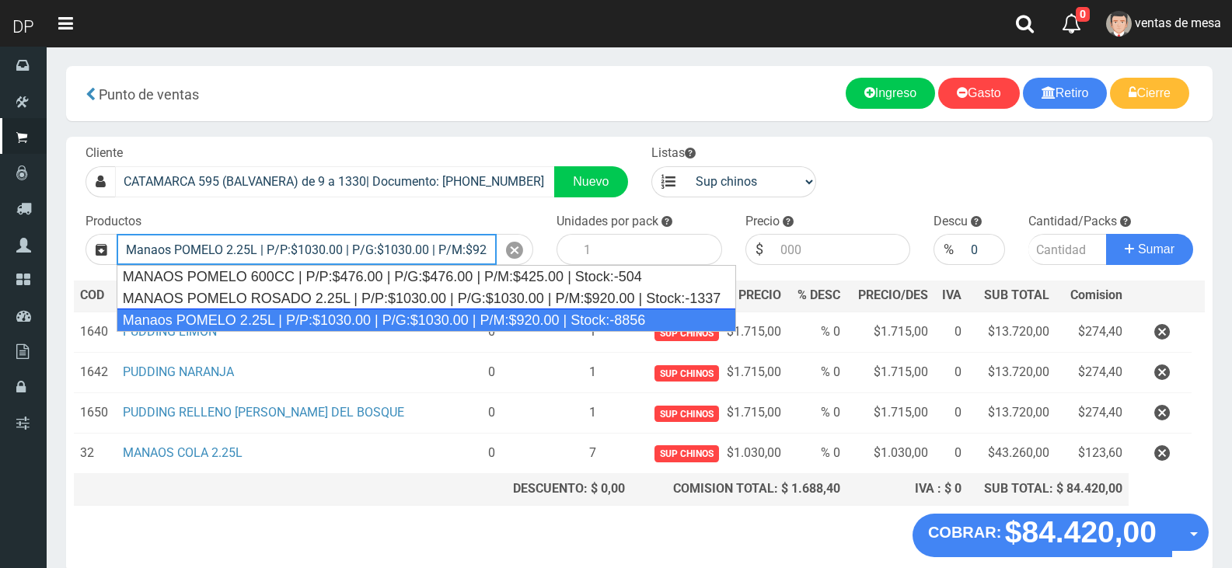
type input "Manaos POMELO 2.25L | P/P:$1030.00 | P/G:$1030.00 | P/M:$920.00 | Stock:-8856"
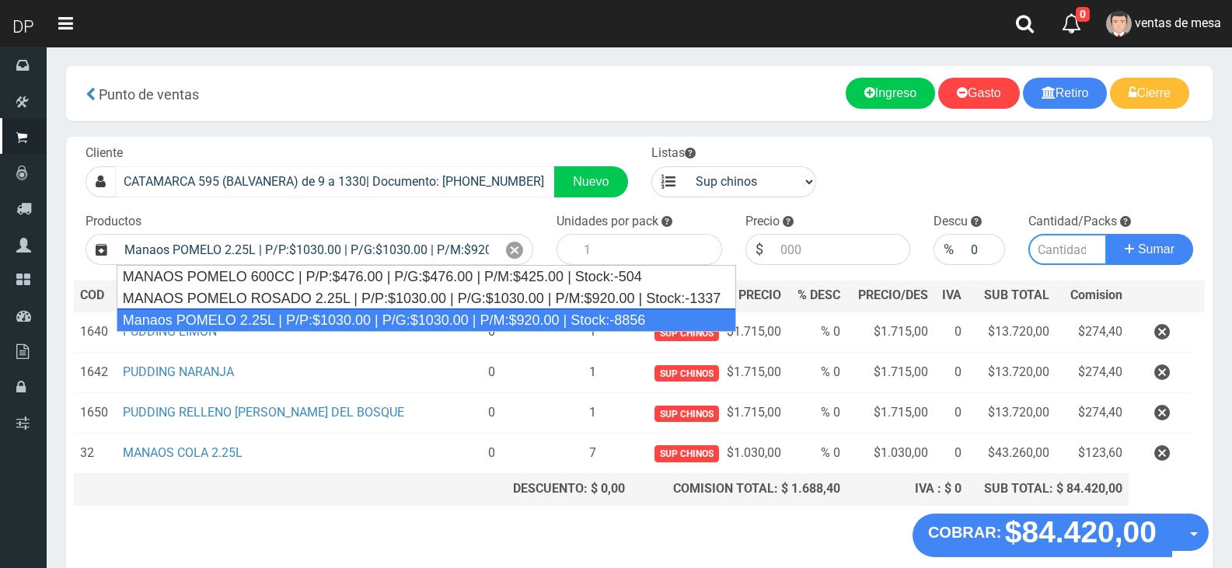
type input "6"
type input "1030.00"
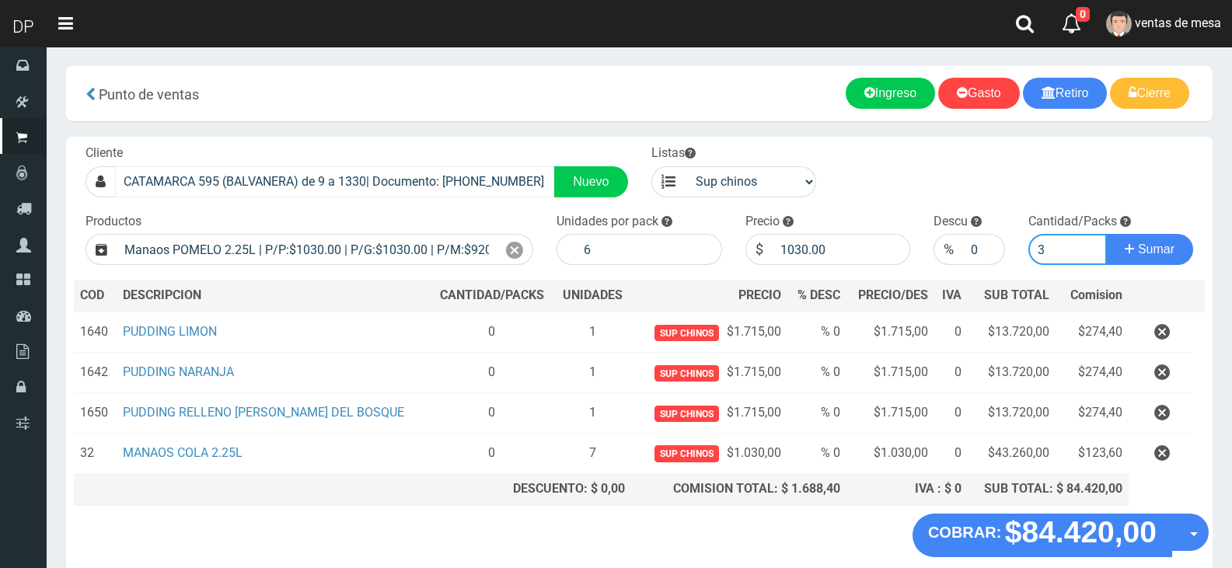
type input "3"
click at [1106, 234] on button "Sumar" at bounding box center [1149, 249] width 87 height 31
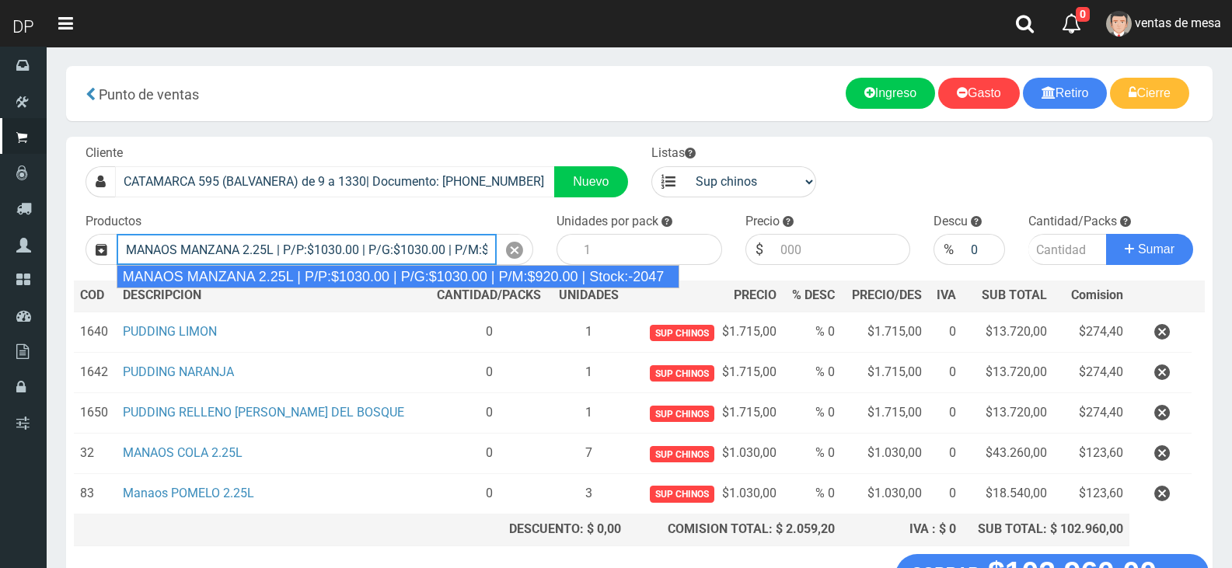
type input "MANAOS MANZANA 2.25L | P/P:$1030.00 | P/G:$1030.00 | P/M:$920.00 | Stock:-2047"
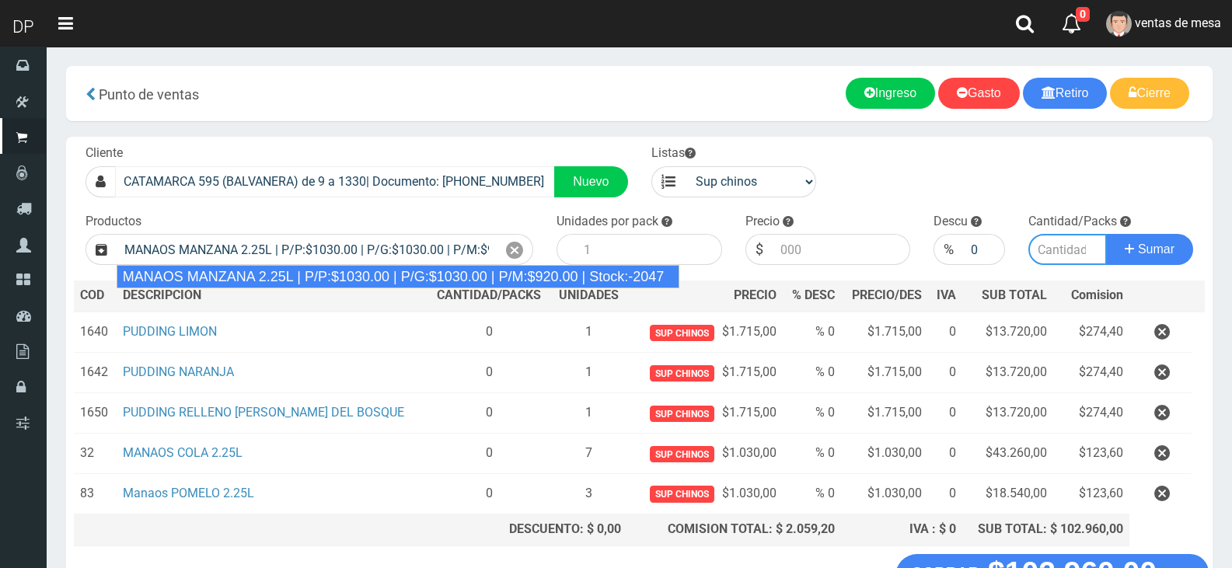
type input "6"
type input "1030.00"
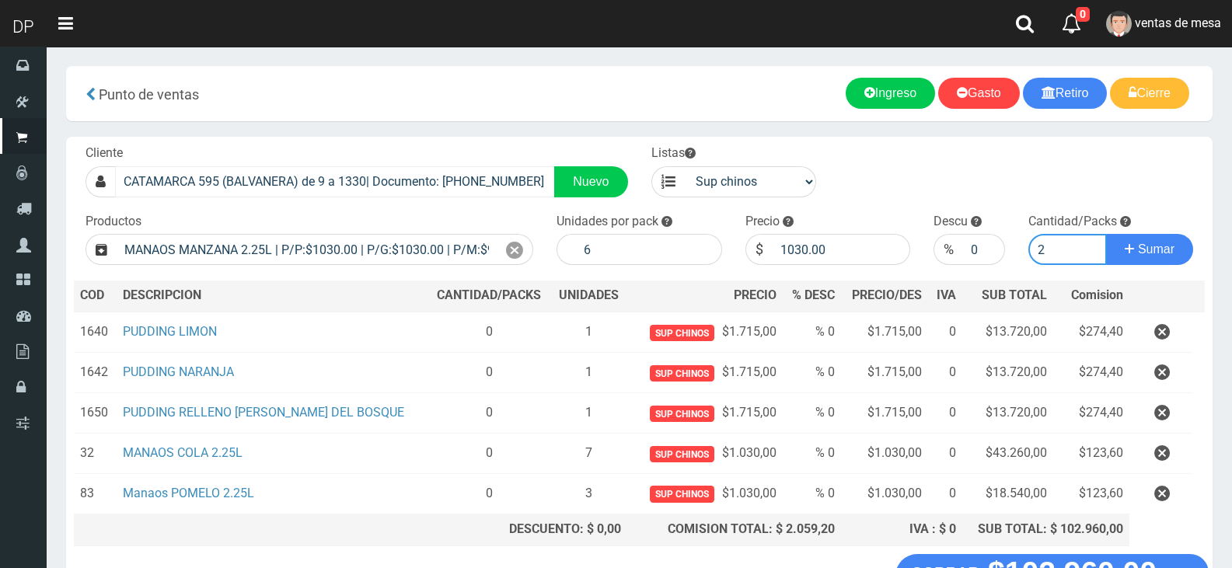
type input "2"
click at [1106, 234] on button "Sumar" at bounding box center [1149, 249] width 87 height 31
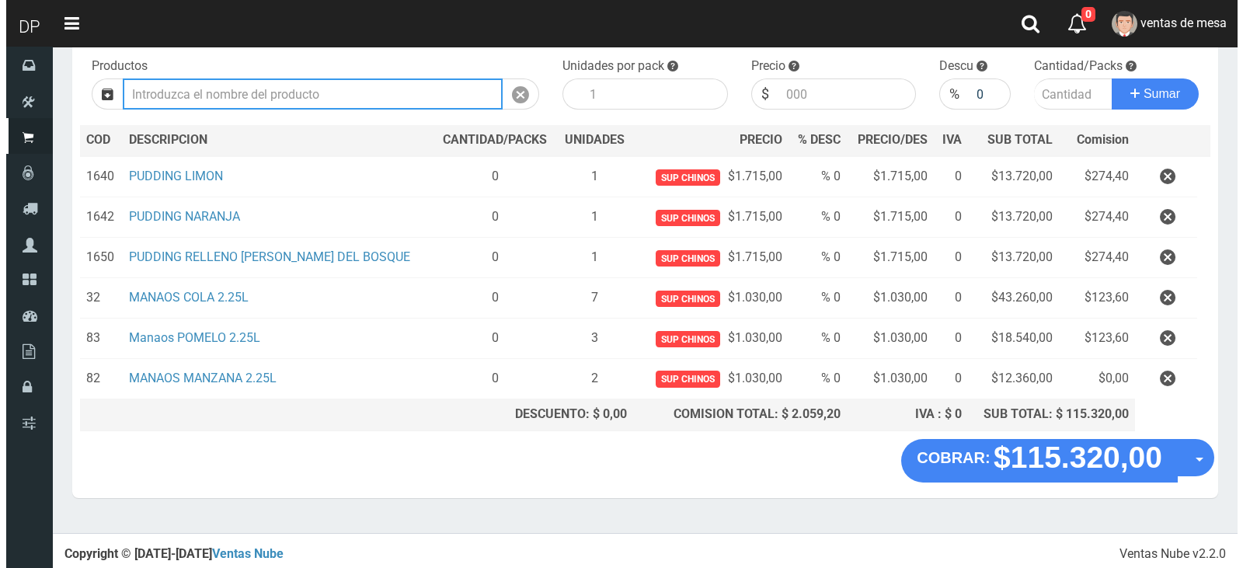
scroll to position [156, 0]
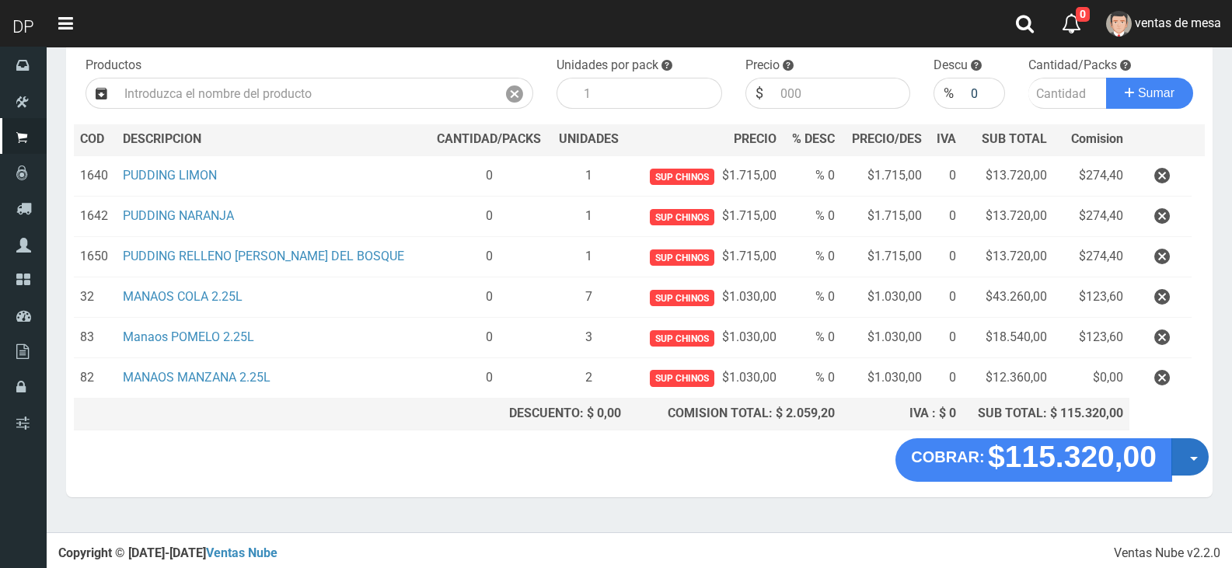
click at [1199, 469] on button "Opciones" at bounding box center [1189, 456] width 37 height 37
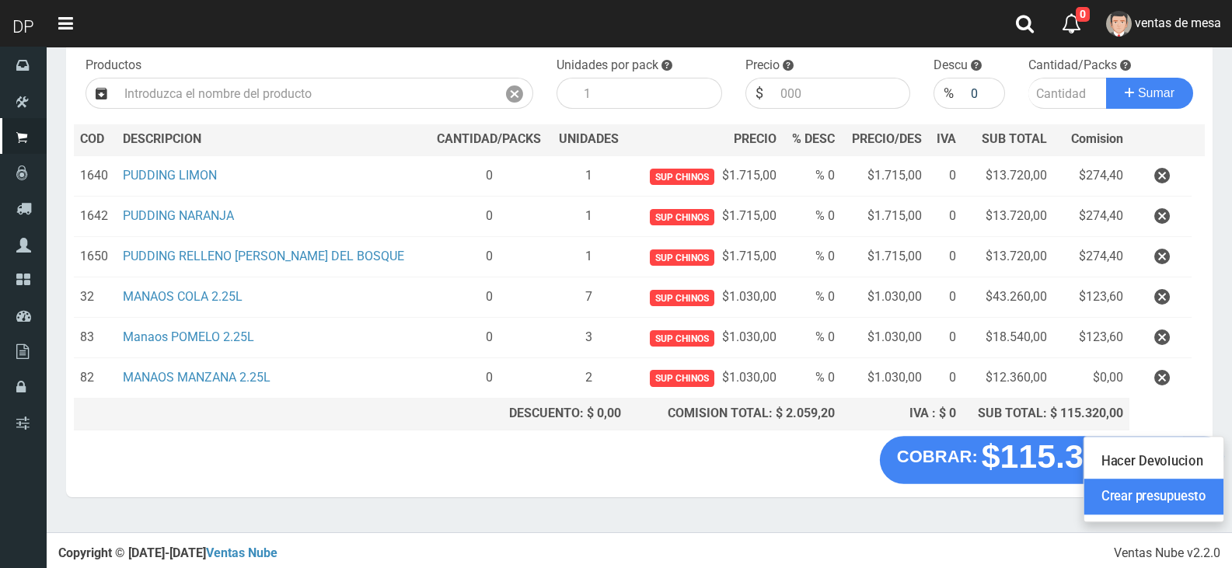
click at [1195, 500] on link "Crear presupuesto" at bounding box center [1153, 497] width 139 height 36
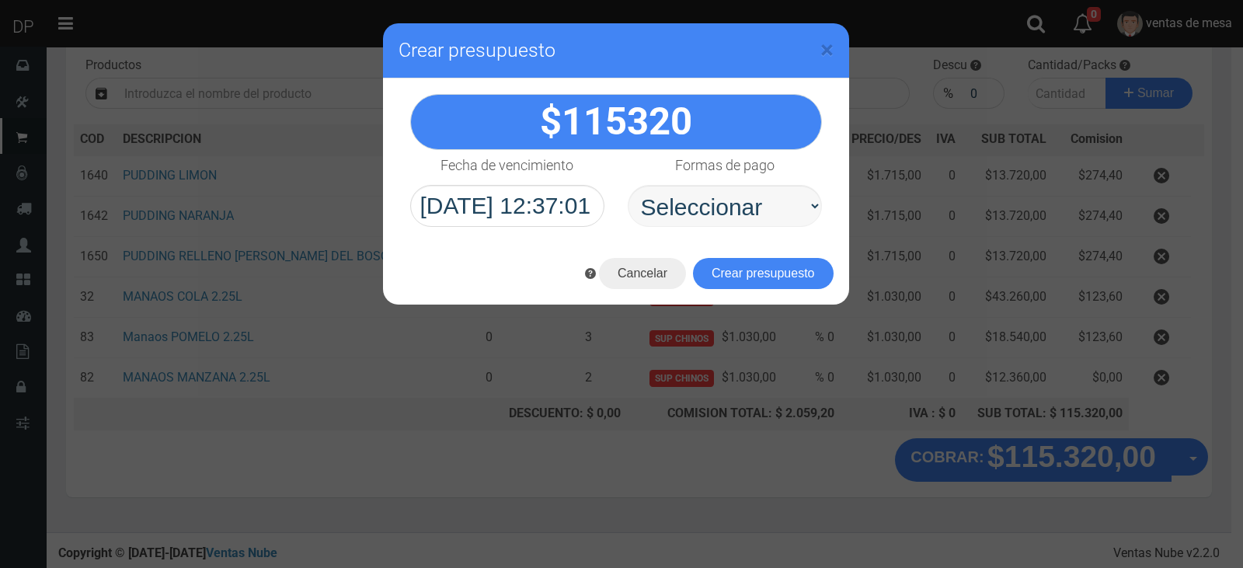
click at [689, 205] on select "Seleccionar Efectivo Tarjeta de Crédito Depósito Débito" at bounding box center [725, 206] width 194 height 42
select select "Efectivo"
click at [628, 185] on select "Seleccionar Efectivo Tarjeta de Crédito Depósito Débito" at bounding box center [725, 206] width 194 height 42
click at [714, 267] on button "Crear presupuesto" at bounding box center [763, 273] width 141 height 31
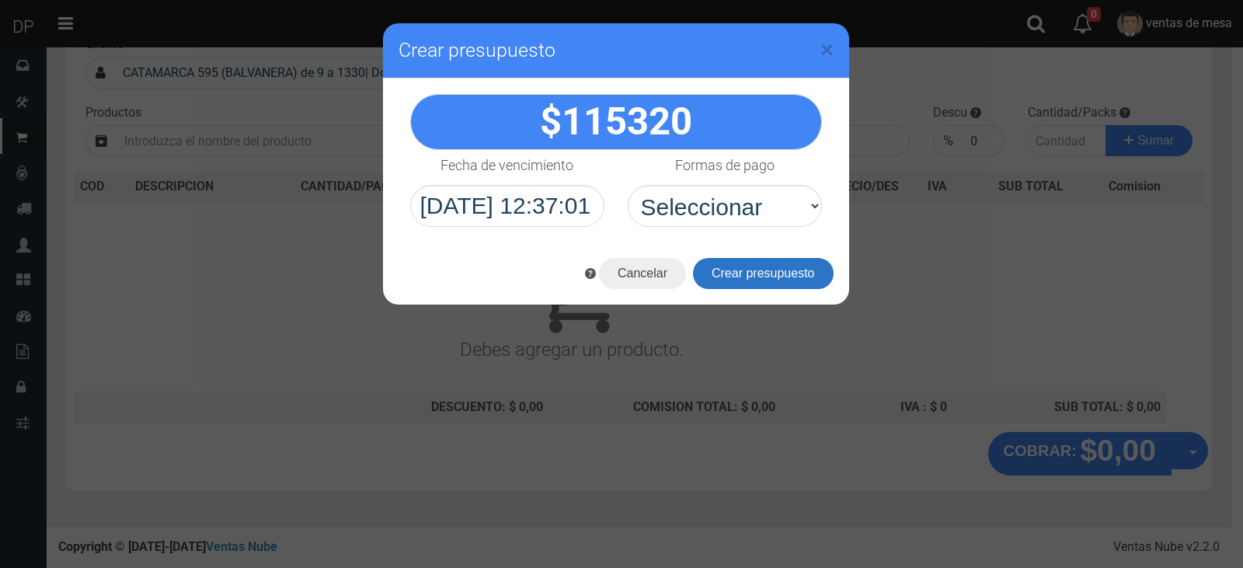
scroll to position [103, 0]
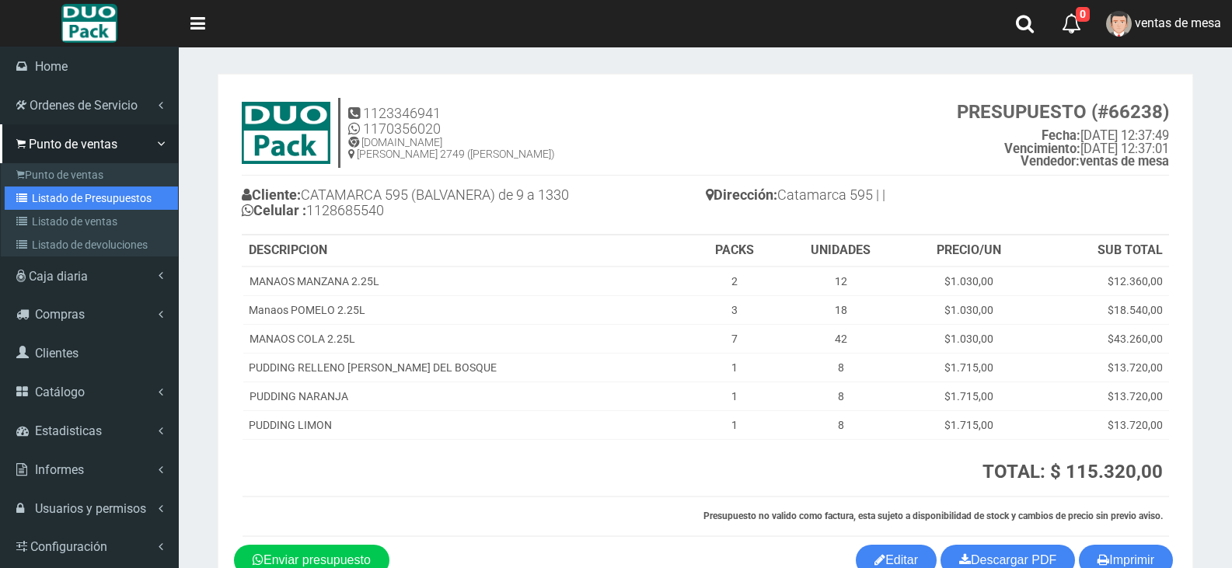
click at [54, 196] on link "Listado de Presupuestos" at bounding box center [91, 198] width 173 height 23
drag, startPoint x: 54, startPoint y: 196, endPoint x: 126, endPoint y: 213, distance: 74.3
click at [54, 196] on link "Listado de Presupuestos" at bounding box center [91, 198] width 173 height 23
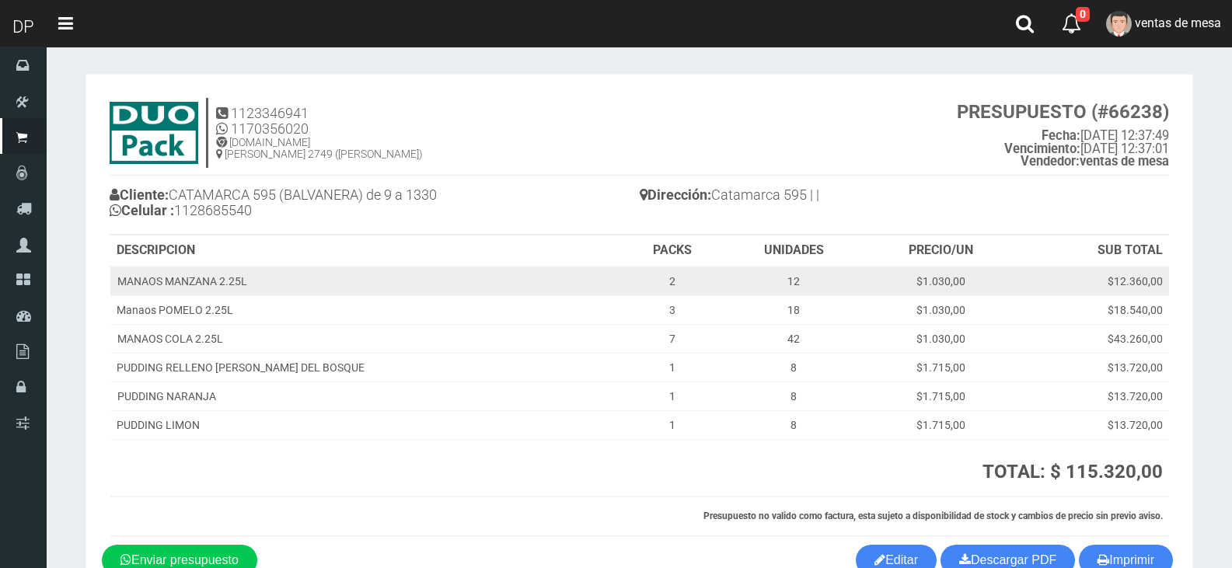
click at [319, 274] on td "MANAOS MANZANA 2.25L" at bounding box center [365, 282] width 511 height 30
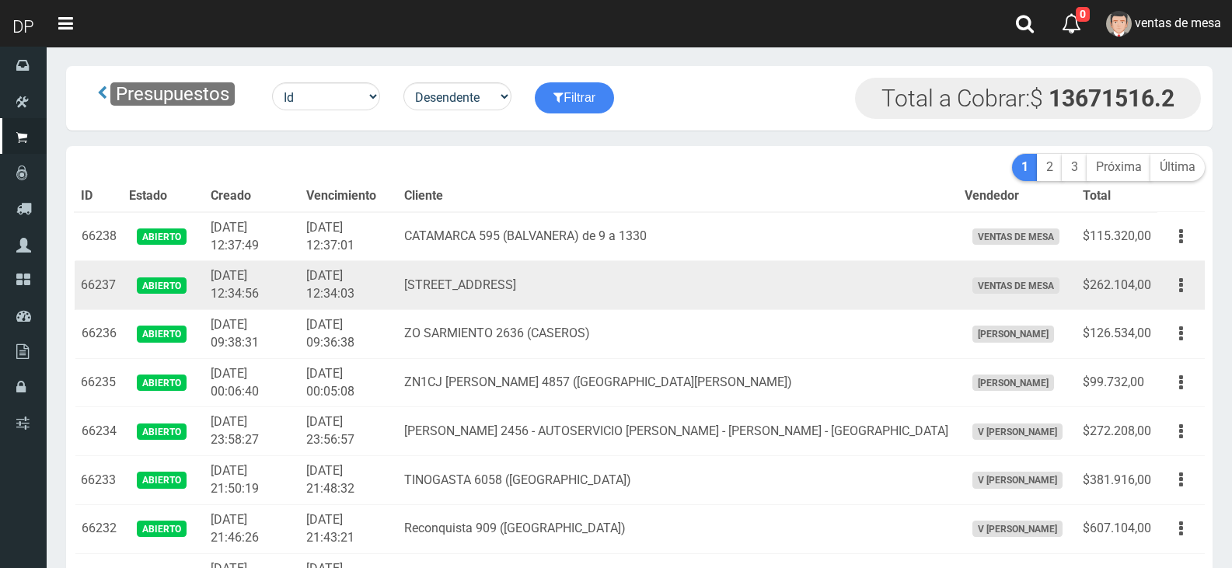
click at [299, 305] on td "[DATE] 12:34:56" at bounding box center [251, 285] width 95 height 49
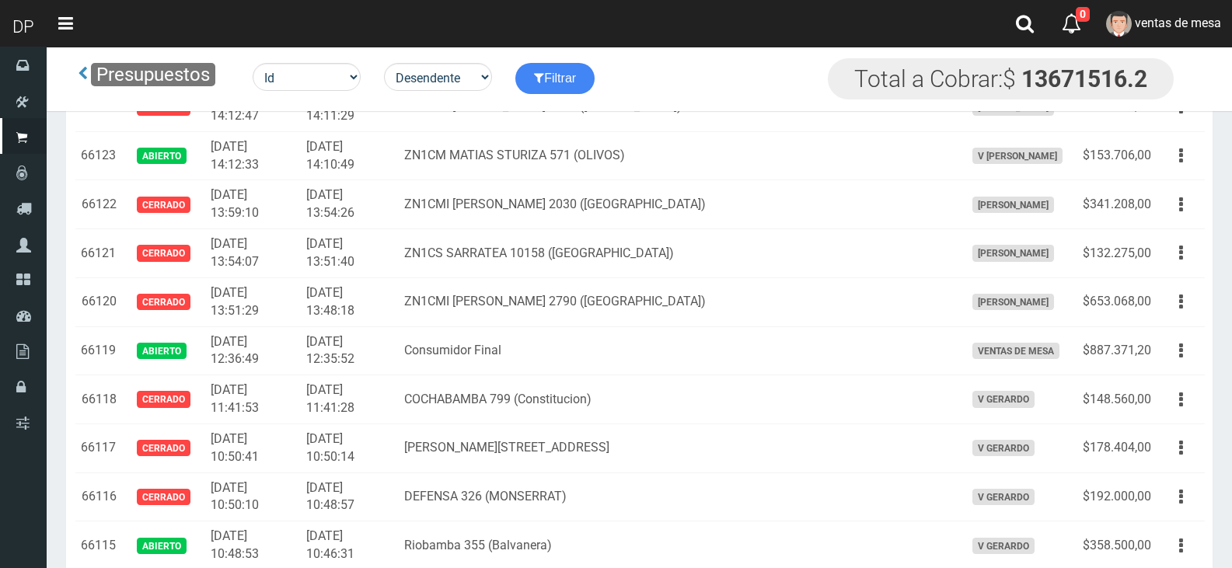
scroll to position [18483, 0]
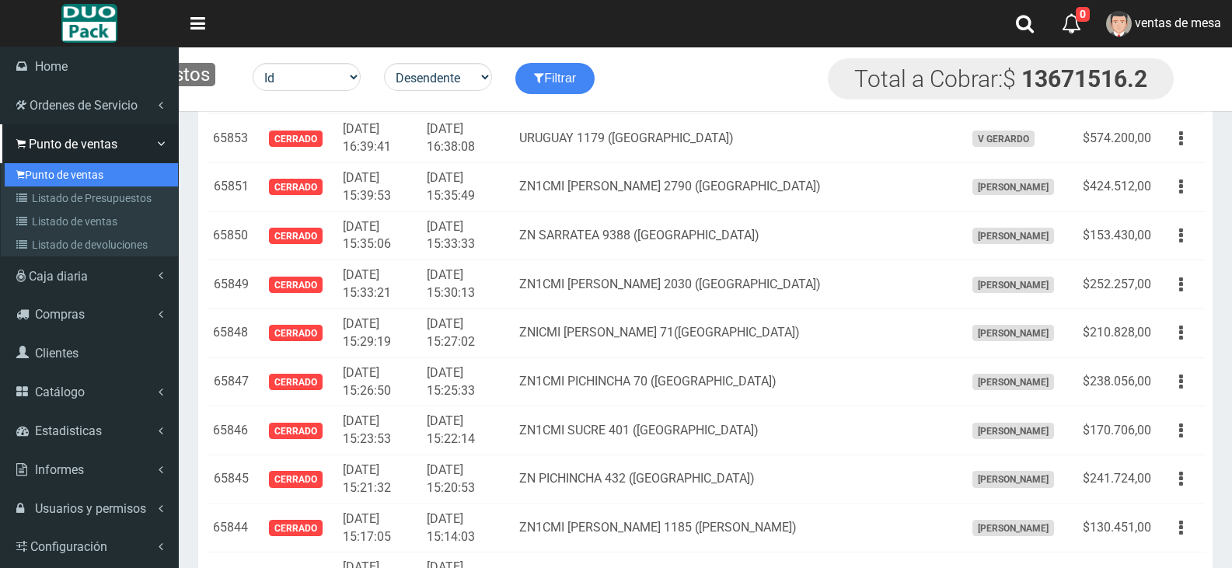
click at [49, 174] on link "Punto de ventas" at bounding box center [91, 174] width 173 height 23
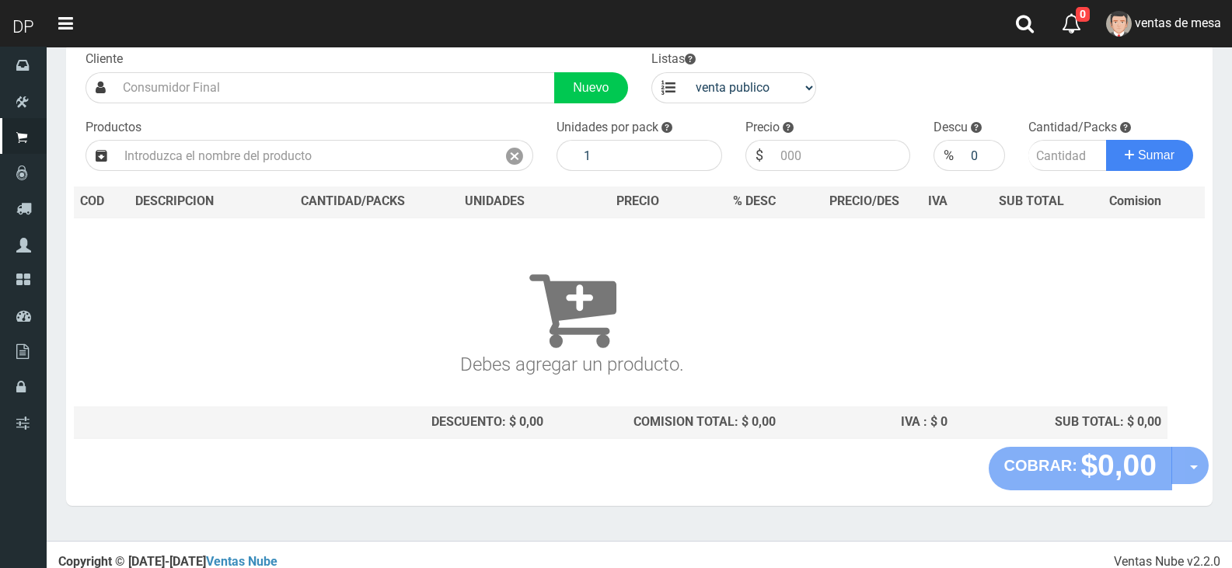
scroll to position [103, 0]
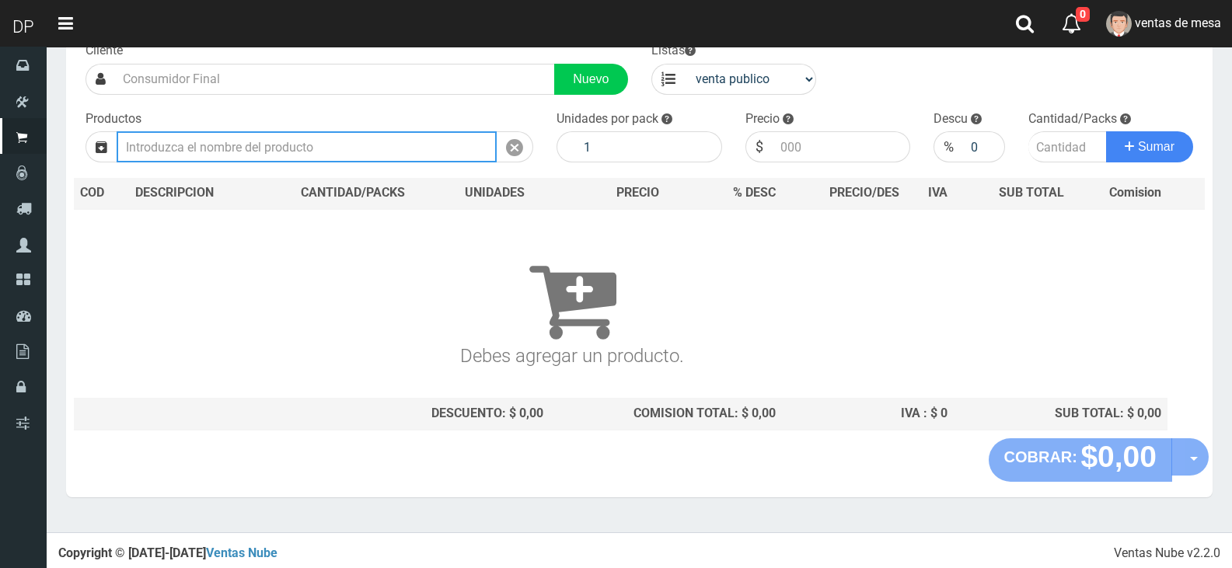
click at [424, 155] on input "text" at bounding box center [307, 146] width 380 height 31
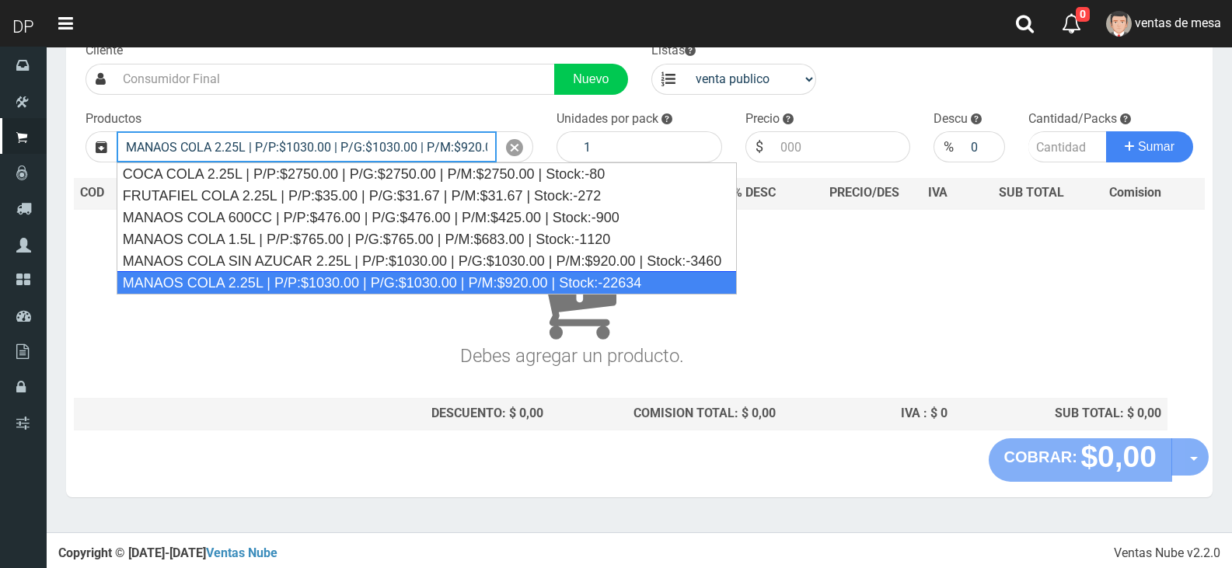
type input "MANAOS COLA 2.25L | P/P:$1030.00 | P/G:$1030.00 | P/M:$920.00 | Stock:-22634"
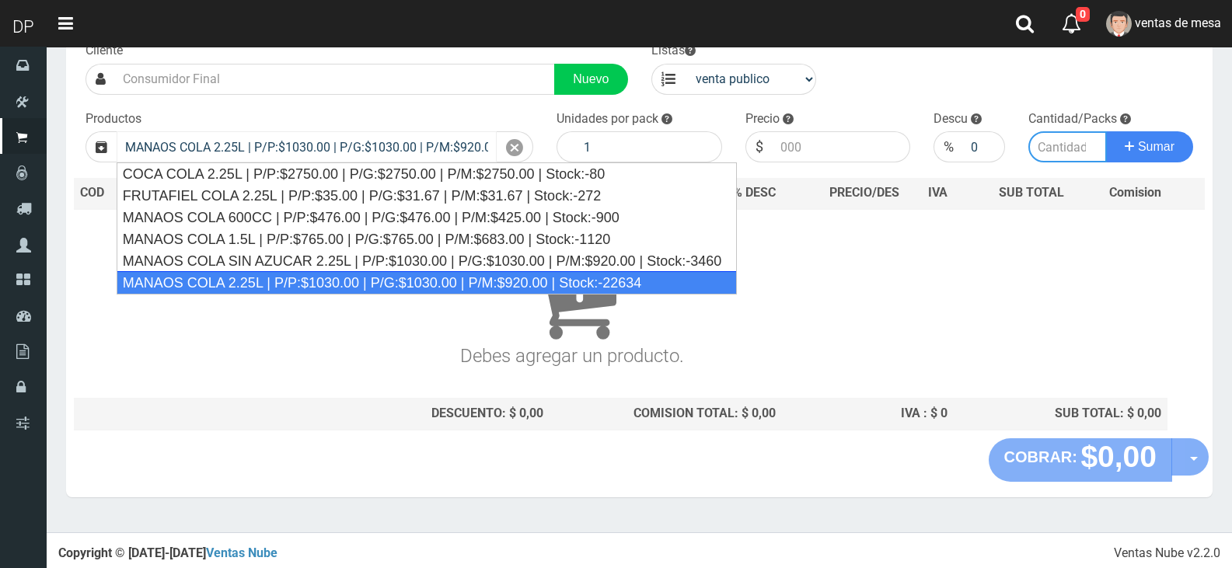
type input "6"
type input "1030.00"
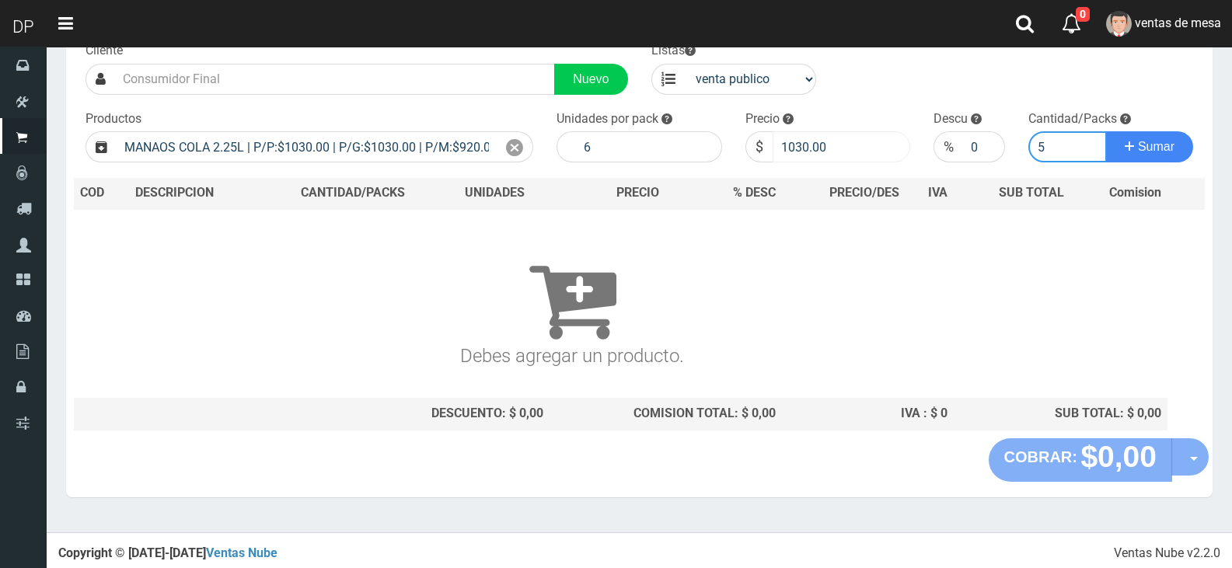
type input "5"
click at [815, 159] on input "1030.00" at bounding box center [842, 146] width 138 height 31
type input "967"
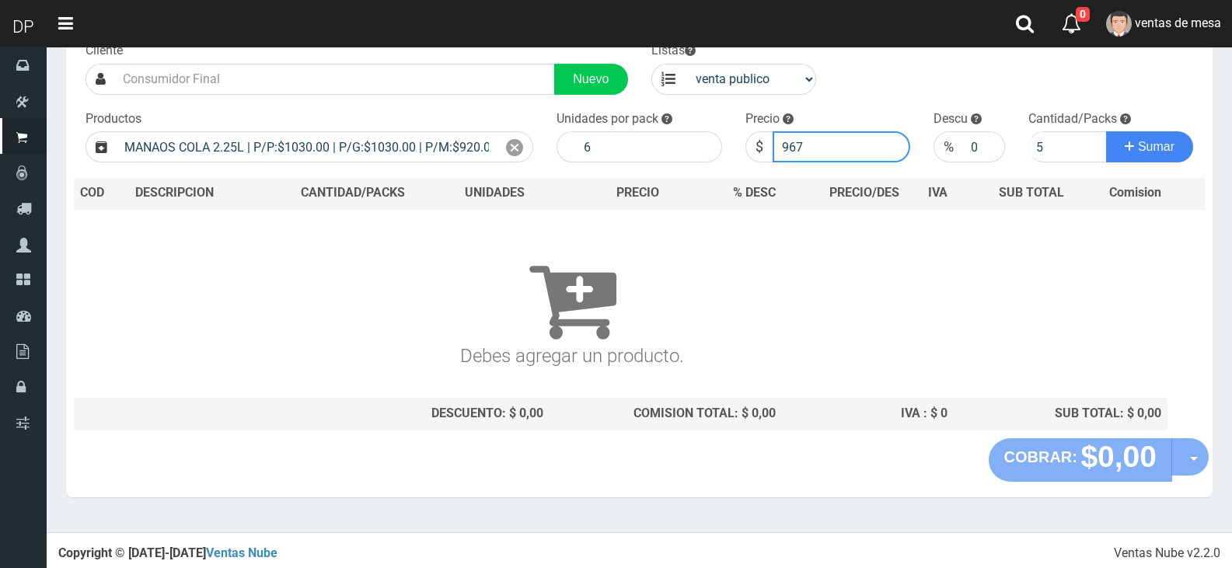
click at [1106, 131] on button "Sumar" at bounding box center [1149, 146] width 87 height 31
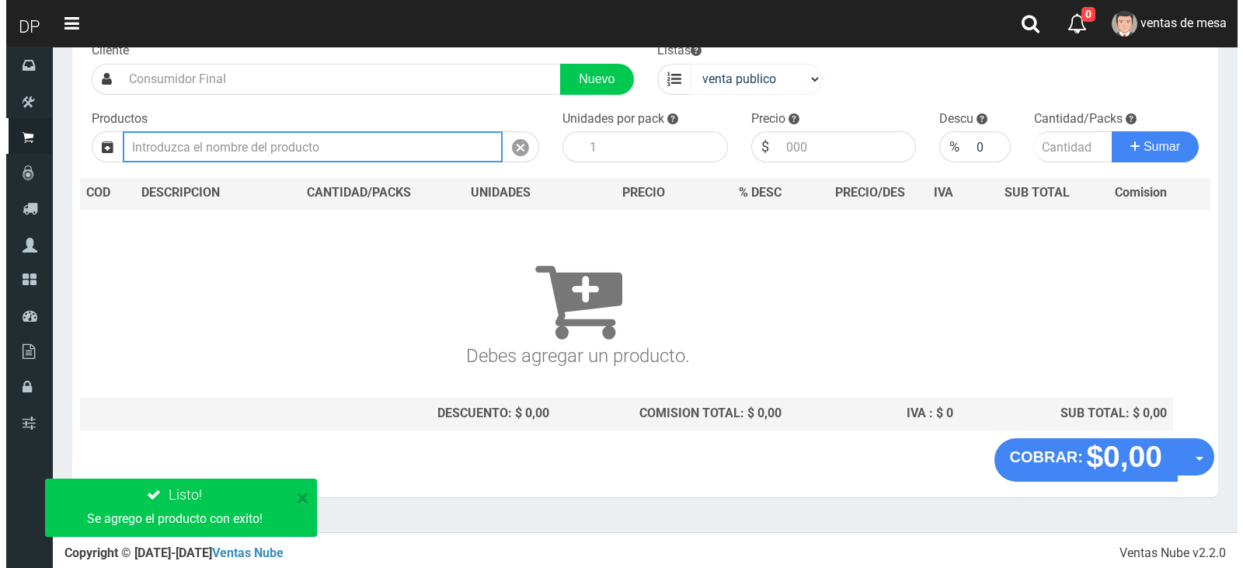
scroll to position [0, 0]
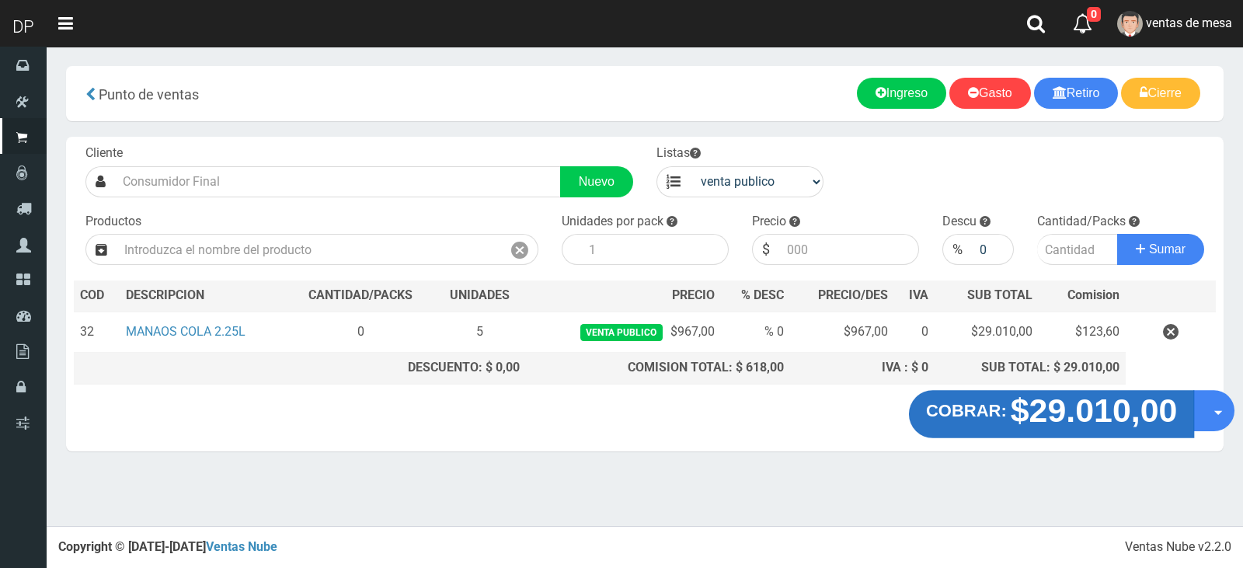
click at [1042, 408] on strong "$29.010,00" at bounding box center [1094, 410] width 167 height 37
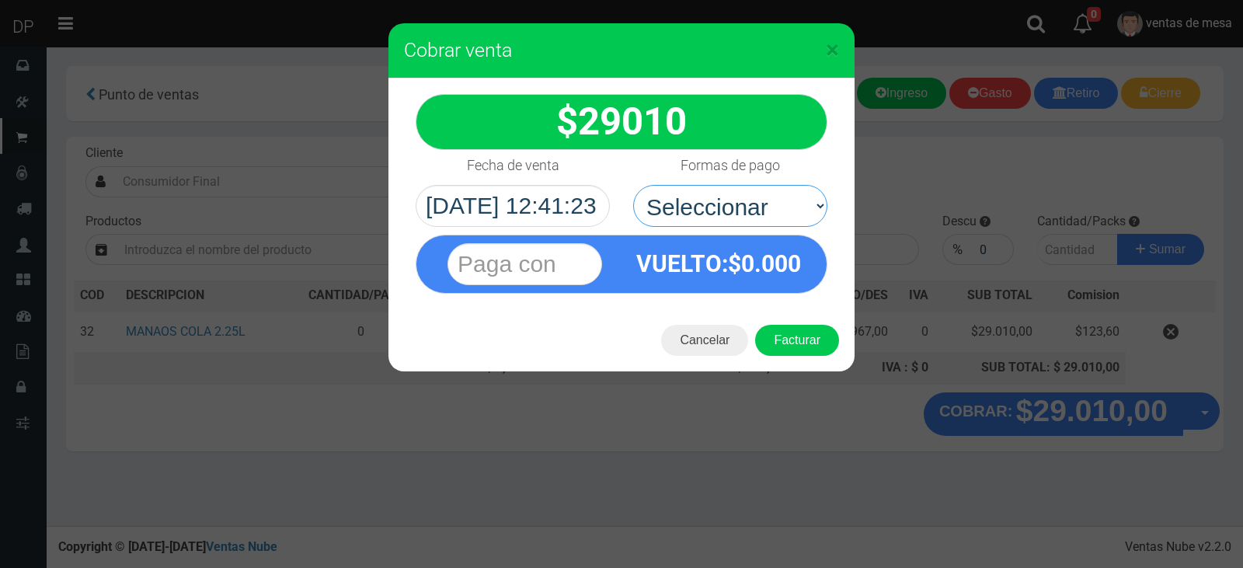
click at [780, 220] on select "Seleccionar Efectivo Tarjeta de Crédito Depósito Débito" at bounding box center [730, 206] width 194 height 42
select select "Efectivo"
click at [633, 185] on select "Seleccionar Efectivo Tarjeta de Crédito Depósito Débito" at bounding box center [730, 206] width 194 height 42
click at [800, 340] on button "Facturar" at bounding box center [797, 340] width 84 height 31
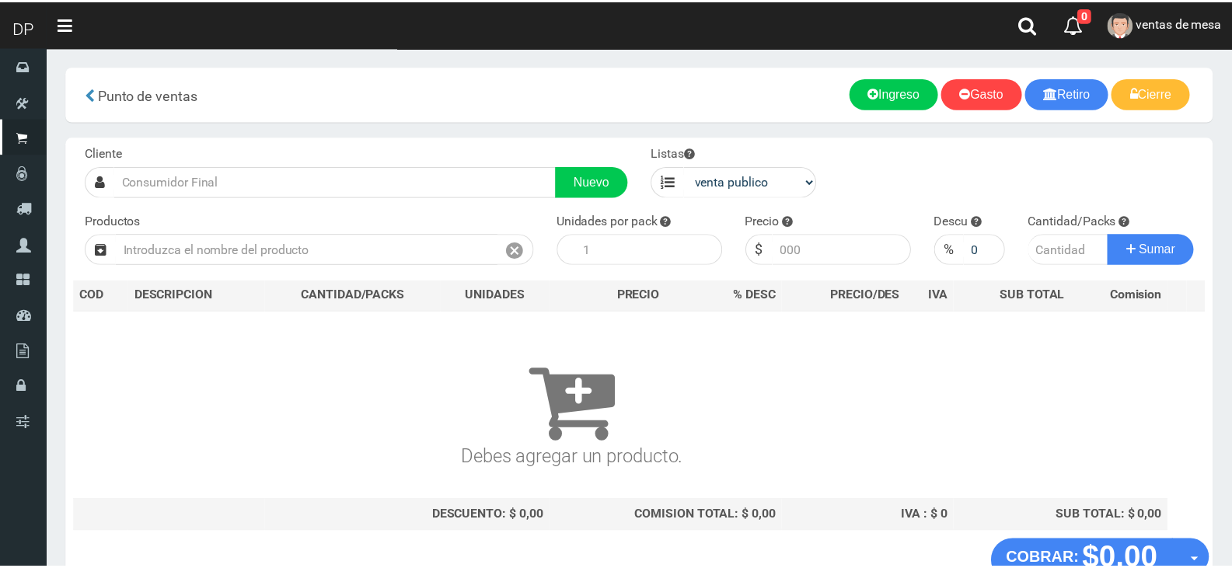
scroll to position [10, 0]
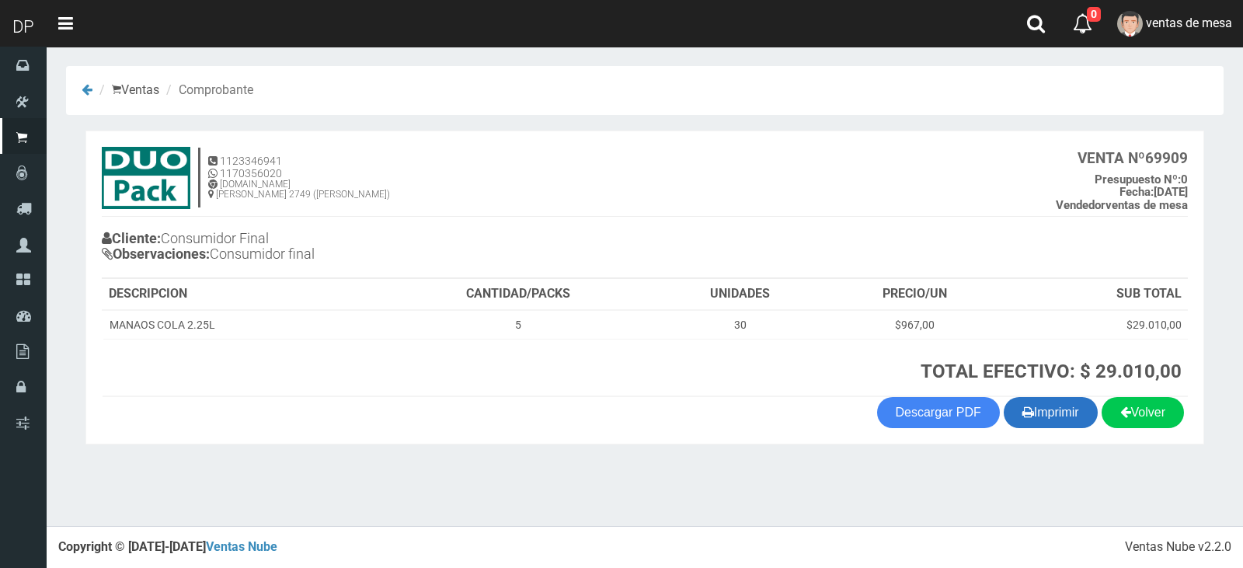
click at [1024, 407] on icon "button" at bounding box center [1029, 412] width 12 height 22
click at [1188, 24] on span "ventas de mesa" at bounding box center [1189, 23] width 86 height 15
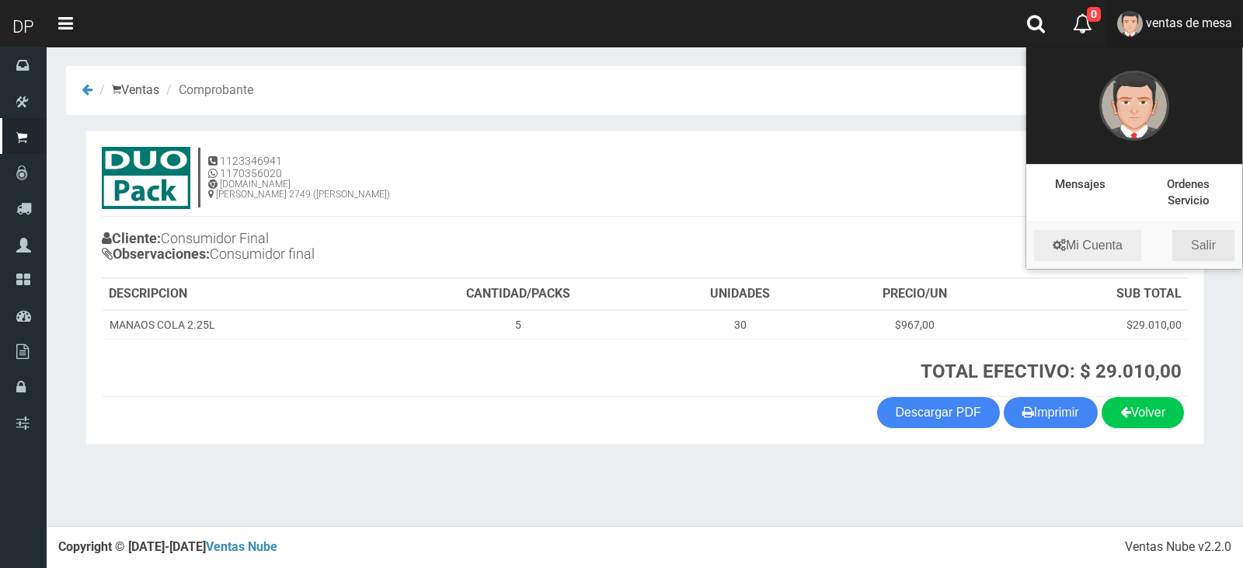
click at [1199, 239] on link "Salir" at bounding box center [1204, 245] width 62 height 31
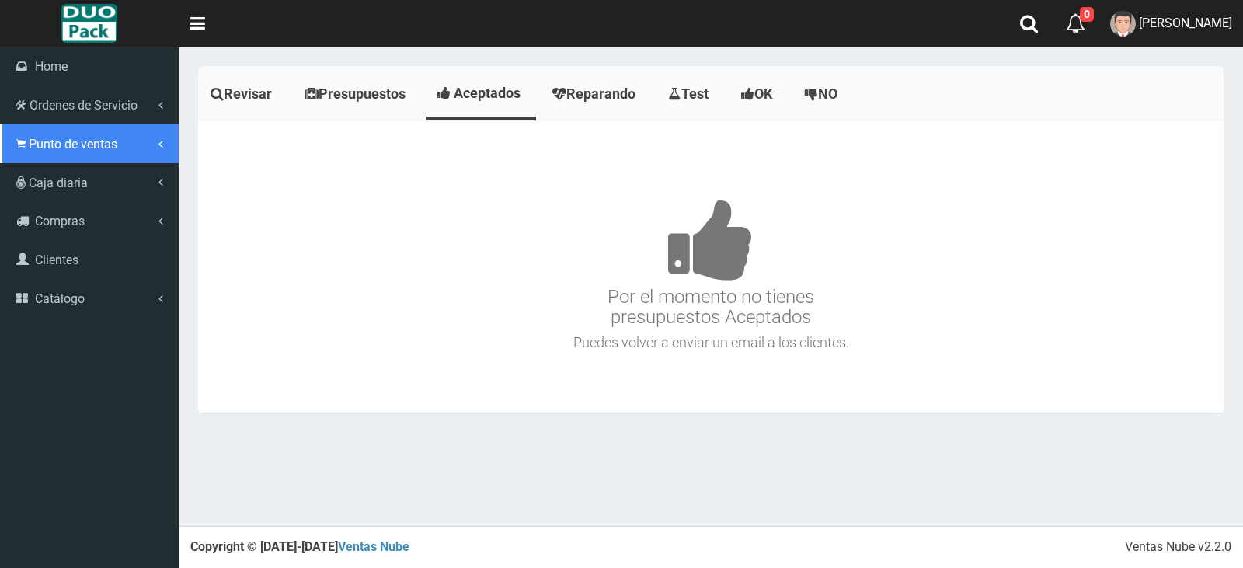
click at [73, 141] on span "Punto de ventas" at bounding box center [73, 144] width 89 height 15
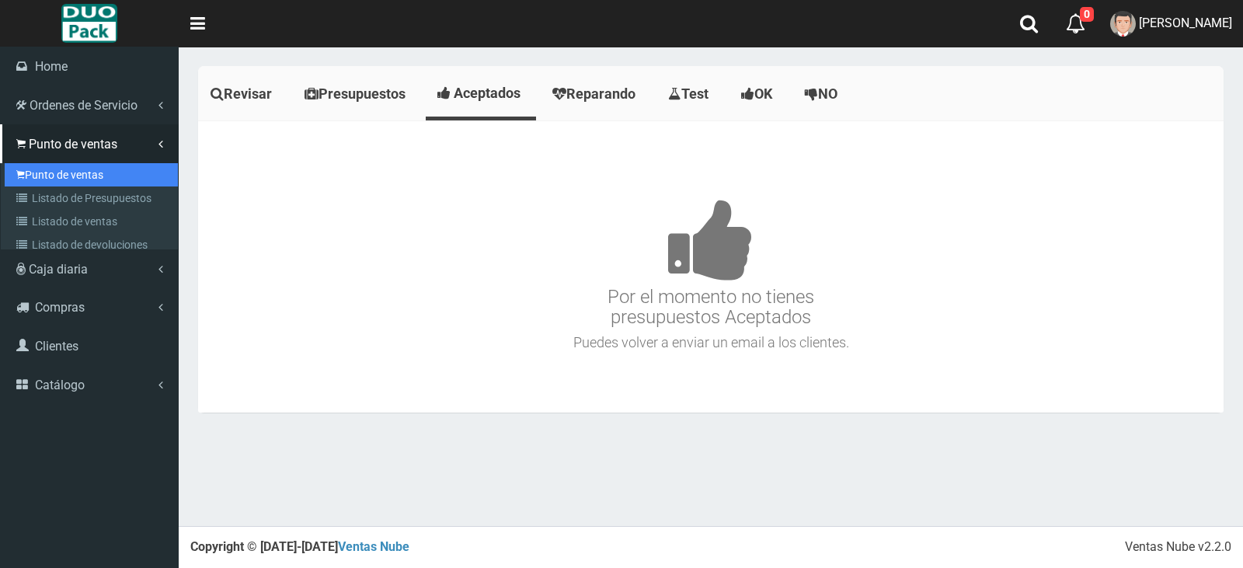
click at [106, 181] on link "Punto de ventas" at bounding box center [91, 174] width 173 height 23
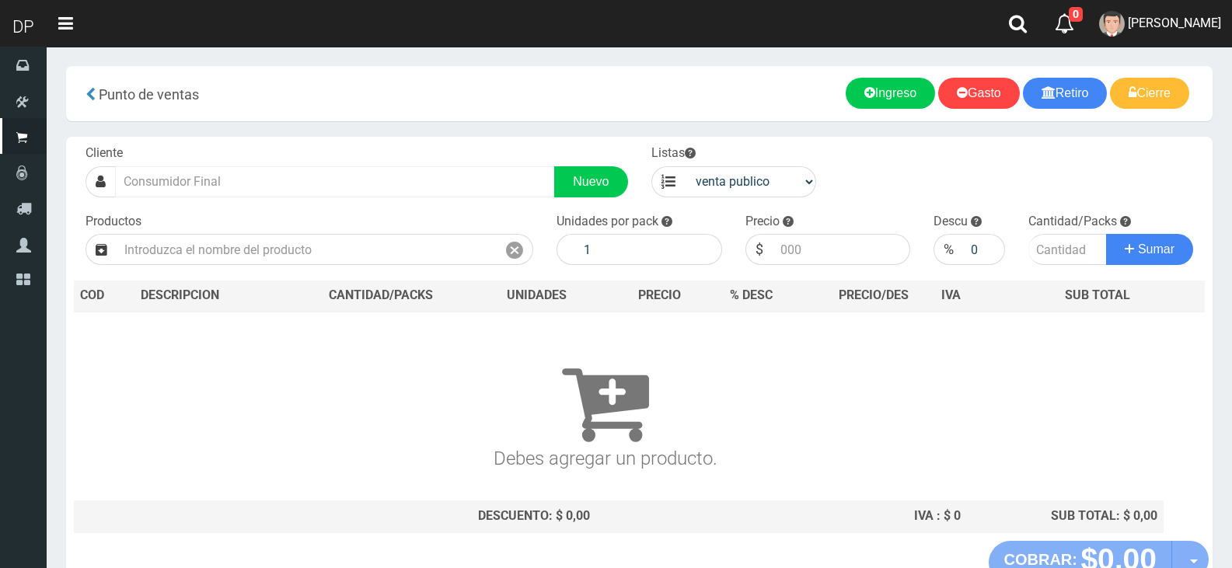
click at [288, 172] on div "Cliente Nuevo" at bounding box center [357, 171] width 566 height 53
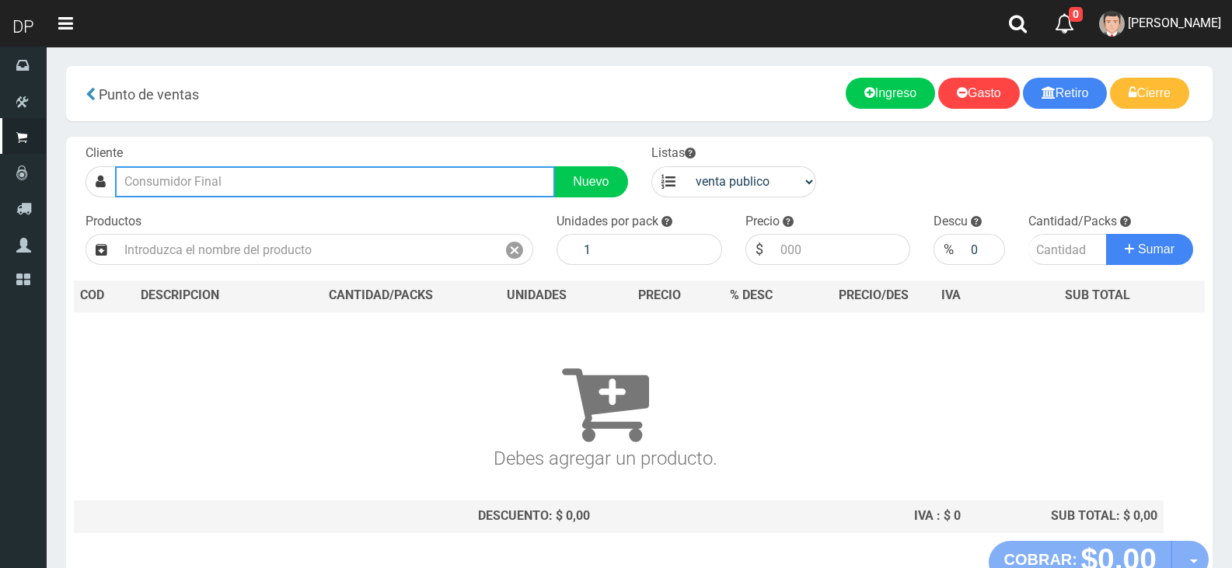
click at [275, 182] on input "text" at bounding box center [335, 181] width 440 height 31
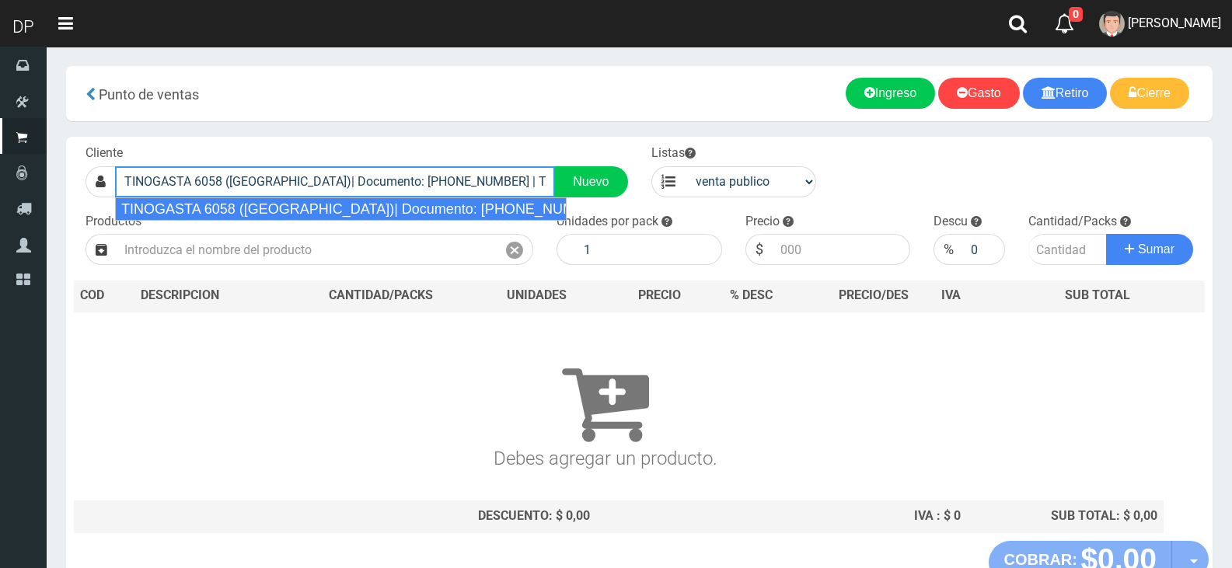
type input "TINOGASTA 6058 ([GEOGRAPHIC_DATA])| Documento: [PHONE_NUMBER] | Teléfono:"
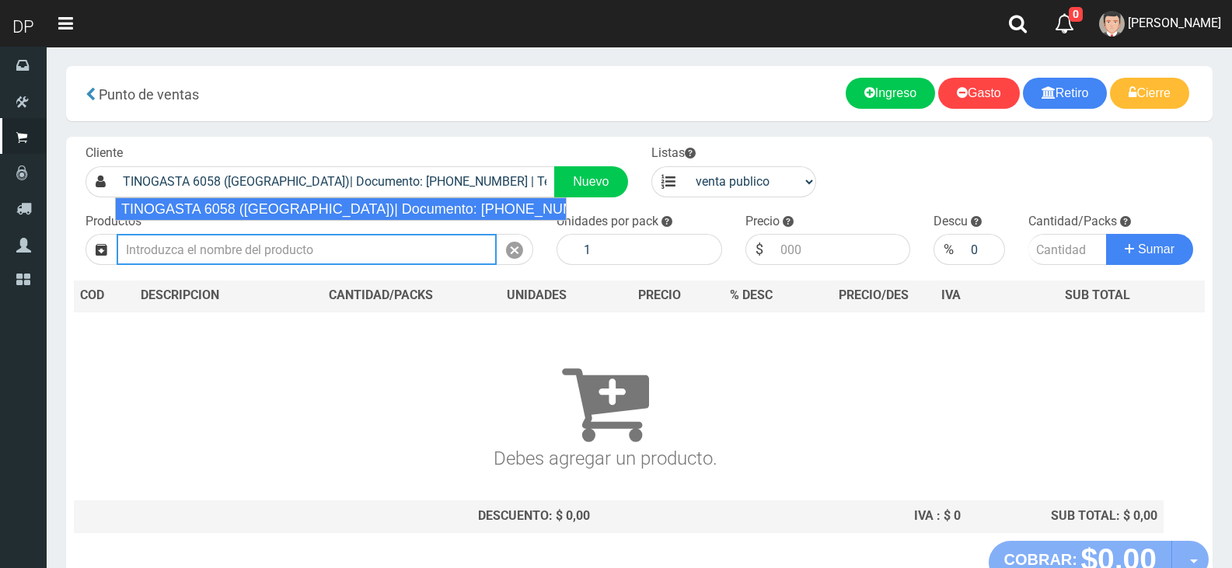
select select "2"
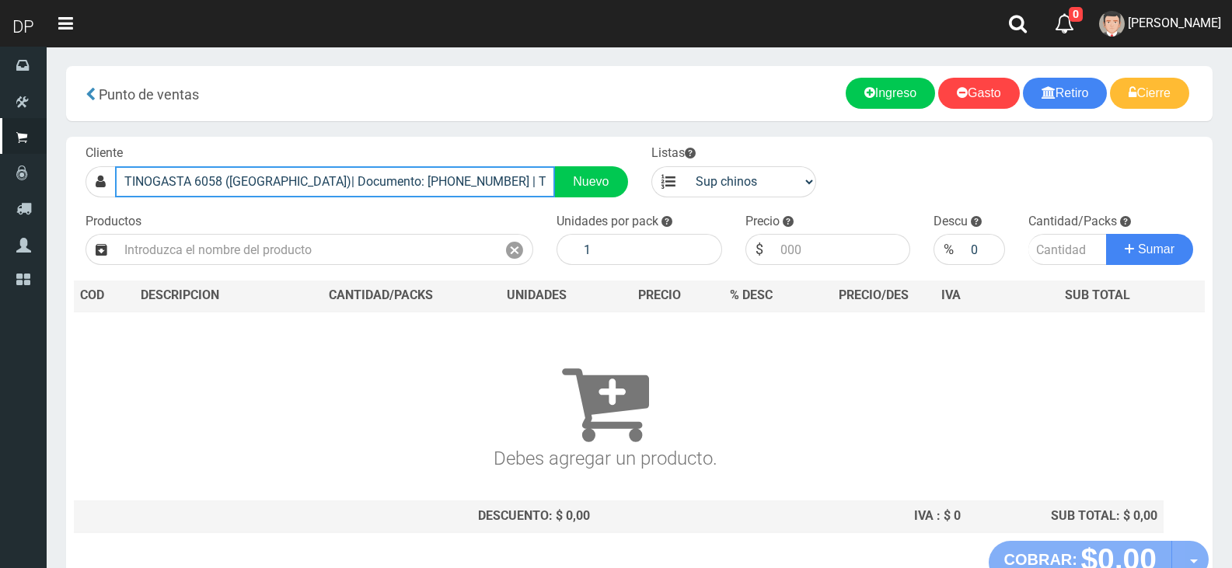
click at [370, 187] on input "TINOGASTA 6058 ([GEOGRAPHIC_DATA])| Documento: [PHONE_NUMBER] | Teléfono:" at bounding box center [335, 181] width 440 height 31
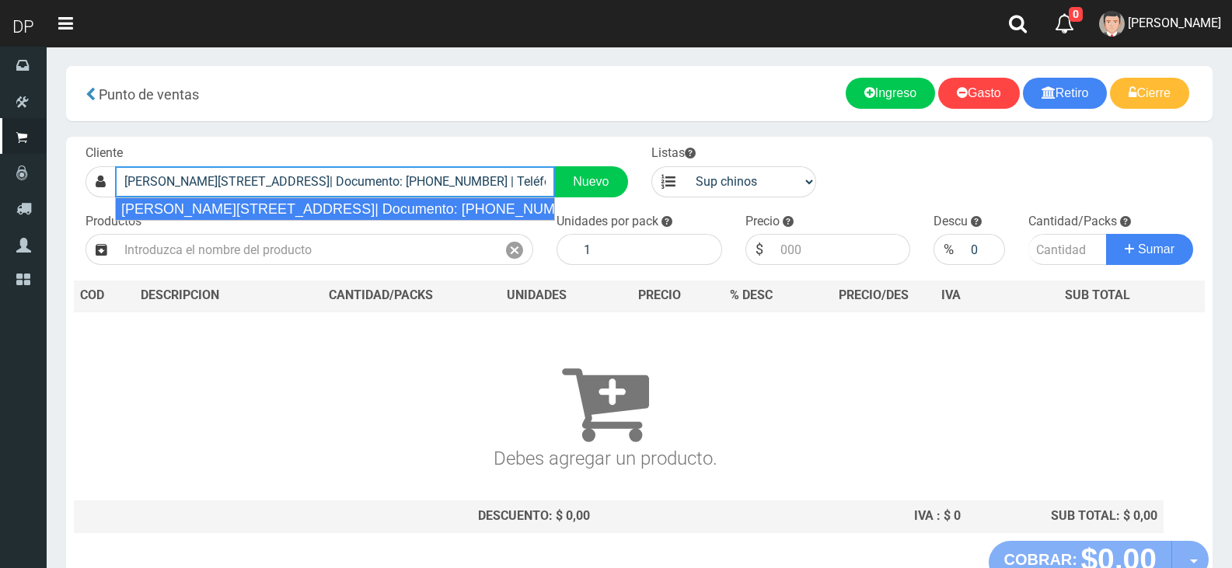
type input "[PERSON_NAME][STREET_ADDRESS]| Documento: [PHONE_NUMBER] | Teléfono:"
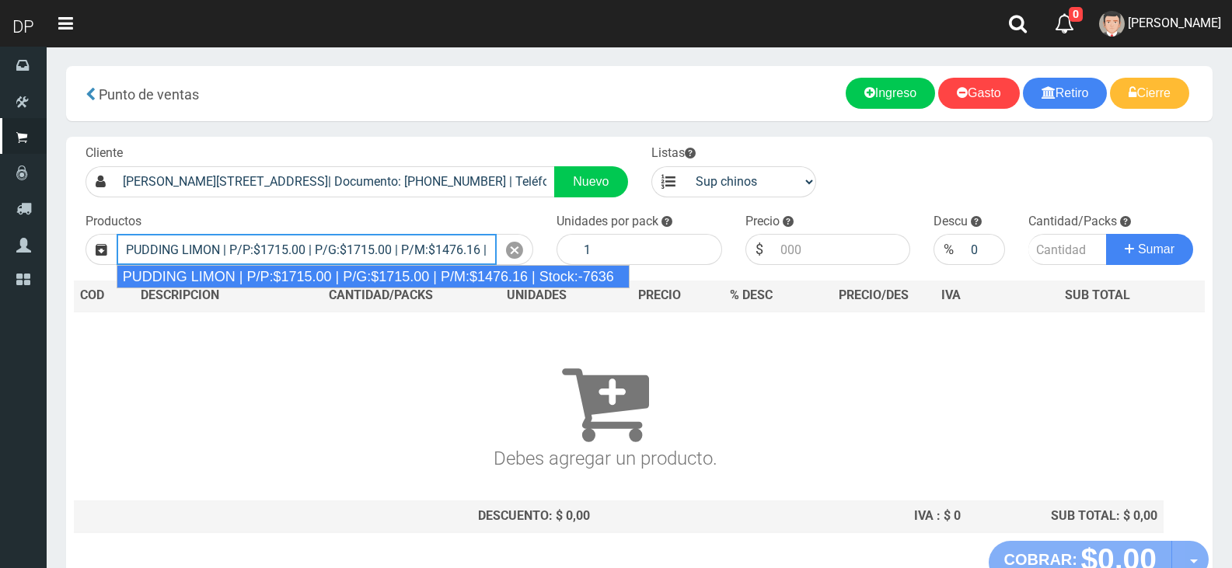
type input "PUDDING LIMON | P/P:$1715.00 | P/G:$1715.00 | P/M:$1476.16 | Stock:-7636"
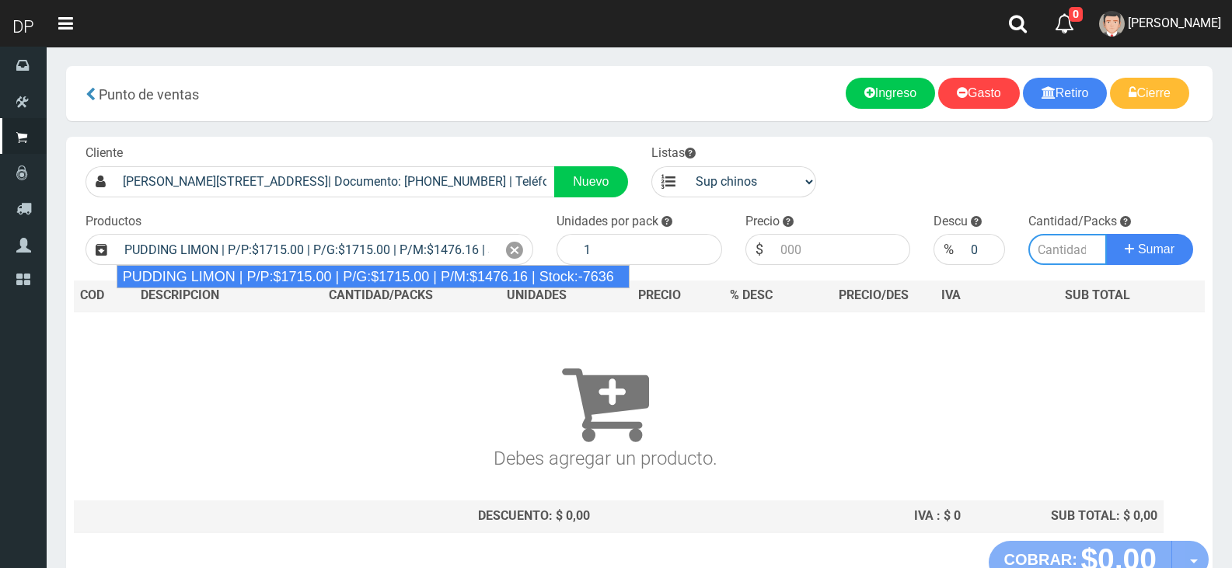
type input "8"
type input "1715.00"
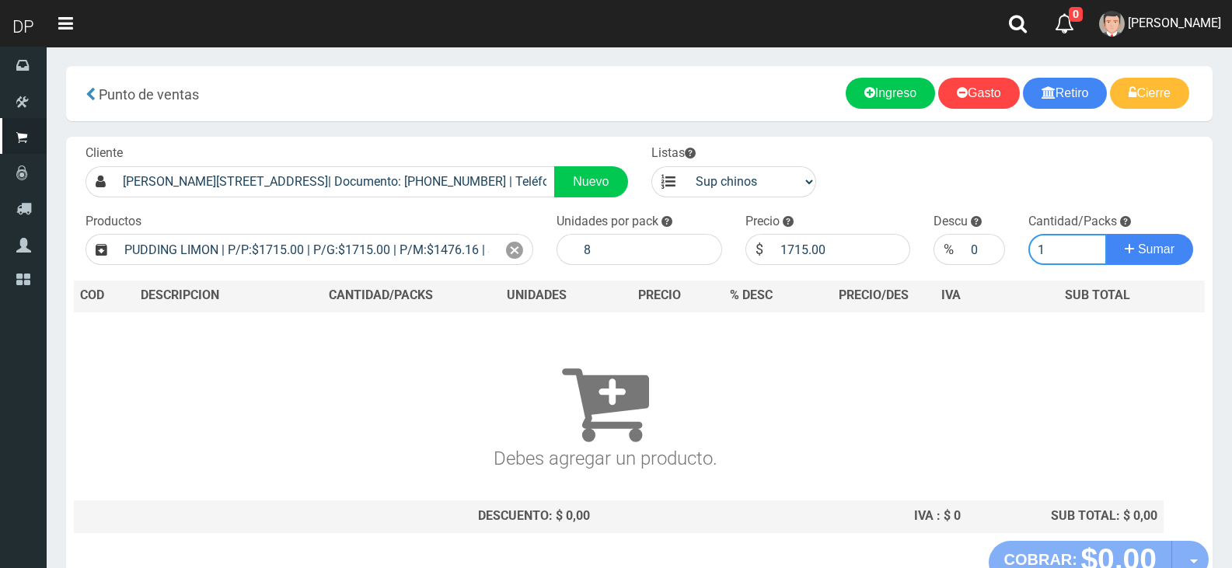
type input "1"
click at [1106, 234] on button "Sumar" at bounding box center [1149, 249] width 87 height 31
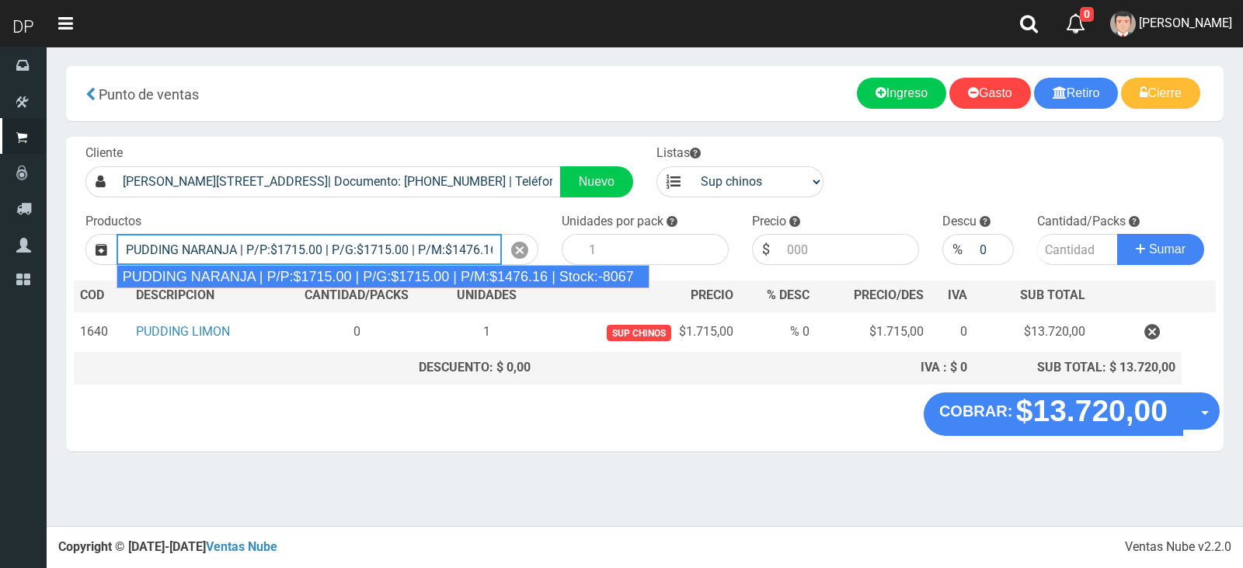
type input "PUDDING NARANJA | P/P:$1715.00 | P/G:$1715.00 | P/M:$1476.16 | Stock:-8067"
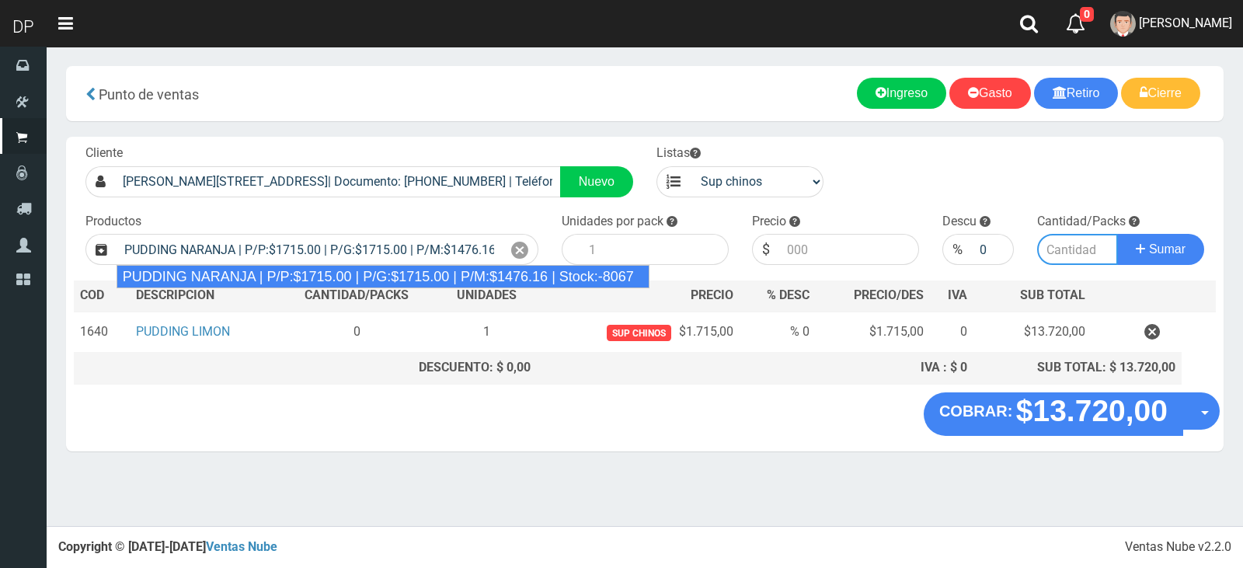
type input "8"
type input "1715.00"
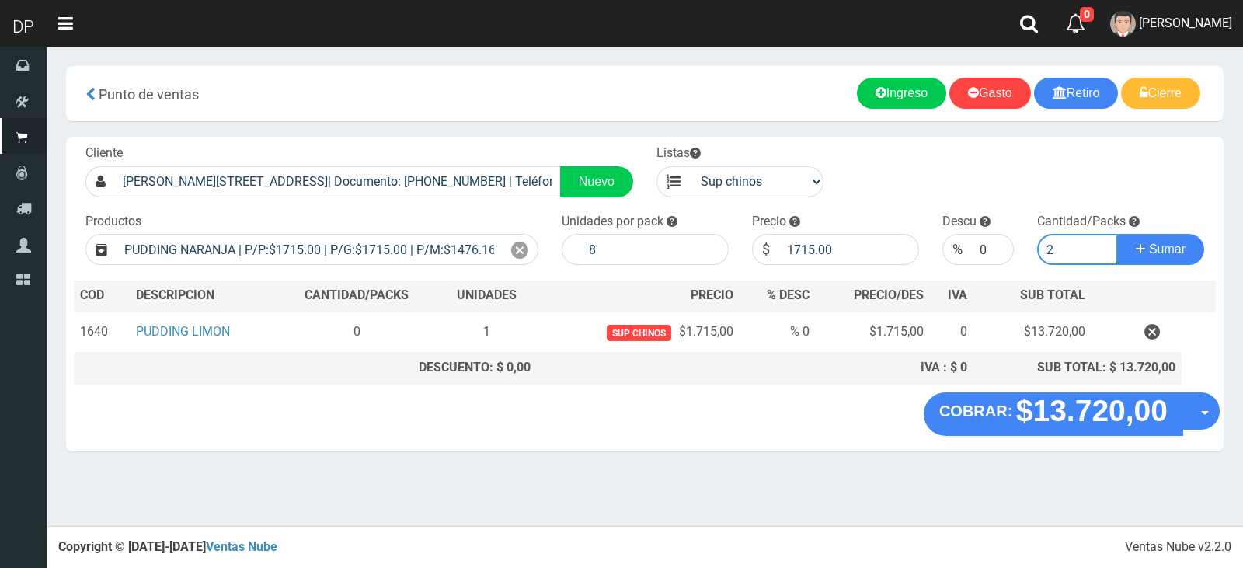
type input "2"
click at [1118, 234] on button "Sumar" at bounding box center [1161, 249] width 87 height 31
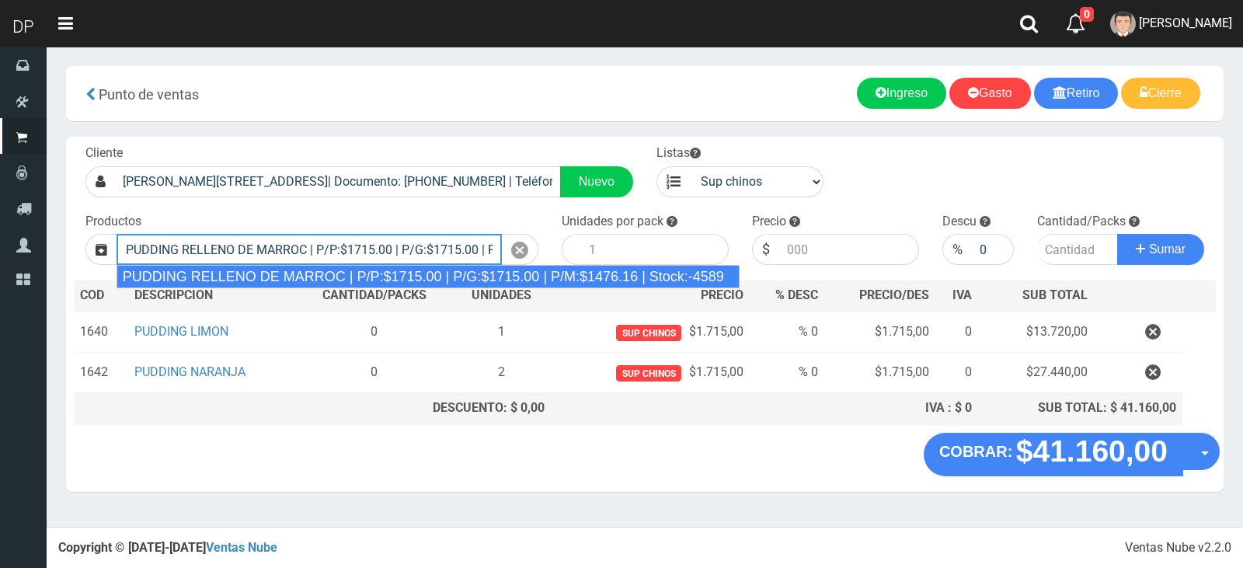
type input "PUDDING RELLENO DE MARROC | P/P:$1715.00 | P/G:$1715.00 | P/M:$1476.16 | Stock:…"
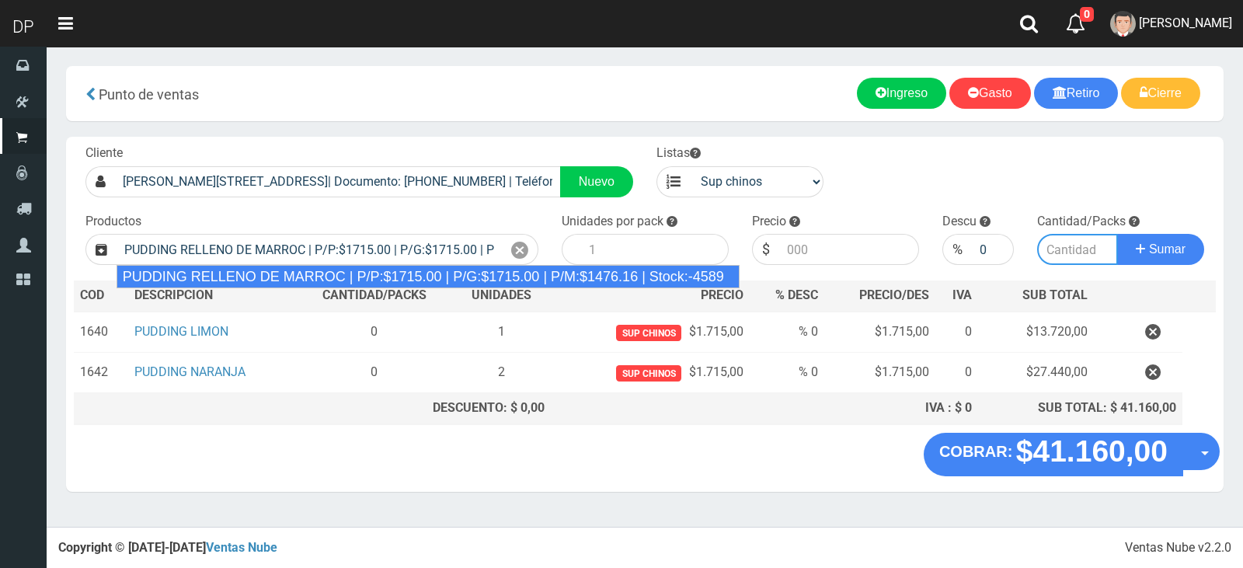
type input "8"
type input "1715.00"
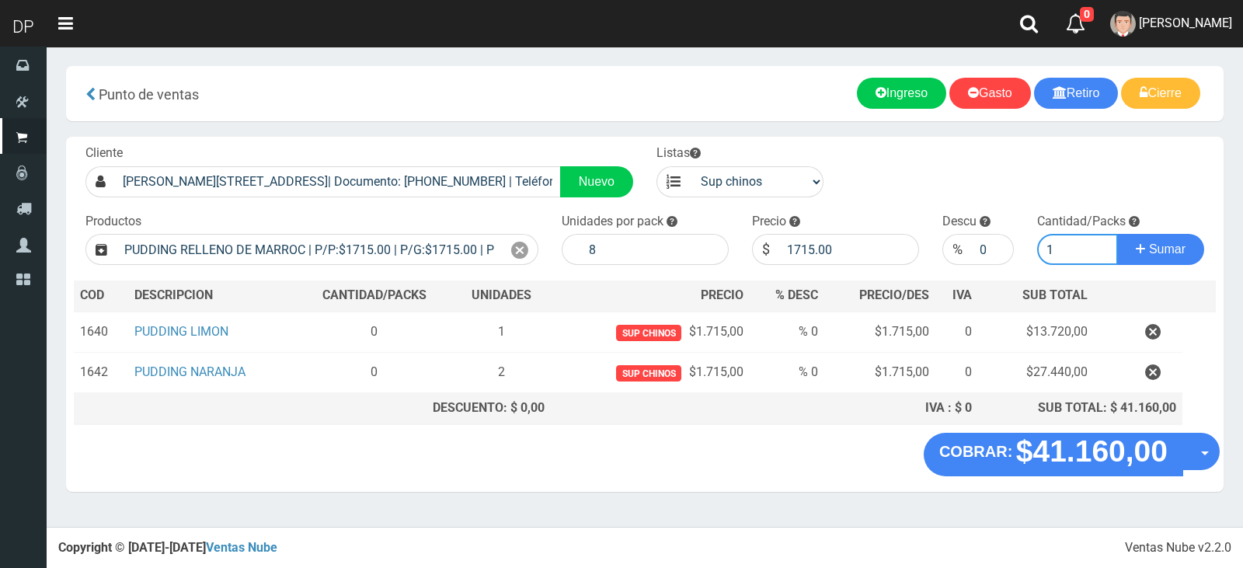
click at [1118, 234] on button "Sumar" at bounding box center [1161, 249] width 87 height 31
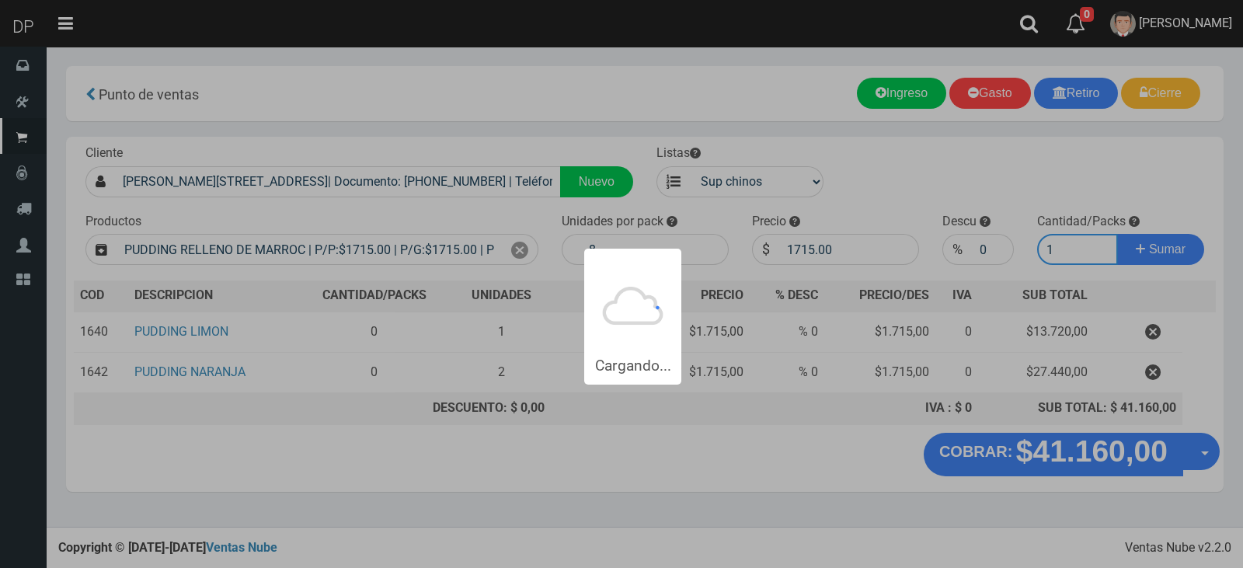
type input "11"
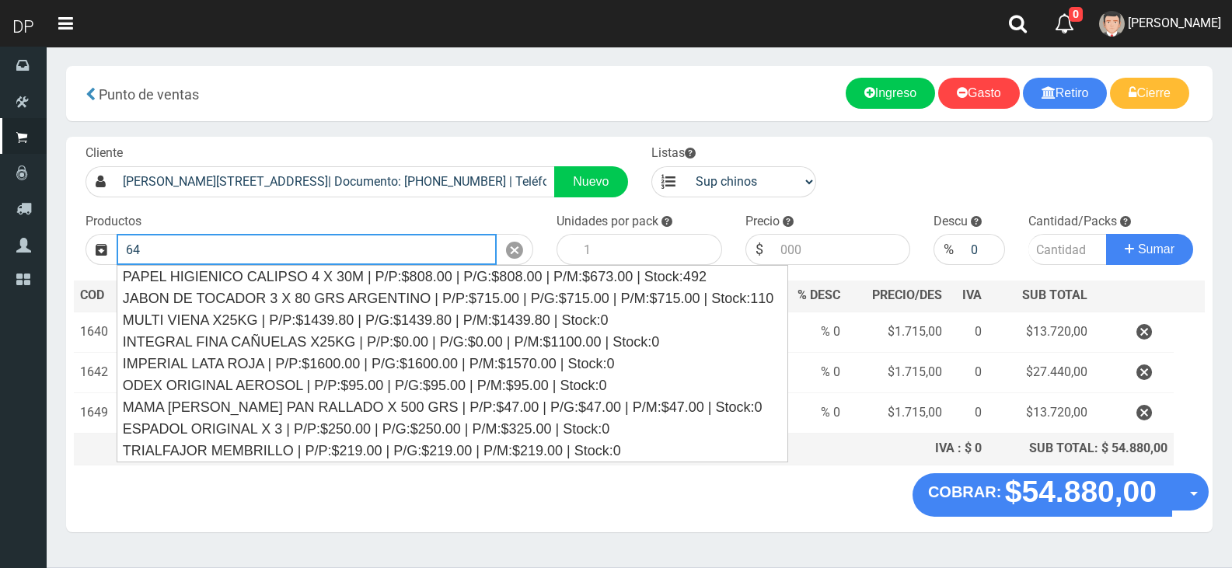
type input "6"
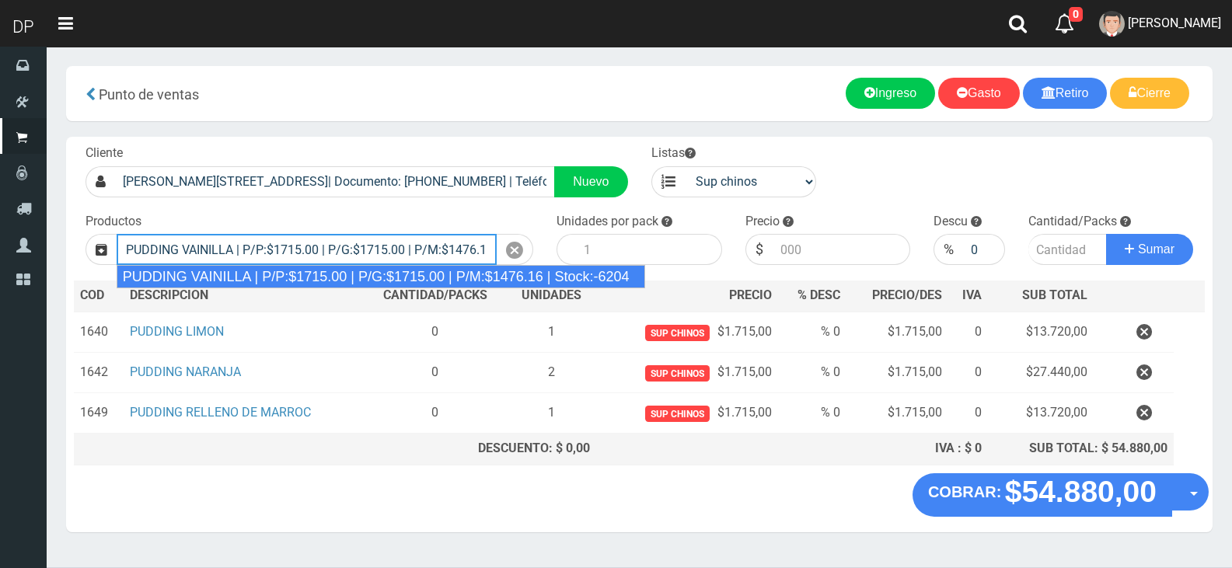
type input "PUDDING VAINILLA | P/P:$1715.00 | P/G:$1715.00 | P/M:$1476.16 | Stock:-6204"
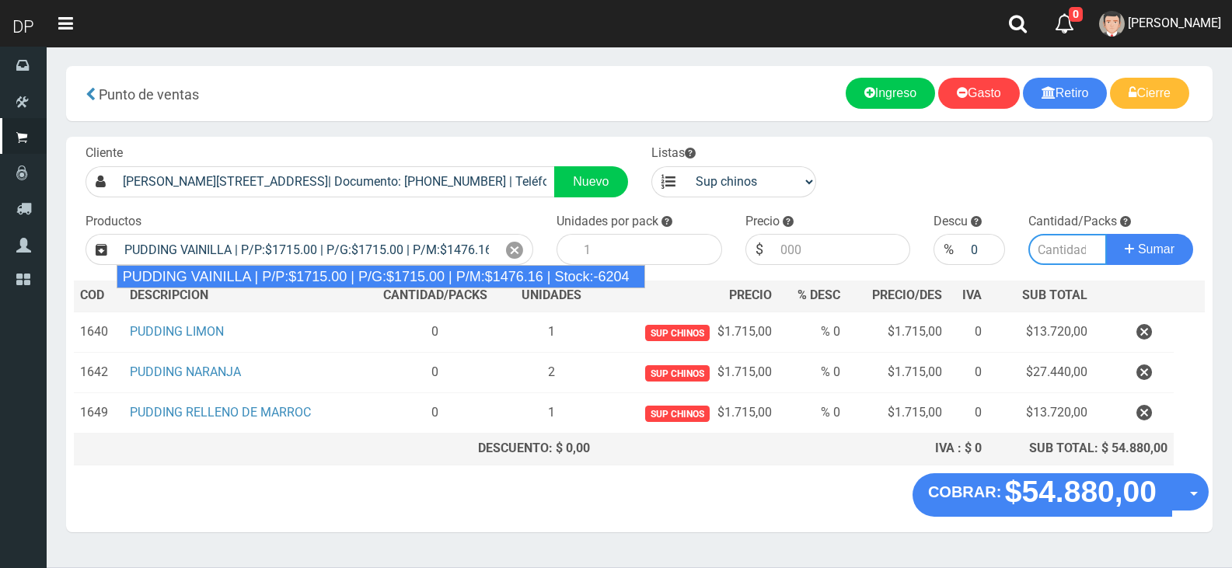
type input "8"
type input "1715.00"
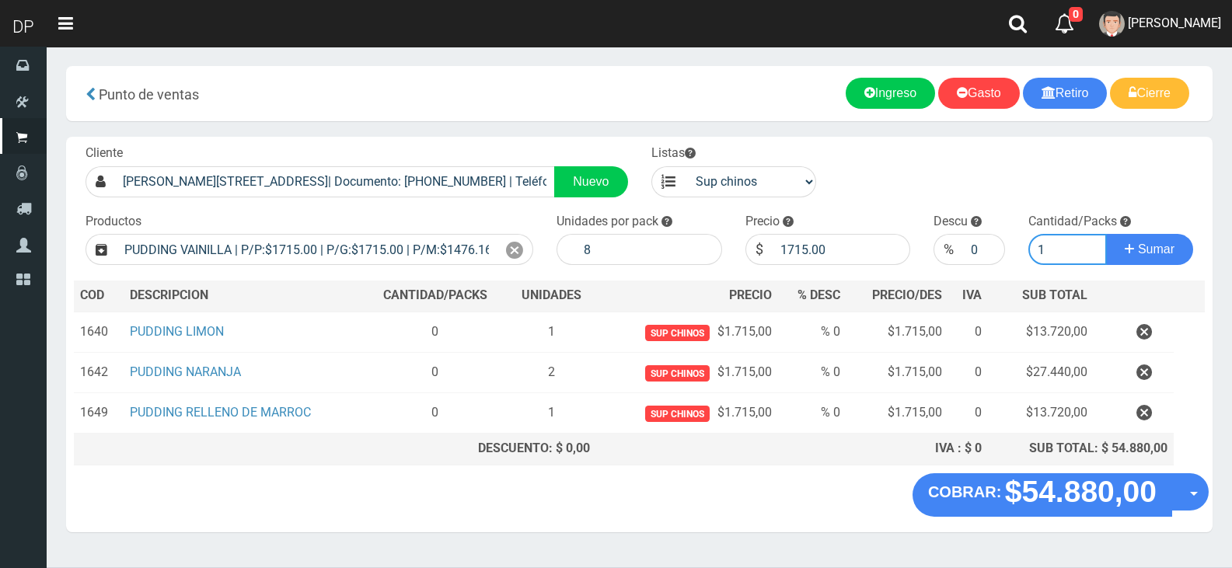
type input "1"
click at [1106, 234] on button "Sumar" at bounding box center [1149, 249] width 87 height 31
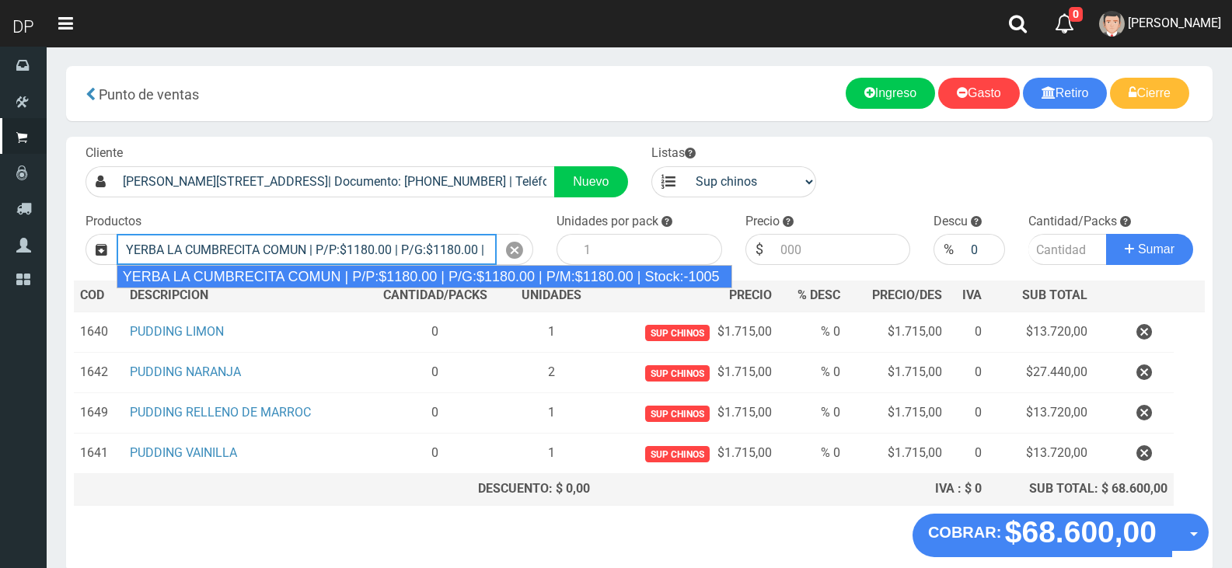
type input "YERBA LA CUMBRECITA COMUN | P/P:$1180.00 | P/G:$1180.00 | P/M:$1180.00 | Stock:…"
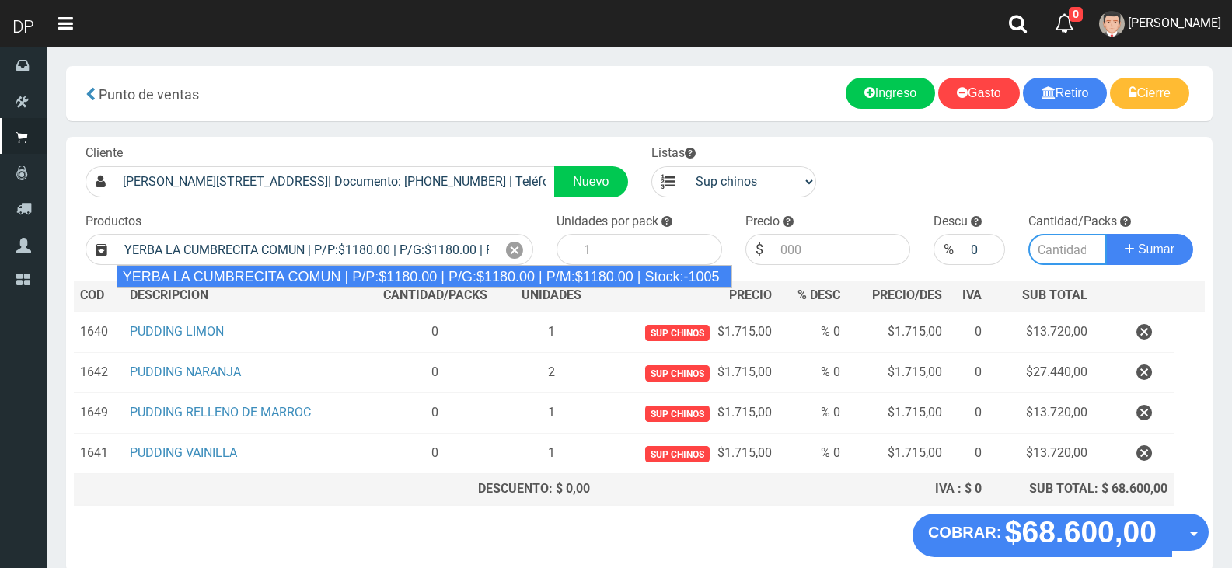
type input "10"
type input "1180.00"
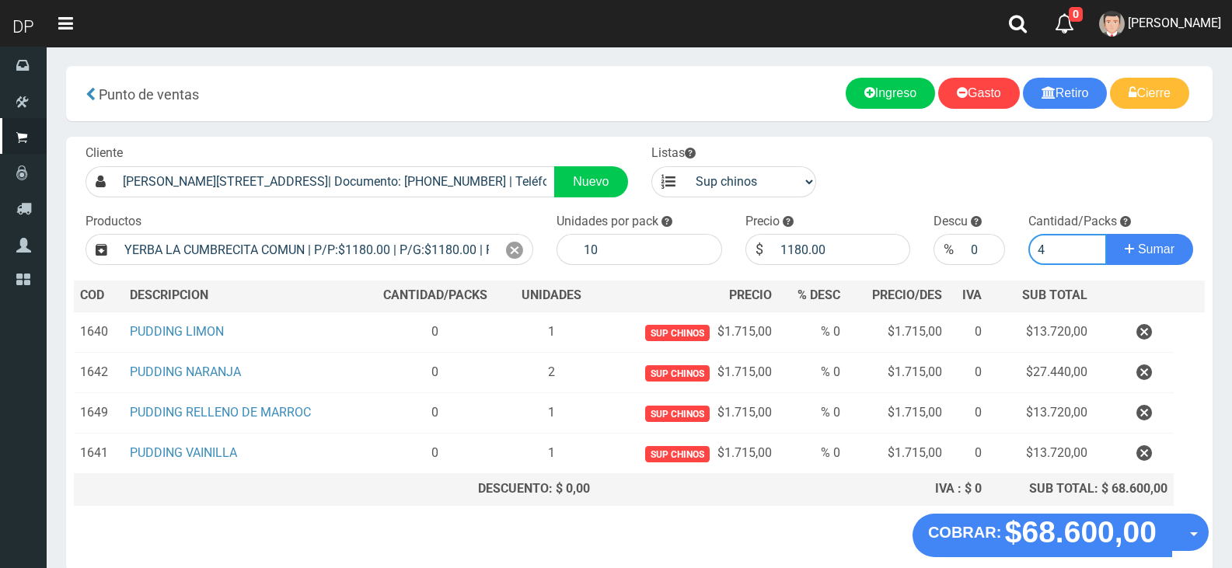
type input "5"
click at [842, 246] on input "1180.00" at bounding box center [842, 249] width 138 height 31
click at [841, 247] on input "1180.00" at bounding box center [842, 249] width 138 height 31
click at [1106, 234] on button "Sumar" at bounding box center [1149, 249] width 87 height 31
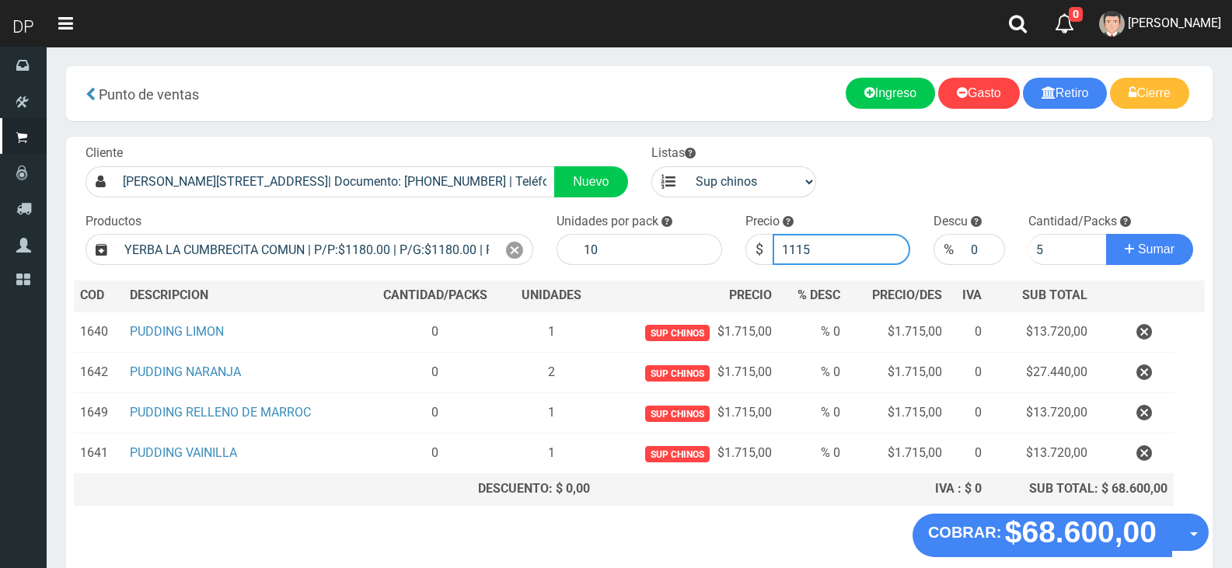
type input "1115"
click at [1106, 234] on button "Sumar" at bounding box center [1149, 249] width 87 height 31
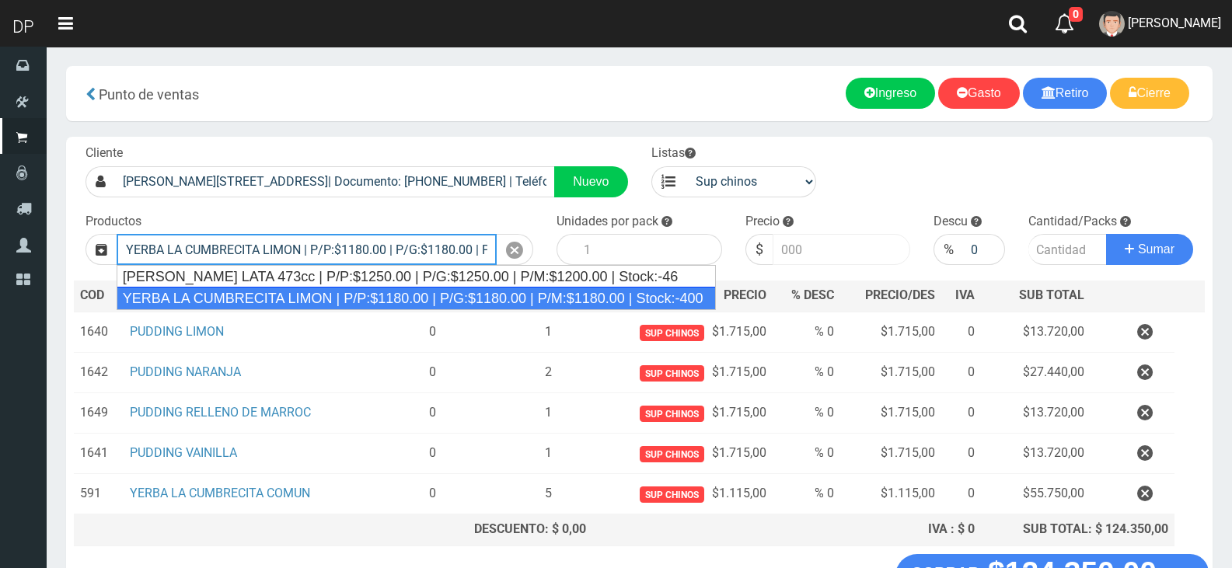
type input "YERBA LA CUMBRECITA LIMON | P/P:$1180.00 | P/G:$1180.00 | P/M:$1180.00 | Stock:…"
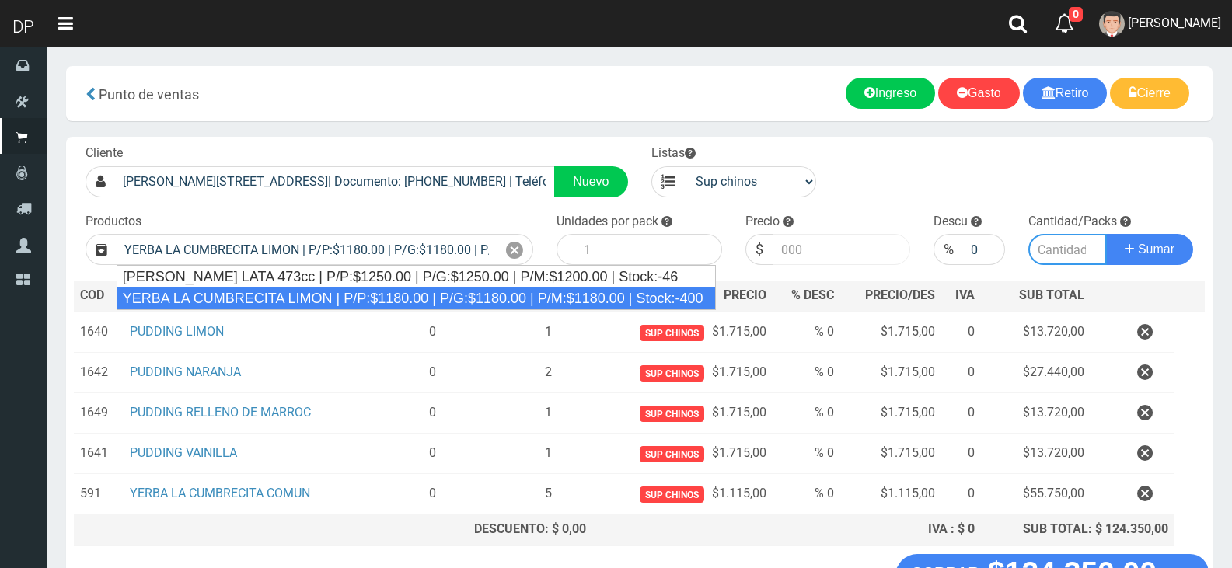
type input "10"
type input "1180.00"
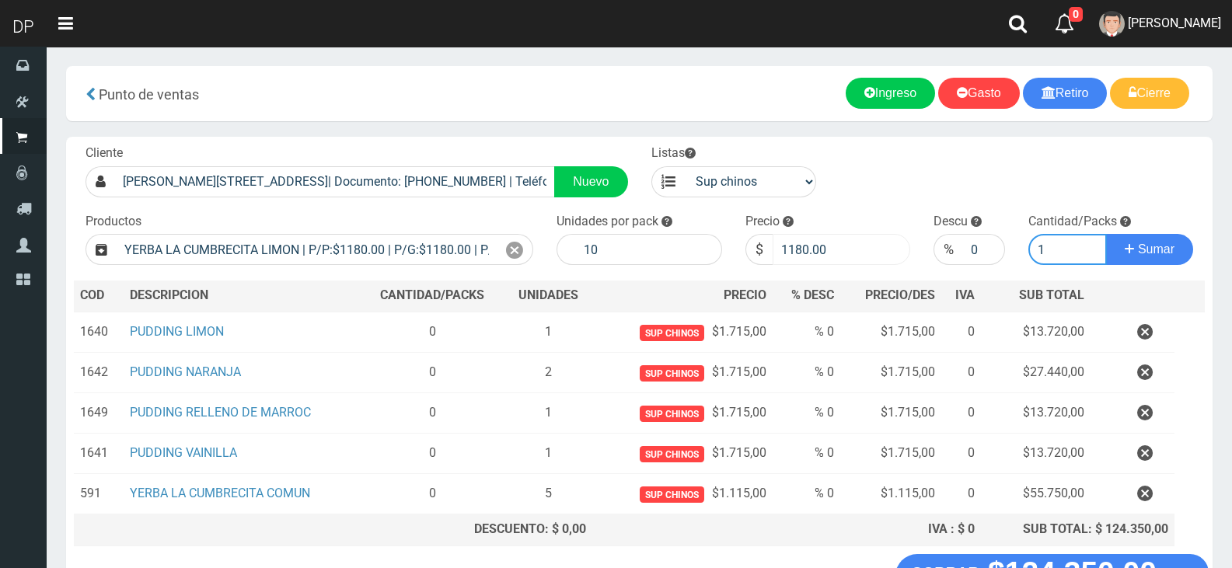
type input "1"
click at [856, 242] on input "1180.00" at bounding box center [842, 249] width 138 height 31
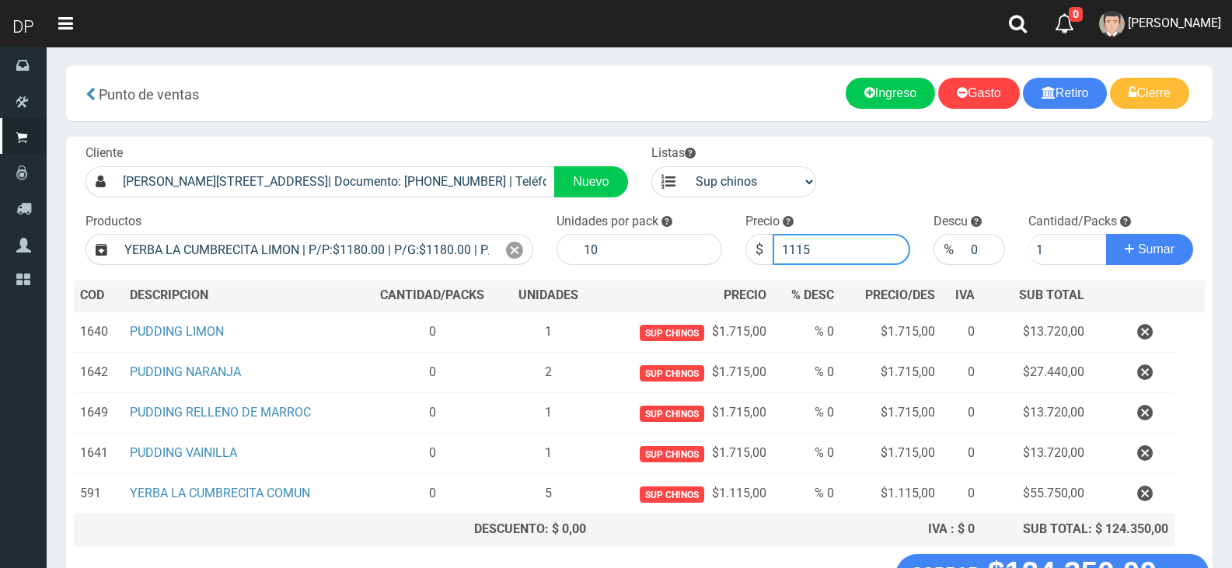
type input "1115"
click at [1106, 234] on button "Sumar" at bounding box center [1149, 249] width 87 height 31
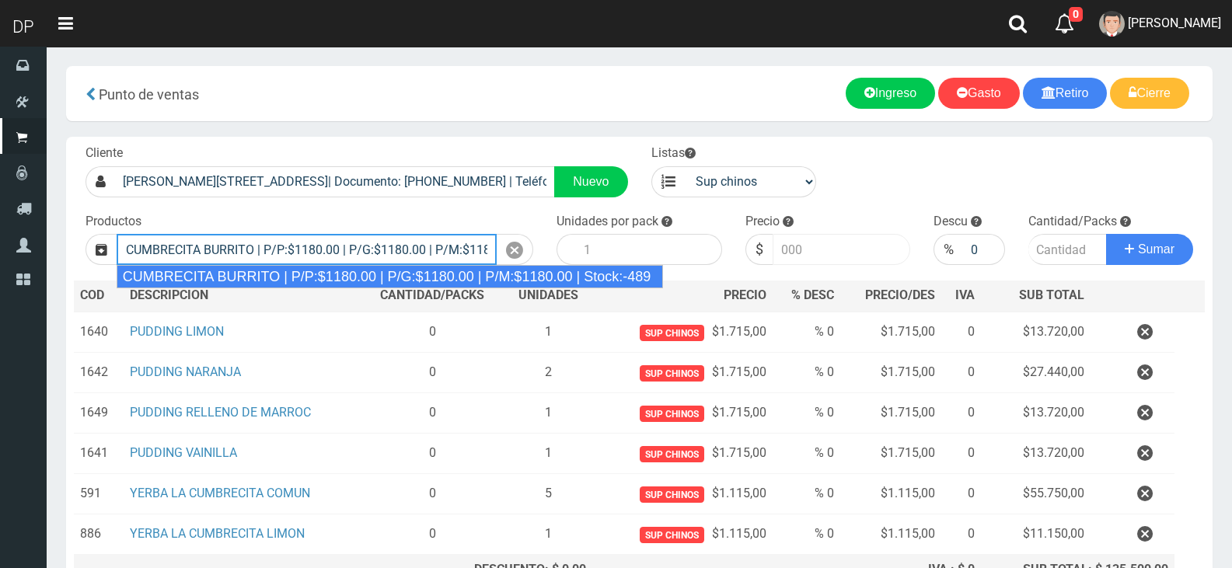
type input "CUMBRECITA BURRITO | P/P:$1180.00 | P/G:$1180.00 | P/M:$1180.00 | Stock:-489"
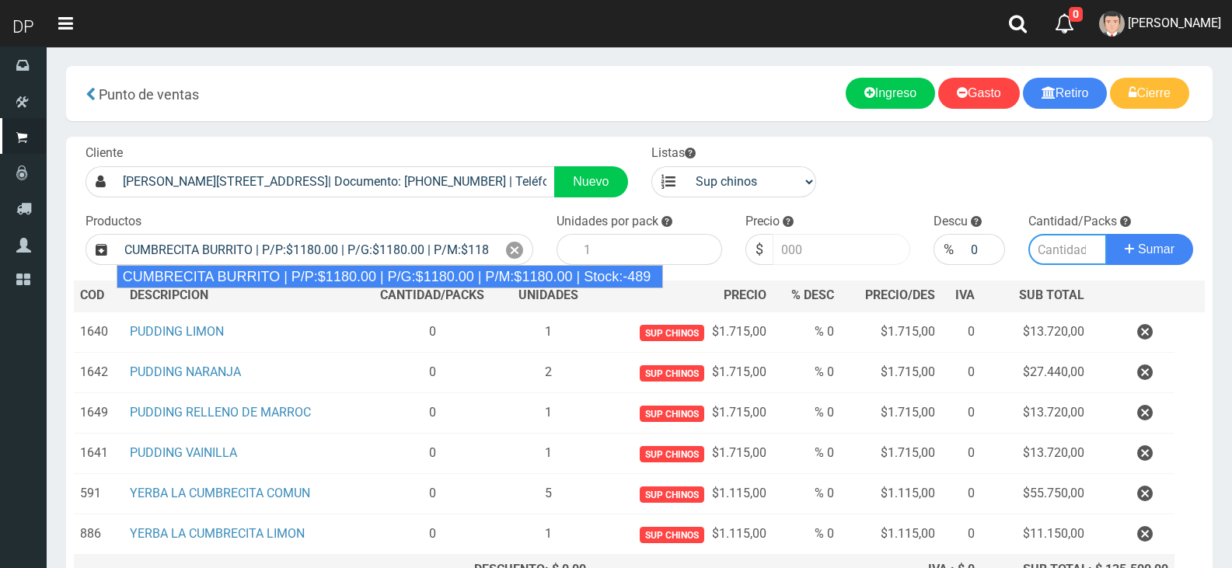
type input "10"
type input "1180.00"
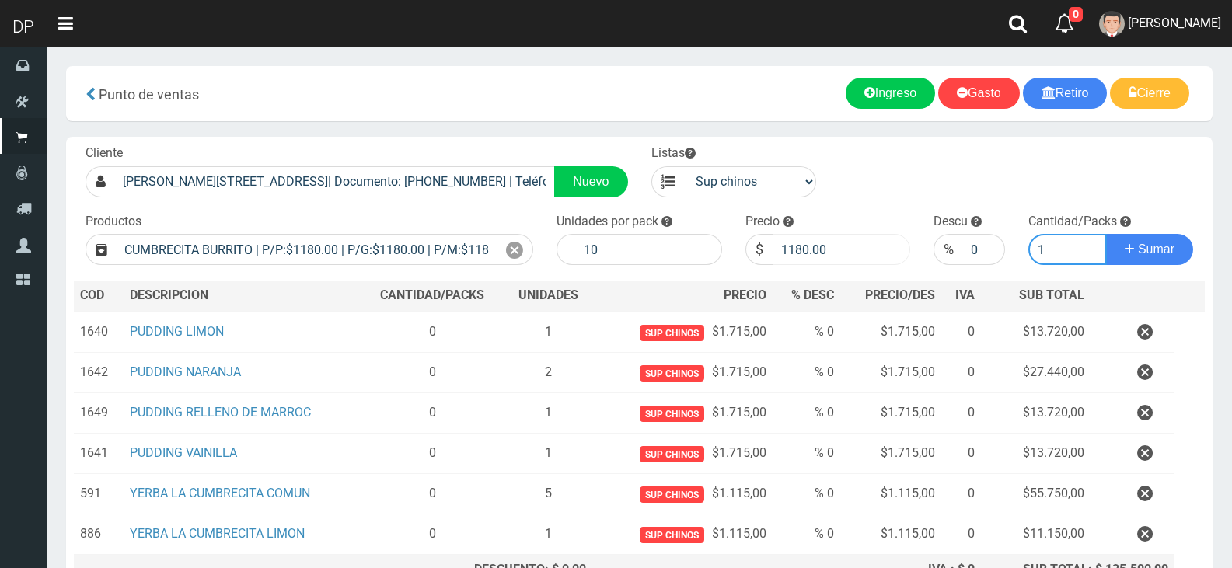
type input "1"
click at [856, 242] on input "1180.00" at bounding box center [842, 249] width 138 height 31
type input "1115"
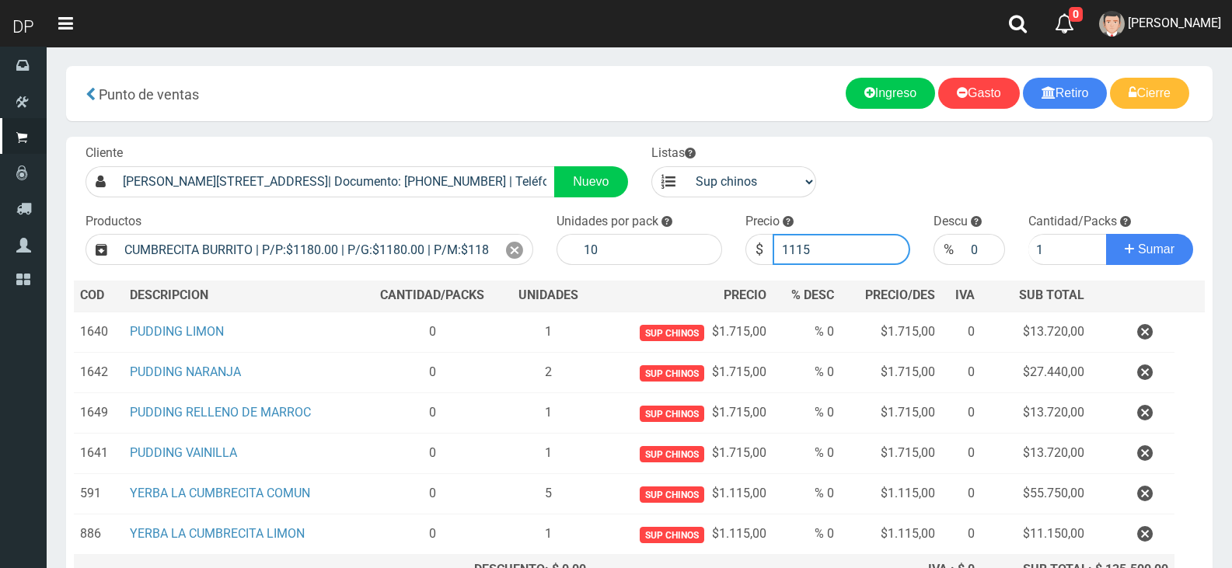
click at [1106, 234] on button "Sumar" at bounding box center [1149, 249] width 87 height 31
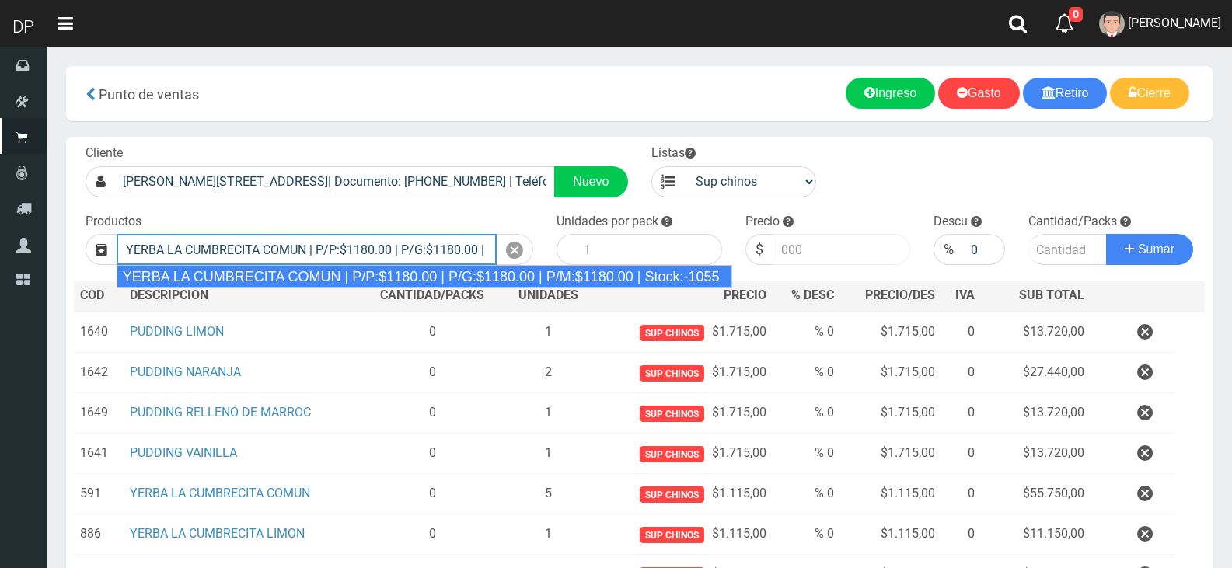
type input "YERBA LA CUMBRECITA COMUN | P/P:$1180.00 | P/G:$1180.00 | P/M:$1180.00 | Stock:…"
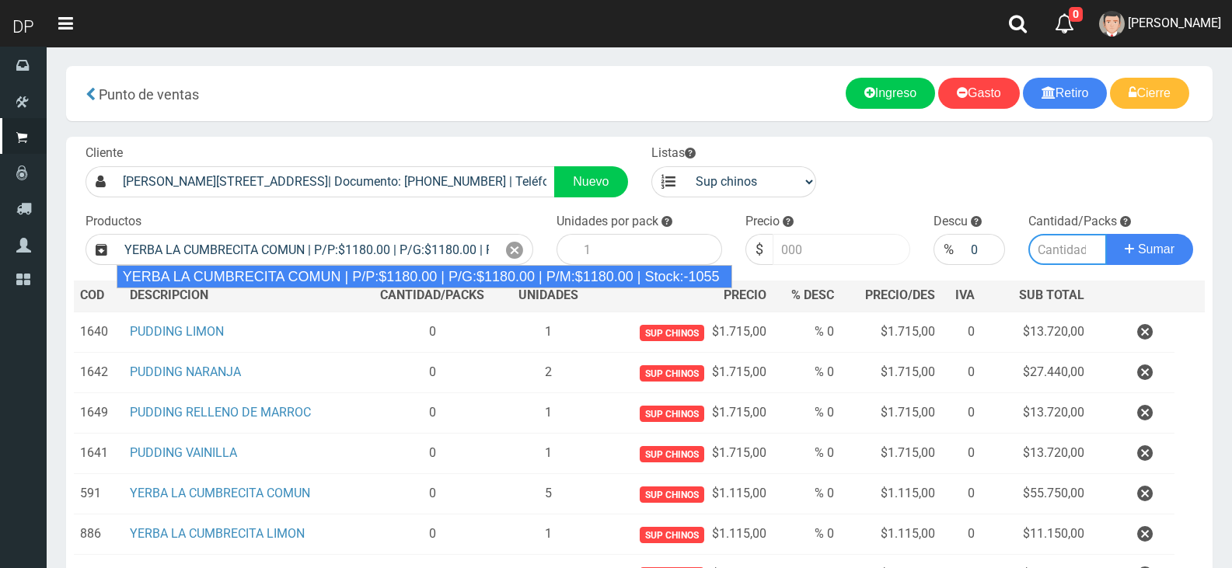
type input "10"
type input "1180.00"
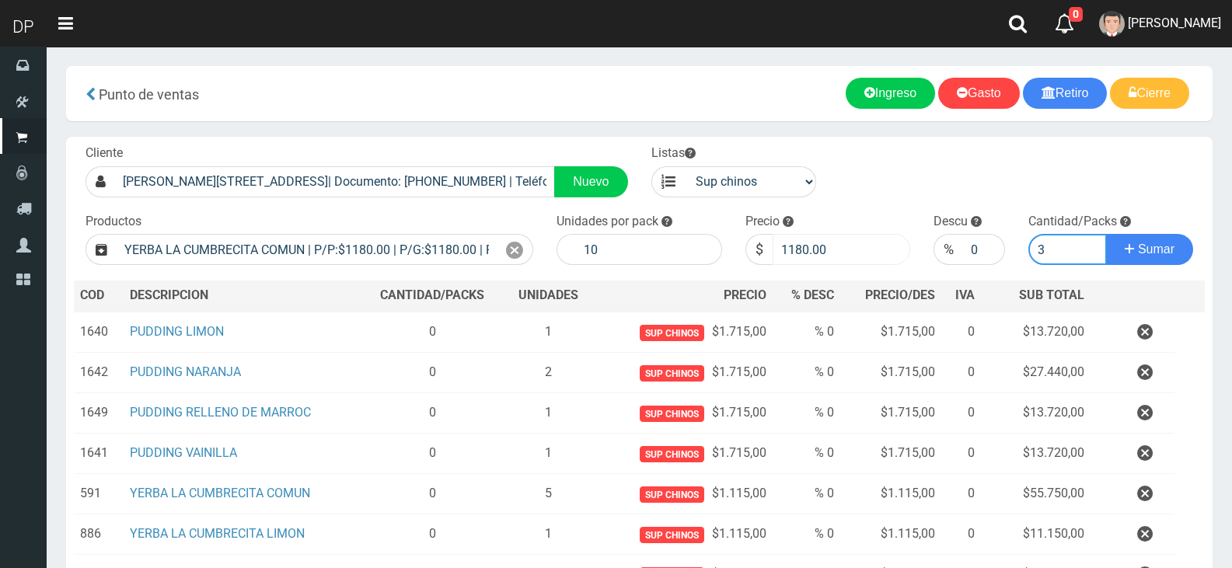
type input "3"
click at [856, 242] on input "1180.00" at bounding box center [842, 249] width 138 height 31
type input "1115"
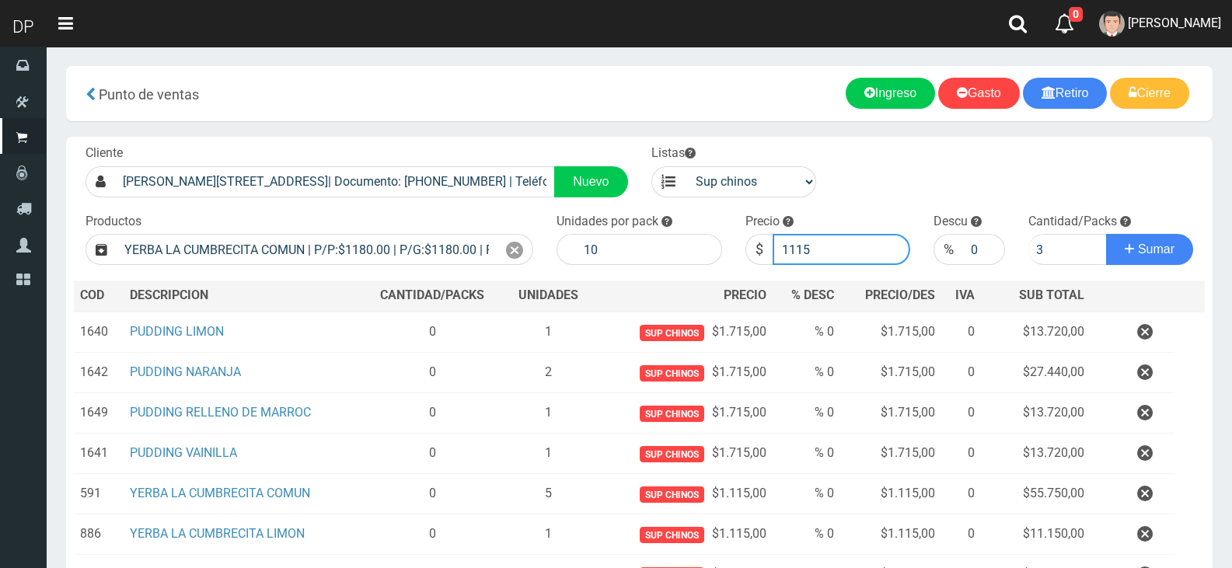
click at [1106, 234] on button "Sumar" at bounding box center [1149, 249] width 87 height 31
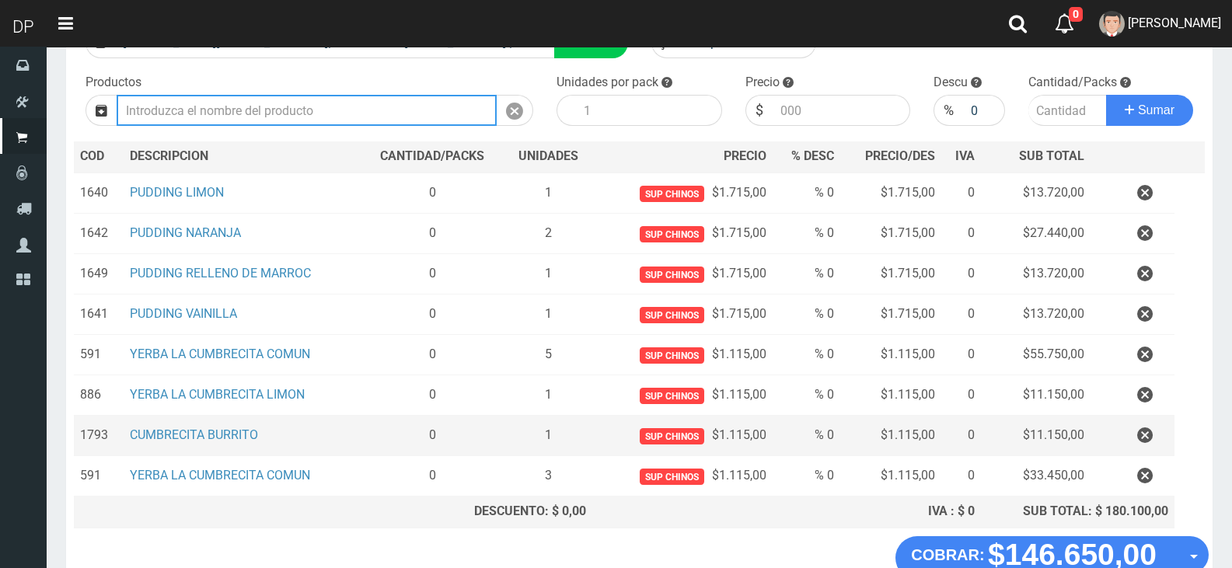
scroll to position [197, 0]
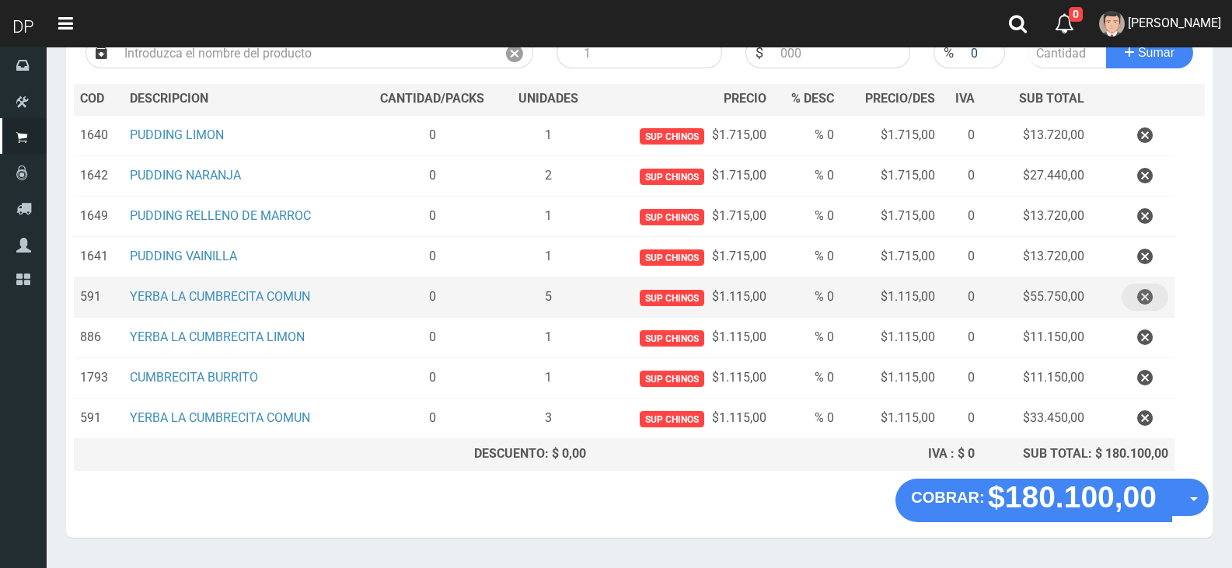
click at [1140, 294] on icon "button" at bounding box center [1145, 297] width 16 height 27
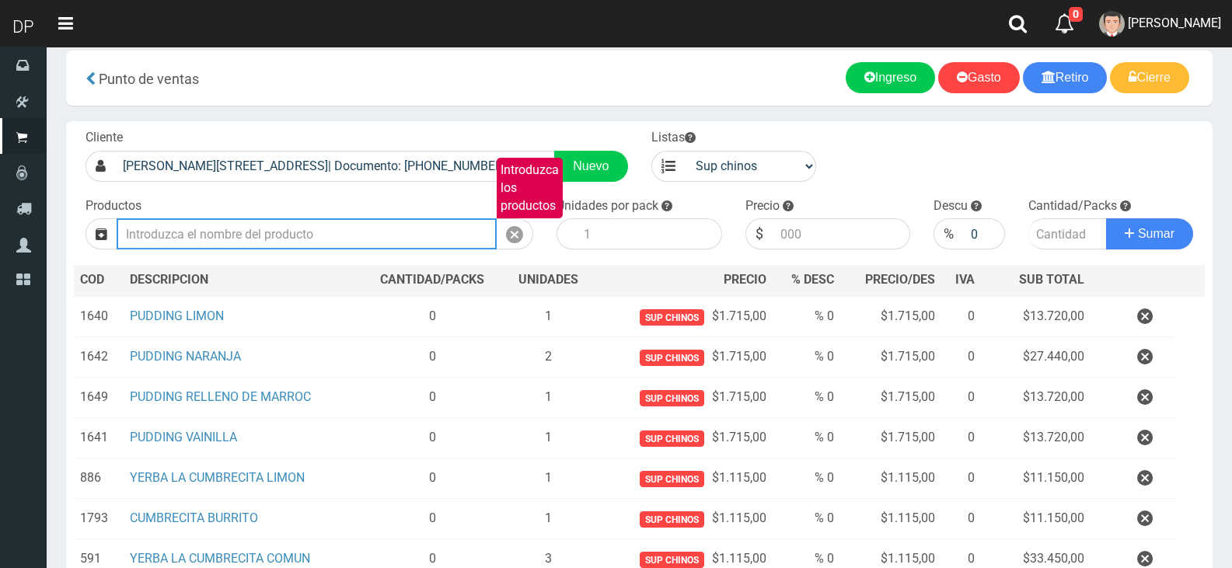
scroll to position [0, 0]
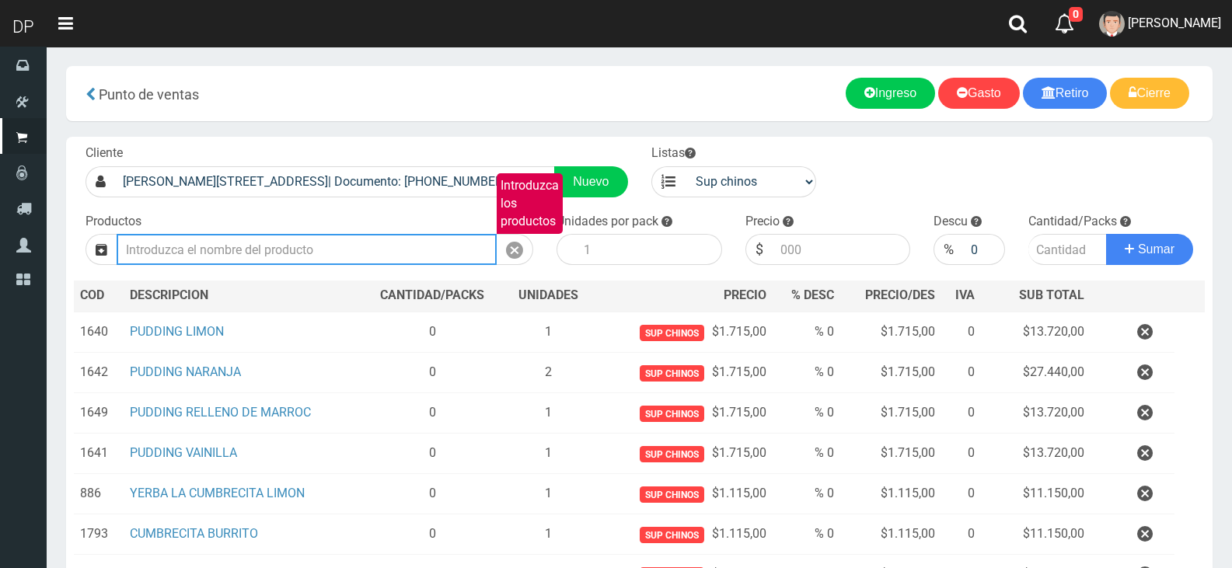
click at [316, 235] on input "Introduzca los productos" at bounding box center [307, 249] width 380 height 31
click at [319, 239] on input "Introduzca los productos" at bounding box center [307, 249] width 380 height 31
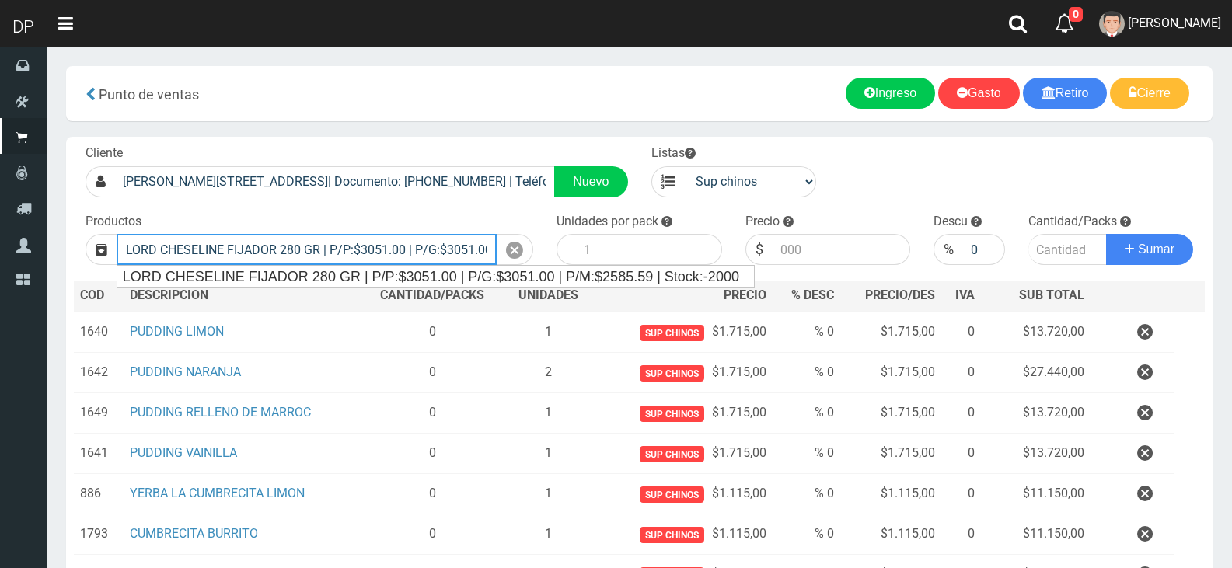
type input "LORD CHESELINE FIJADOR 280 GR | P/P:$3051.00 | P/G:$3051.00 | P/M:$2585.59 | St…"
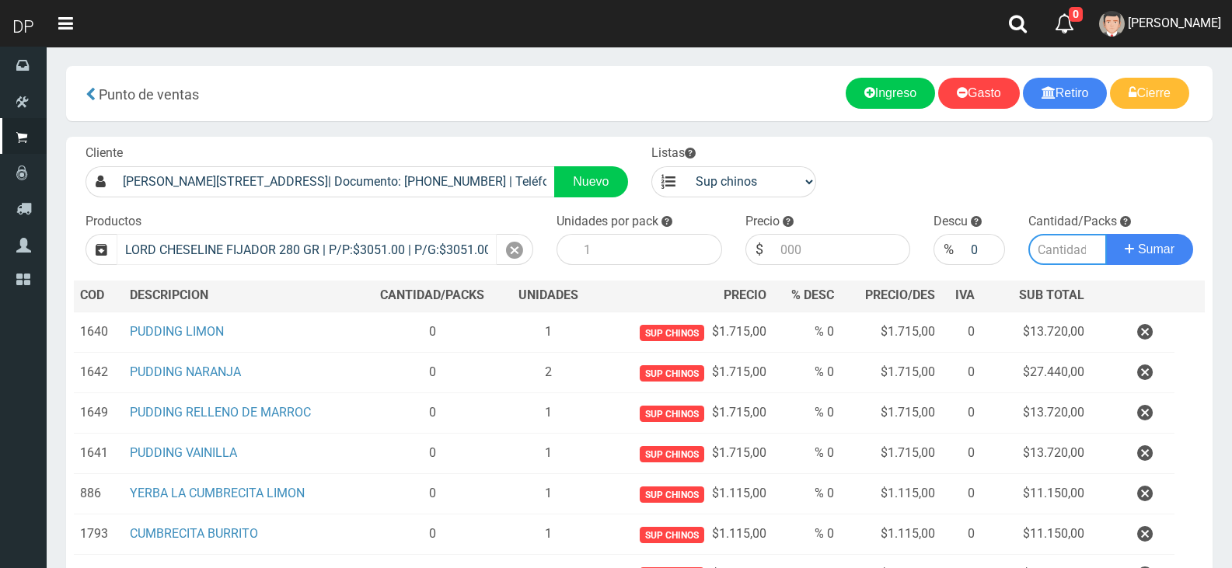
type input "6"
type input "3051.00"
type input "1"
click at [1106, 234] on button "Sumar" at bounding box center [1149, 249] width 87 height 31
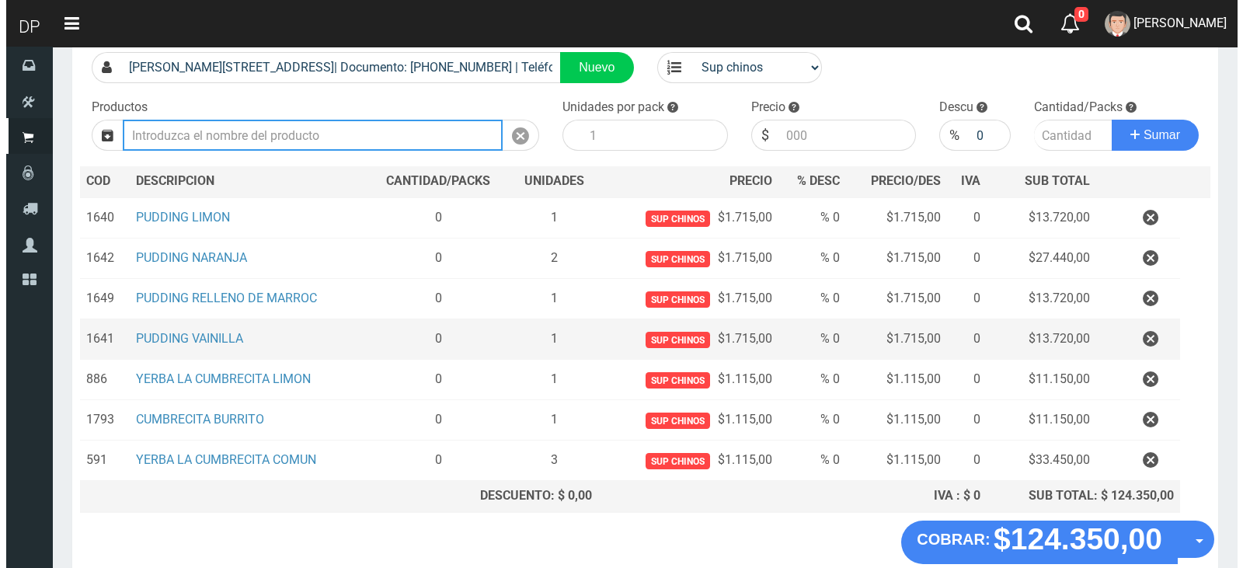
scroll to position [197, 0]
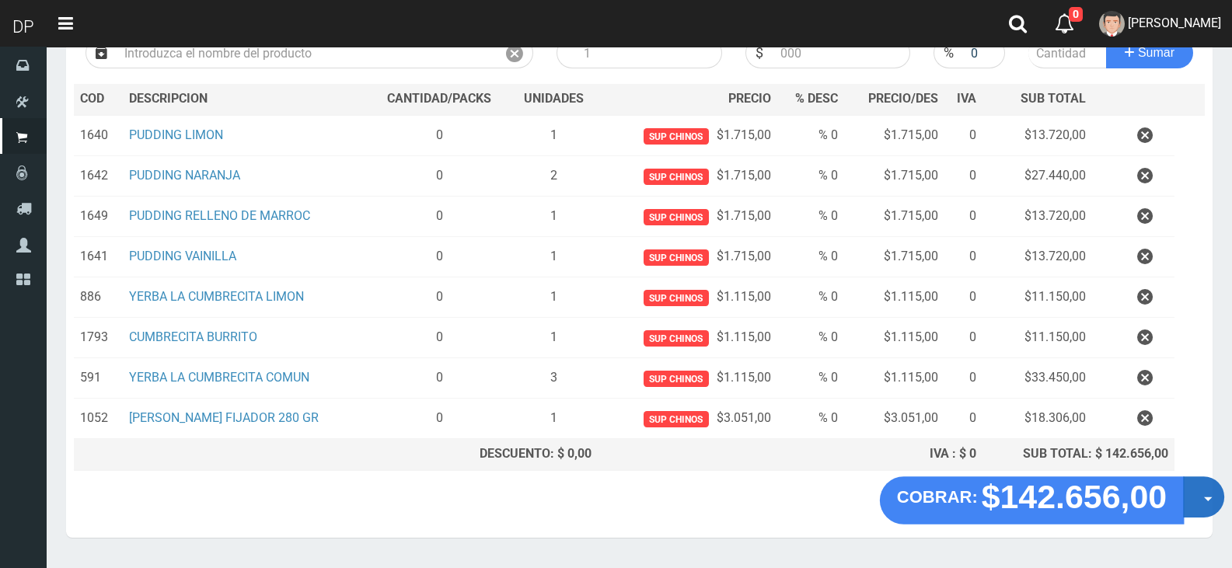
click at [1205, 497] on span "button" at bounding box center [1208, 499] width 9 height 5
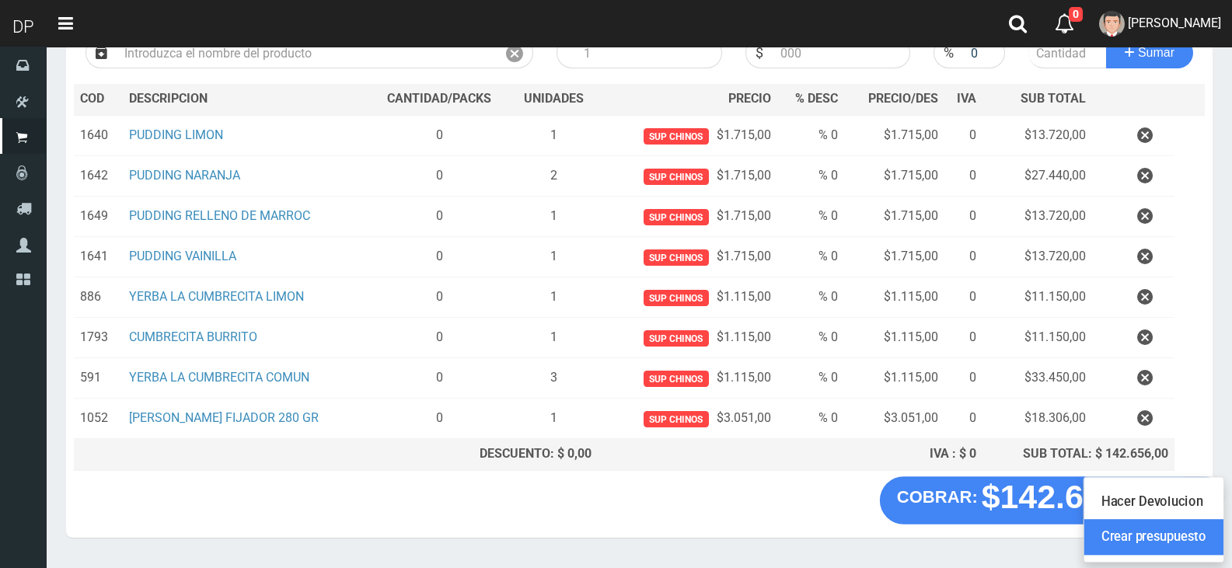
click at [1188, 534] on link "Crear presupuesto" at bounding box center [1153, 538] width 139 height 36
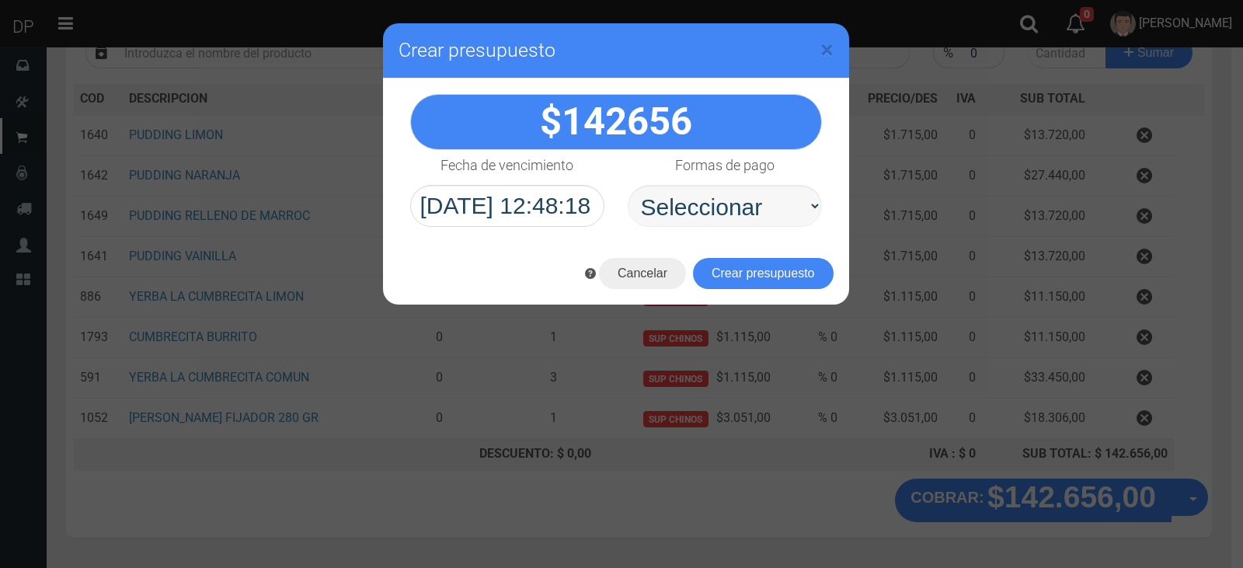
click at [766, 218] on select "Seleccionar Efectivo Tarjeta de Crédito Depósito Débito" at bounding box center [725, 206] width 194 height 42
select select "Efectivo"
click at [628, 185] on select "Seleccionar Efectivo Tarjeta de Crédito Depósito Débito" at bounding box center [725, 206] width 194 height 42
click at [760, 266] on button "Crear presupuesto" at bounding box center [763, 273] width 141 height 31
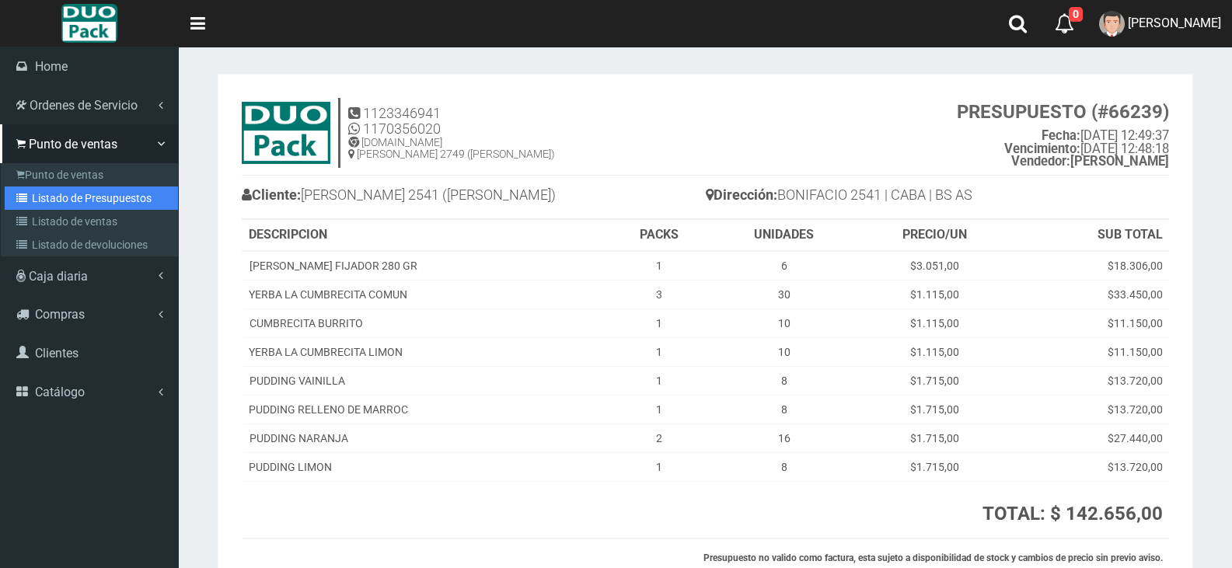
click at [112, 195] on link "Listado de Presupuestos" at bounding box center [91, 198] width 173 height 23
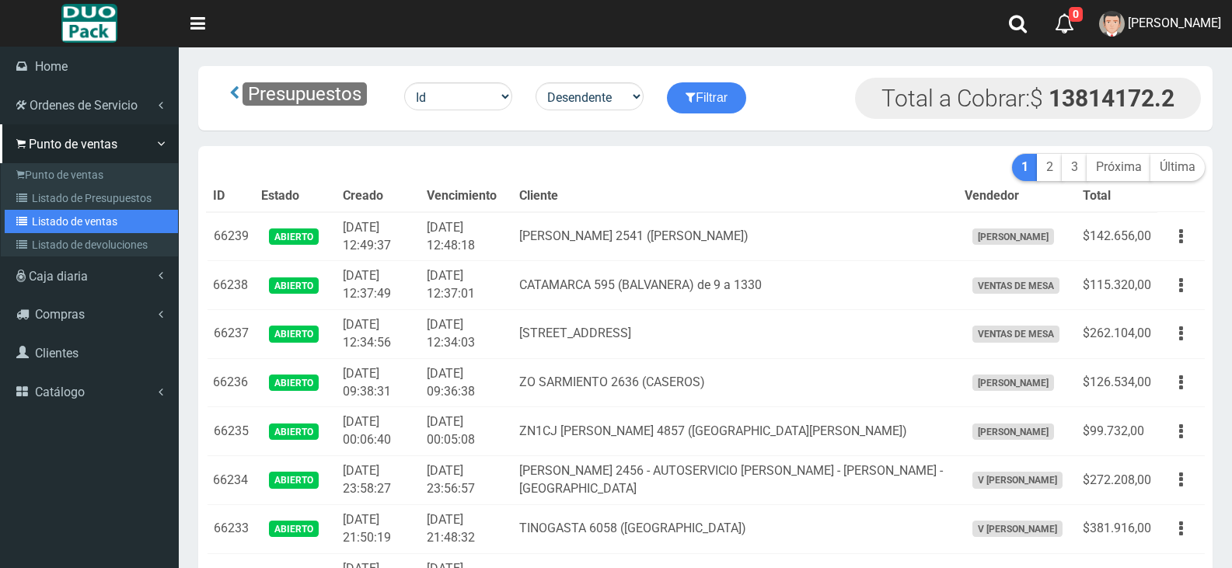
click at [73, 218] on link "Listado de ventas" at bounding box center [91, 221] width 173 height 23
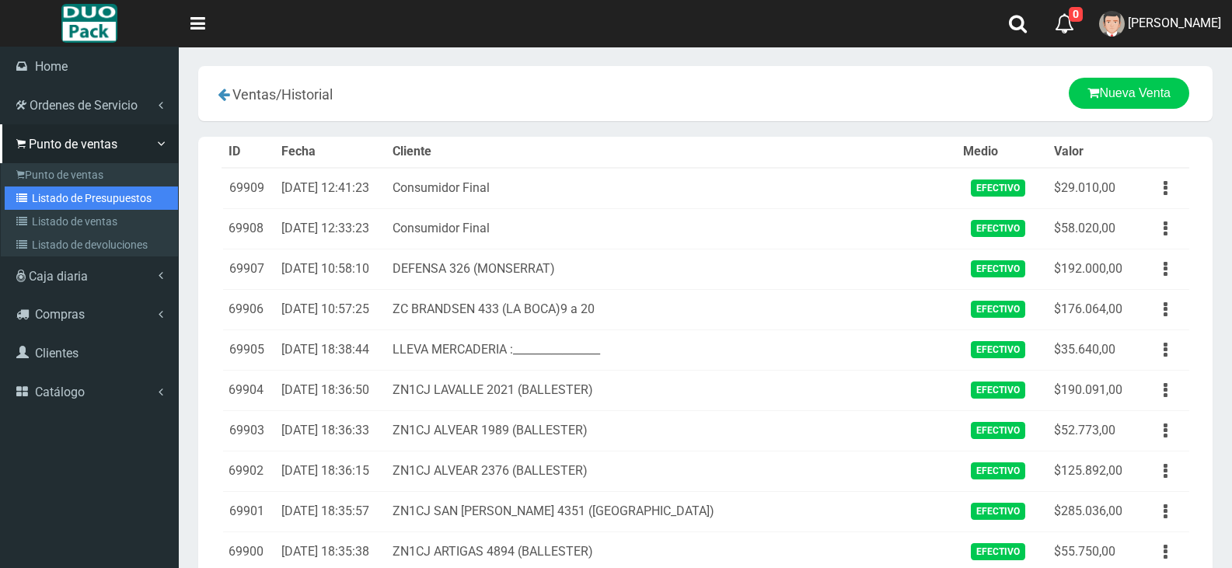
click at [36, 189] on link "Listado de Presupuestos" at bounding box center [91, 198] width 173 height 23
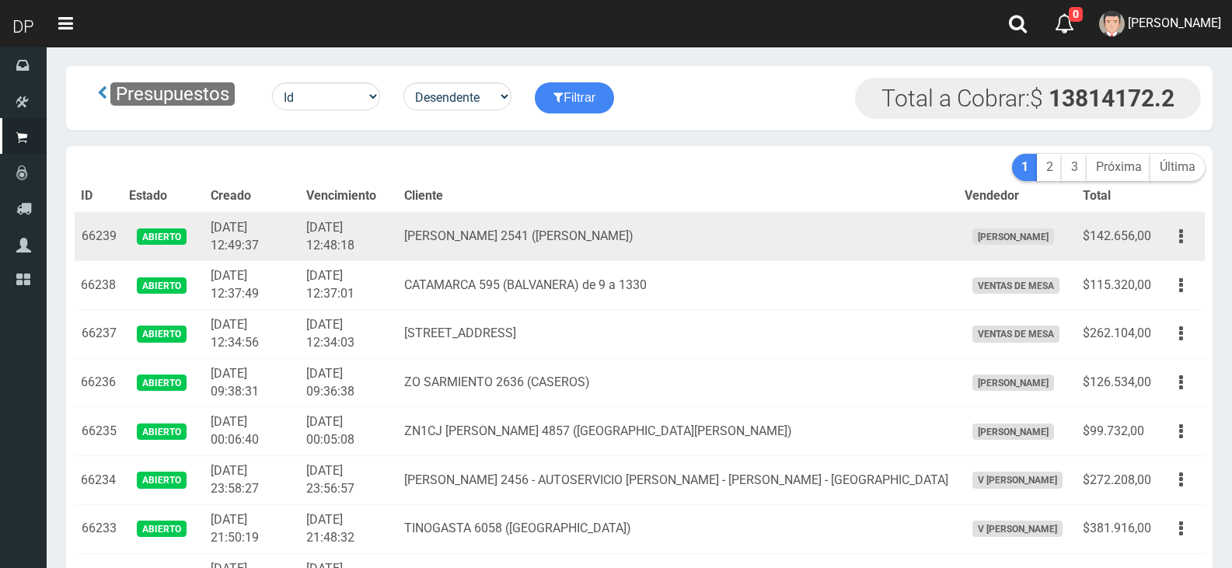
click at [498, 249] on td "[PERSON_NAME] 2541 ([PERSON_NAME])" at bounding box center [678, 236] width 560 height 49
click at [498, 246] on td "BONIFACIO 2541 (FLORES)" at bounding box center [678, 236] width 560 height 49
click at [498, 243] on td "BONIFACIO 2541 (FLORES)" at bounding box center [678, 236] width 560 height 49
click at [498, 240] on td "BONIFACIO 2541 (FLORES)" at bounding box center [678, 236] width 560 height 49
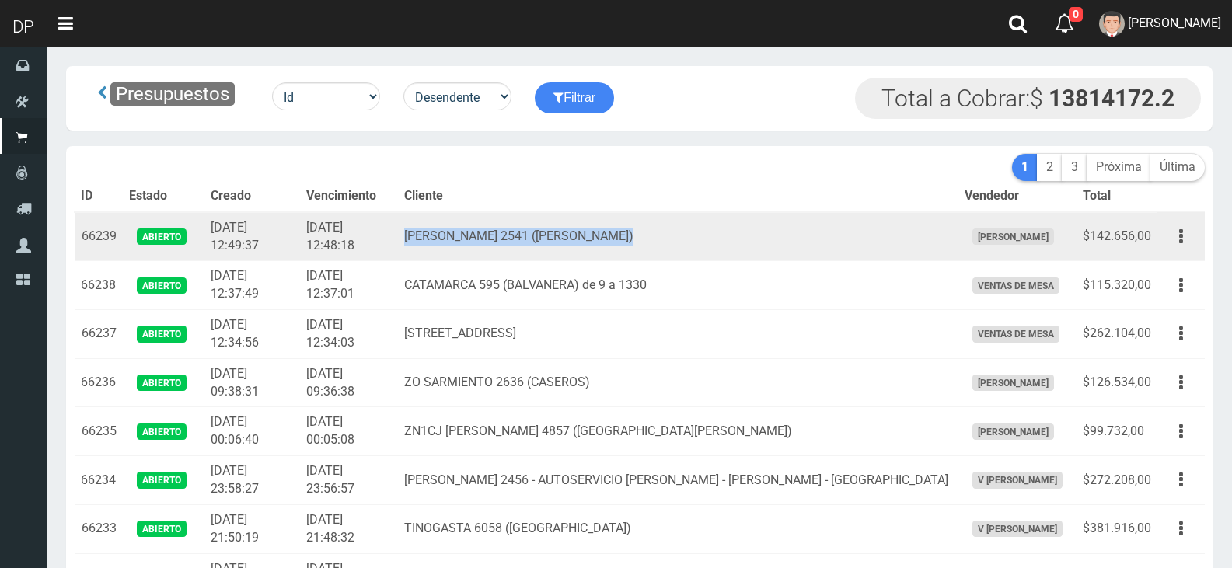
click at [498, 240] on td "BONIFACIO 2541 (FLORES)" at bounding box center [678, 236] width 560 height 49
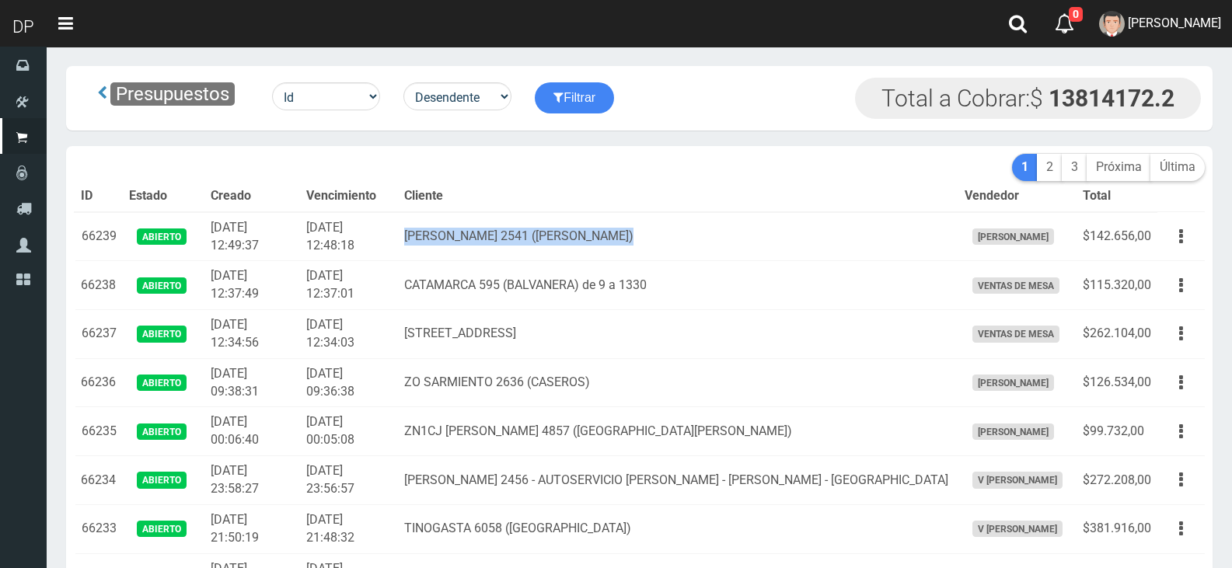
copy td "BONIFACIO 2541 (FLORES)"
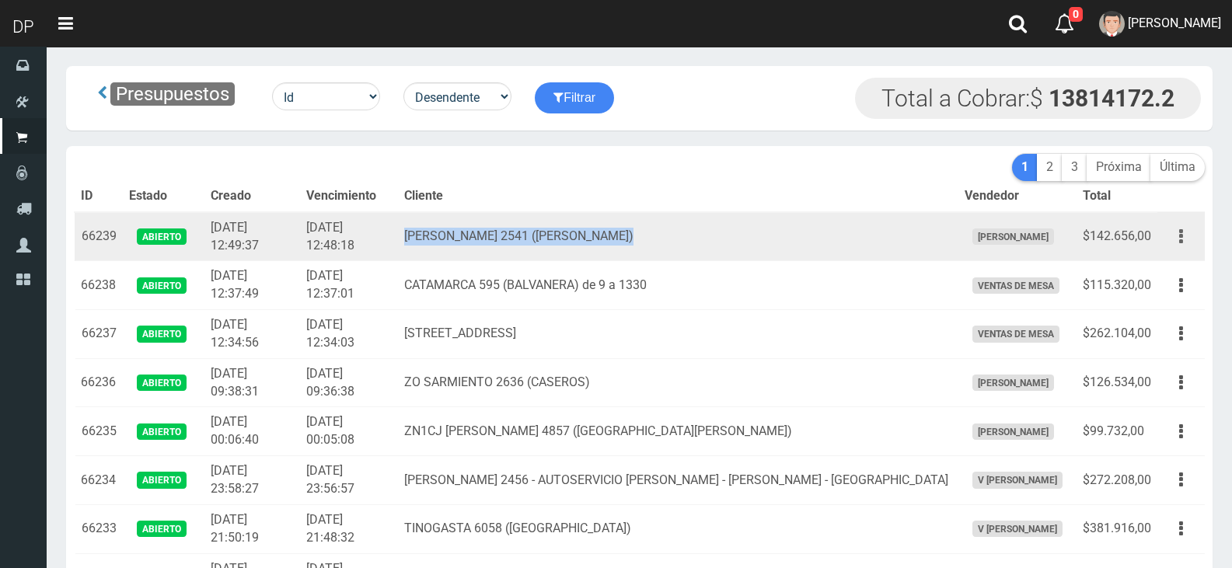
click at [1167, 238] on button "button" at bounding box center [1180, 236] width 35 height 27
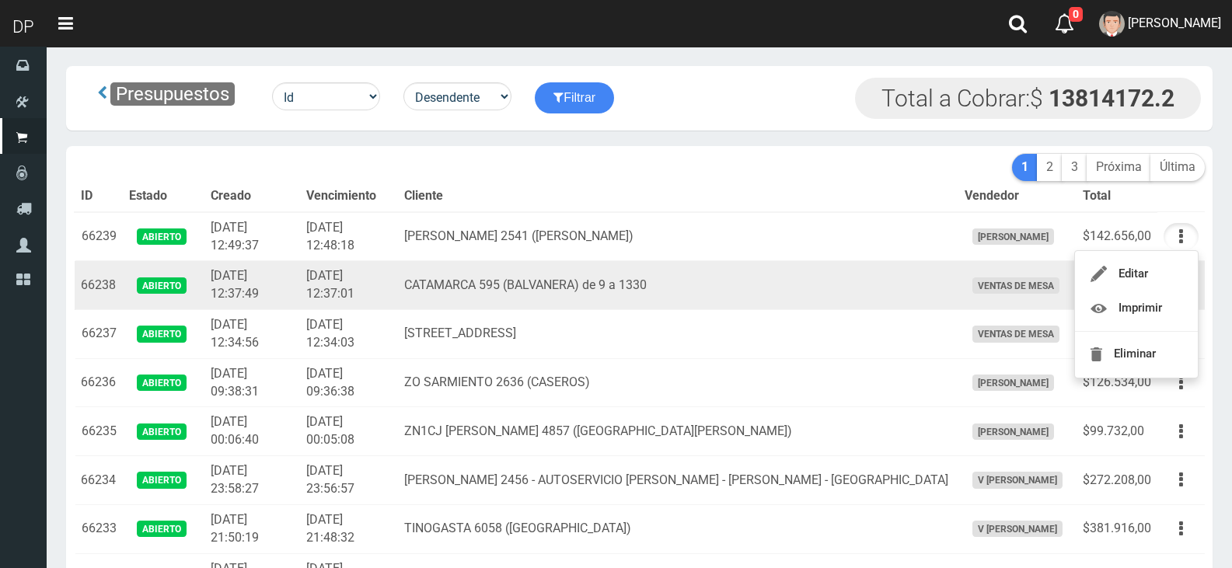
click at [542, 273] on td "CATAMARCA 595 (BALVANERA) de 9 a 1330" at bounding box center [678, 285] width 560 height 49
click at [532, 282] on td "CATAMARCA 595 (BALVANERA) de 9 a 1330" at bounding box center [678, 285] width 560 height 49
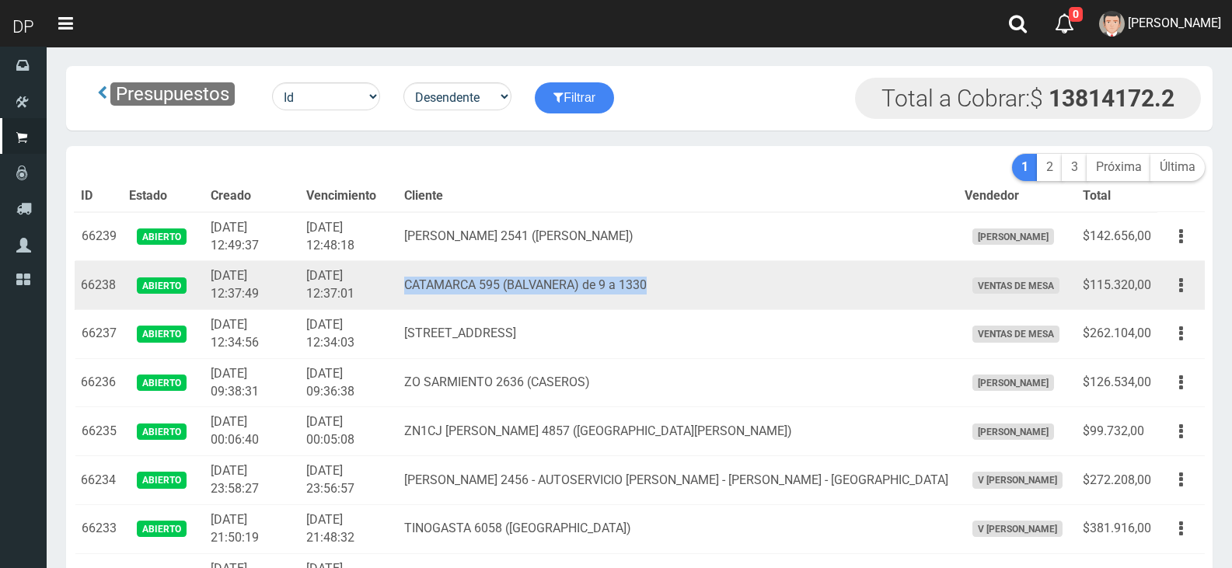
click at [532, 282] on td "CATAMARCA 595 (BALVANERA) de 9 a 1330" at bounding box center [678, 285] width 560 height 49
click at [534, 277] on td "CATAMARCA 595 (BALVANERA) de 9 a 1330" at bounding box center [678, 285] width 560 height 49
click at [458, 281] on td "CATAMARCA 595 (BALVANERA) de 9 a 1330" at bounding box center [678, 285] width 560 height 49
drag, startPoint x: 452, startPoint y: 282, endPoint x: 611, endPoint y: 283, distance: 159.3
click at [611, 283] on td "CATAMARCA 595 (BALVANERA) de 9 a 1330" at bounding box center [678, 285] width 560 height 49
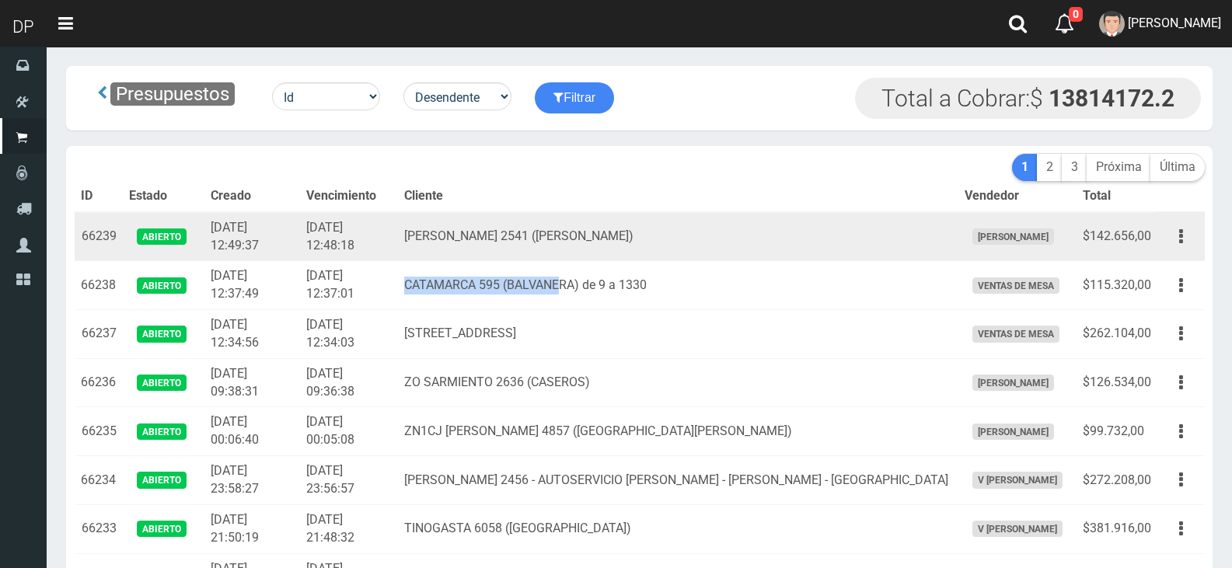
copy td "CATAMARCA 595 (BALVANE"
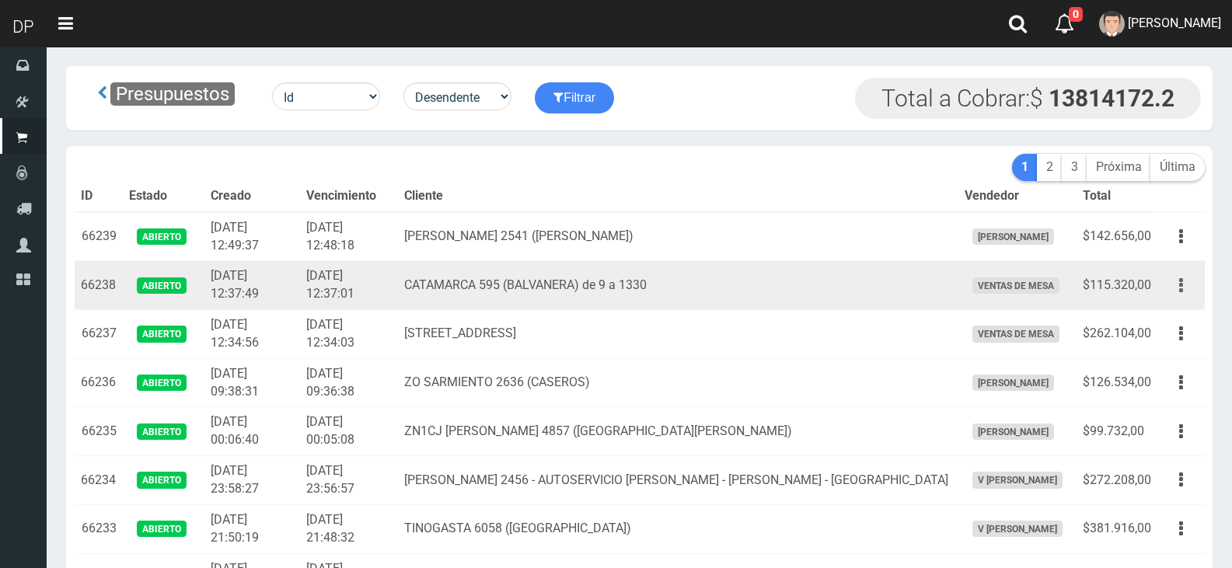
click at [1166, 295] on div "Editar Imprimir Eliminar" at bounding box center [1180, 285] width 35 height 27
click at [1175, 294] on button "button" at bounding box center [1180, 285] width 35 height 27
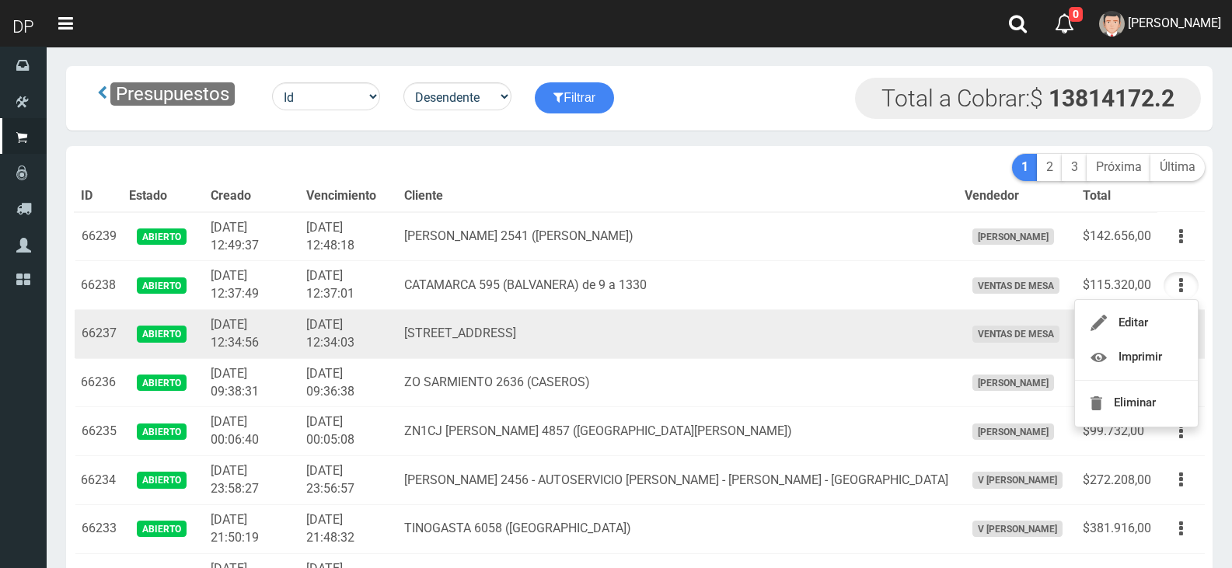
click at [958, 344] on td "ventas de mesa" at bounding box center [1017, 334] width 118 height 49
drag, startPoint x: 445, startPoint y: 330, endPoint x: 577, endPoint y: 331, distance: 132.9
click at [577, 331] on td "Belgrano 3127 (Balvanera) CABA" at bounding box center [678, 334] width 560 height 49
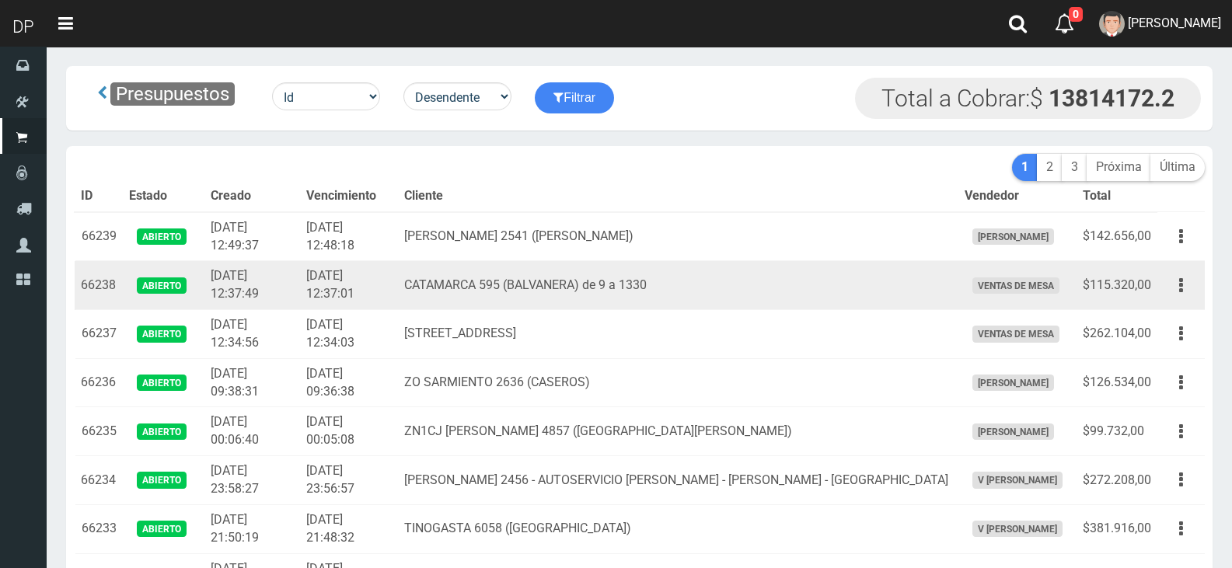
copy td "Belgrano 3127 (Balvan"
click at [398, 265] on td "2025-09-06 12:37:01" at bounding box center [349, 285] width 98 height 49
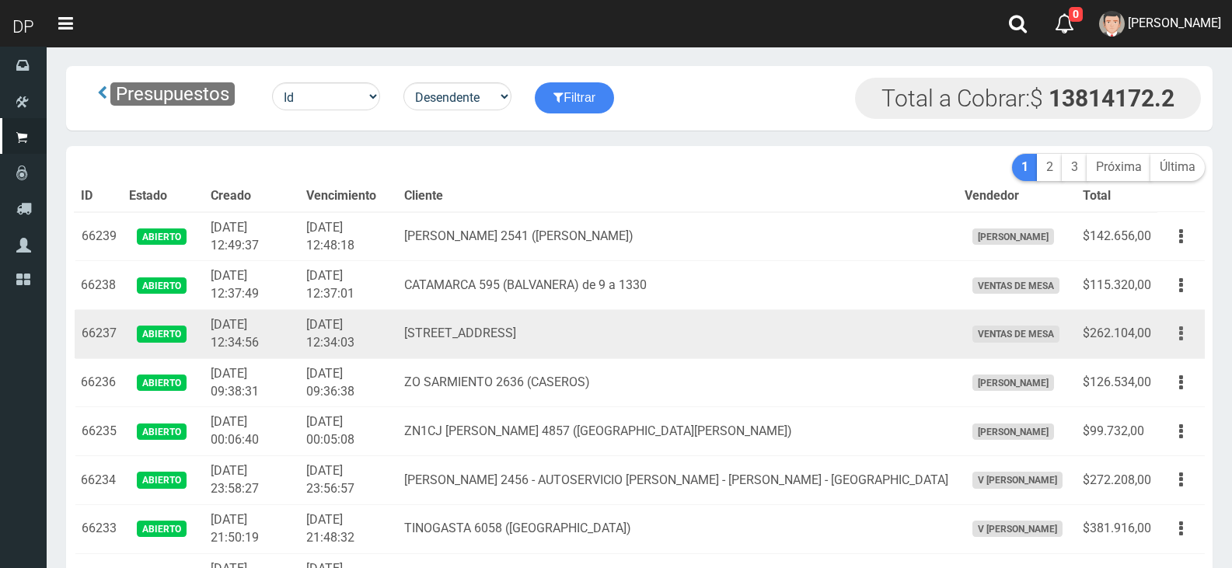
click at [1183, 344] on button "button" at bounding box center [1180, 333] width 35 height 27
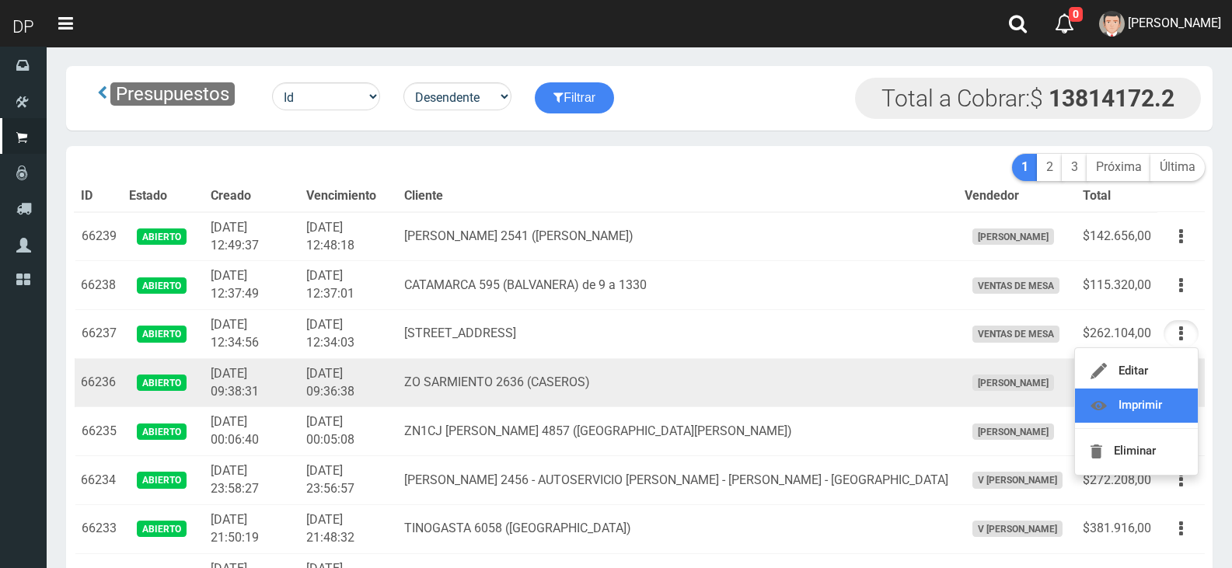
click at [1176, 398] on link "Imprimir" at bounding box center [1136, 406] width 123 height 34
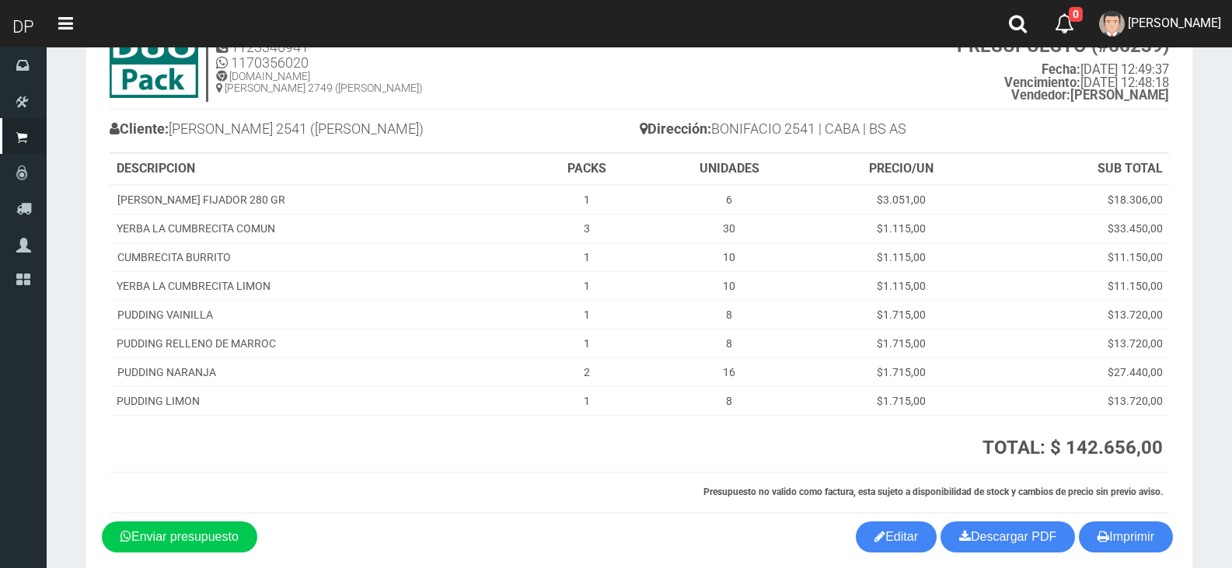
scroll to position [135, 0]
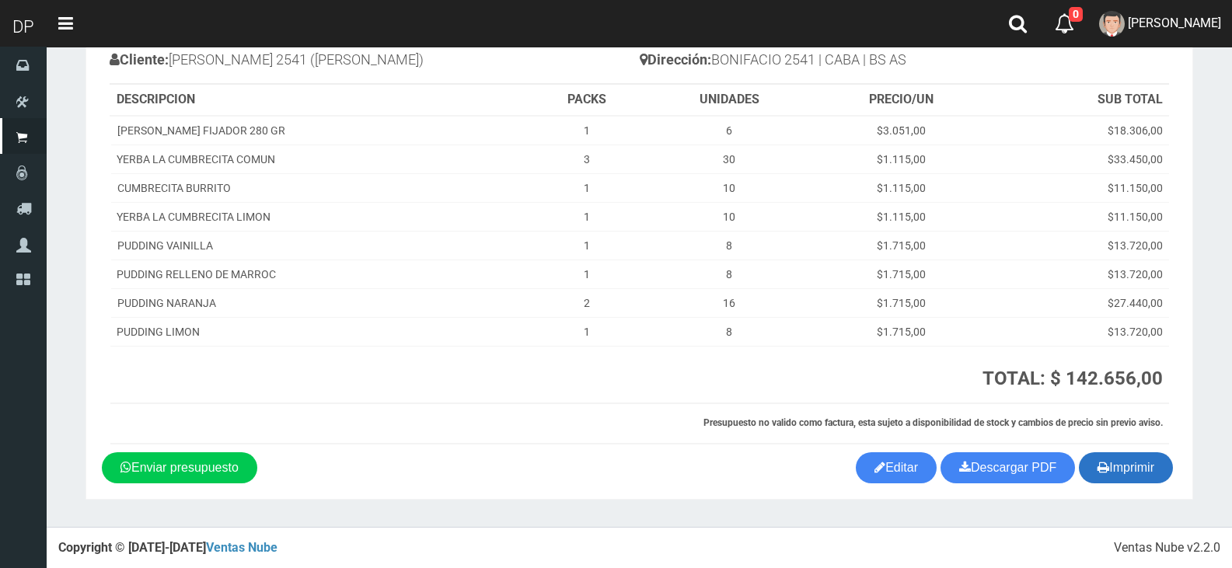
click at [1112, 476] on button "Imprimir" at bounding box center [1126, 467] width 94 height 31
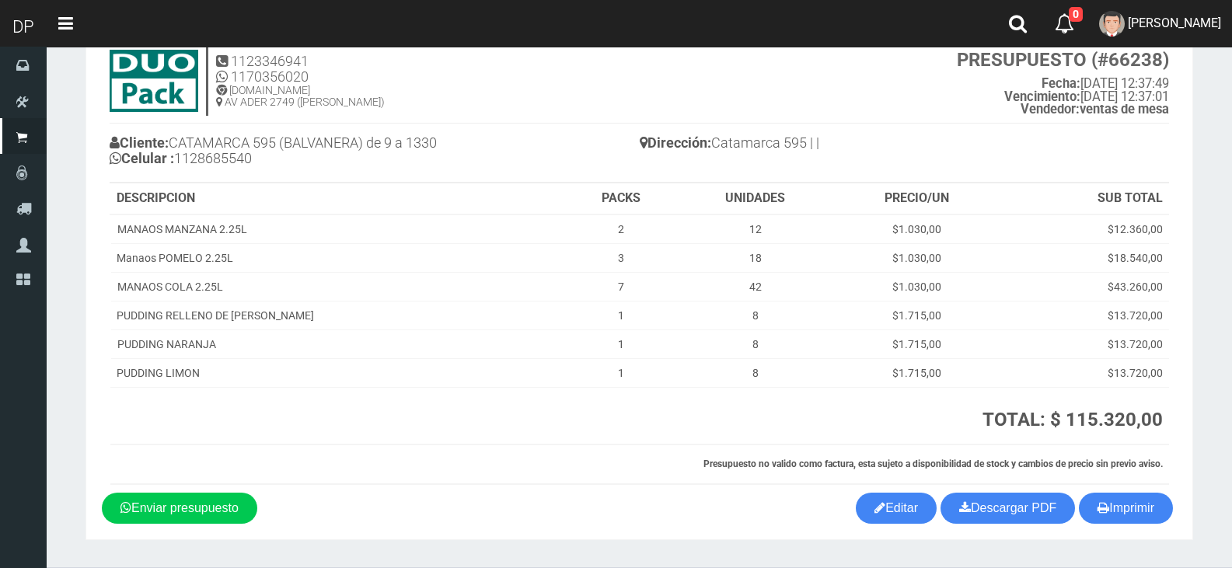
scroll to position [93, 0]
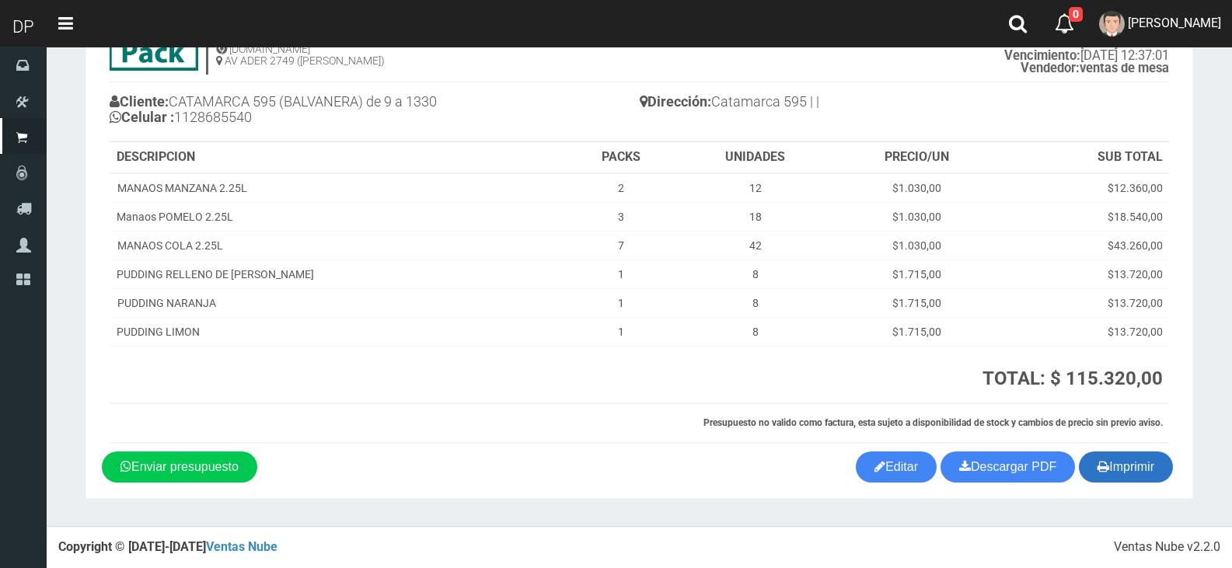
click at [1109, 463] on button "Imprimir" at bounding box center [1126, 467] width 94 height 31
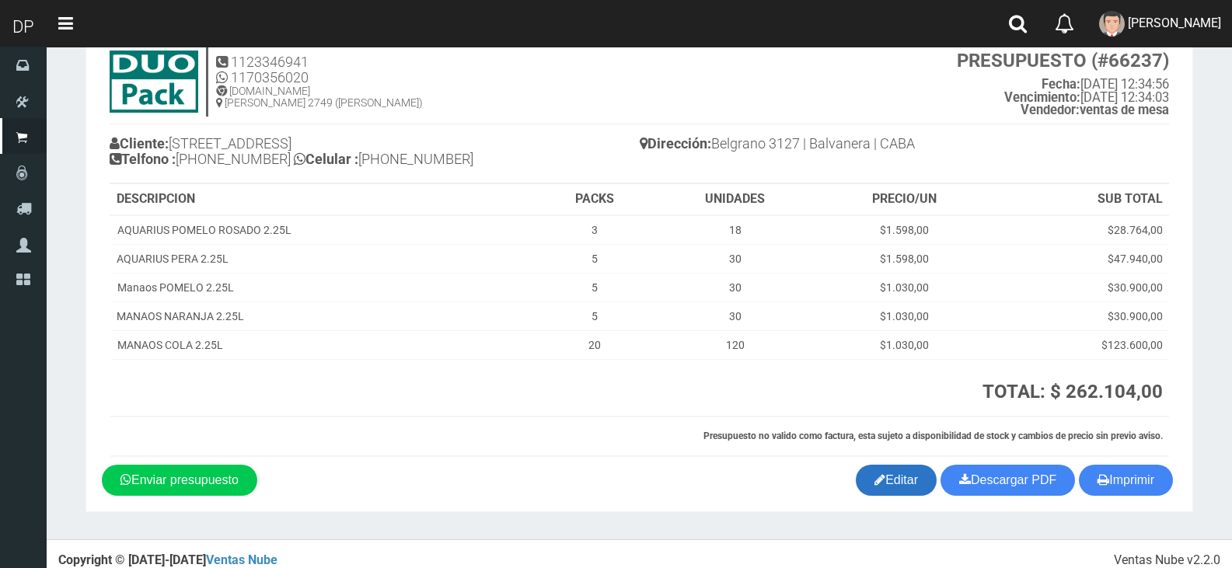
scroll to position [65, 0]
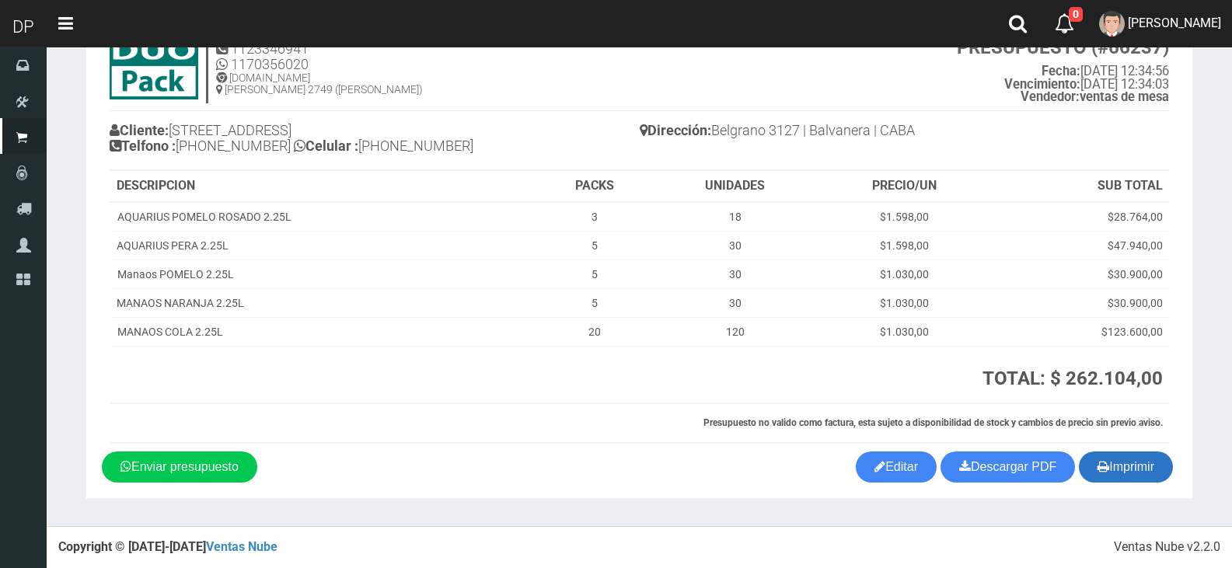
click at [1080, 456] on button "Imprimir" at bounding box center [1126, 467] width 94 height 31
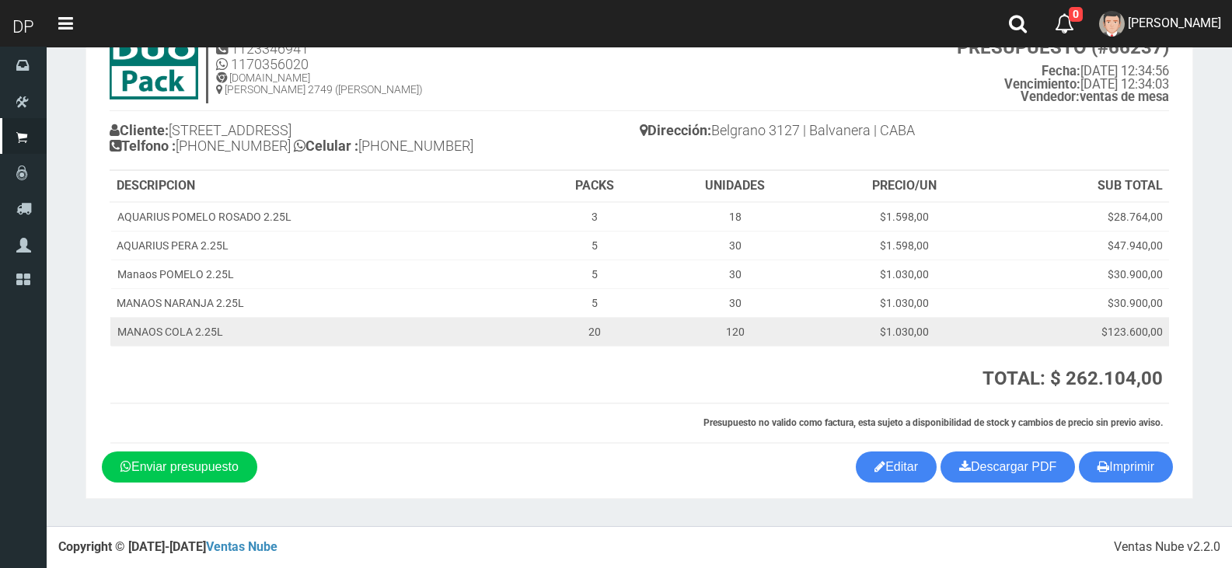
click at [351, 321] on td "MANAOS COLA 2.25L" at bounding box center [323, 331] width 426 height 29
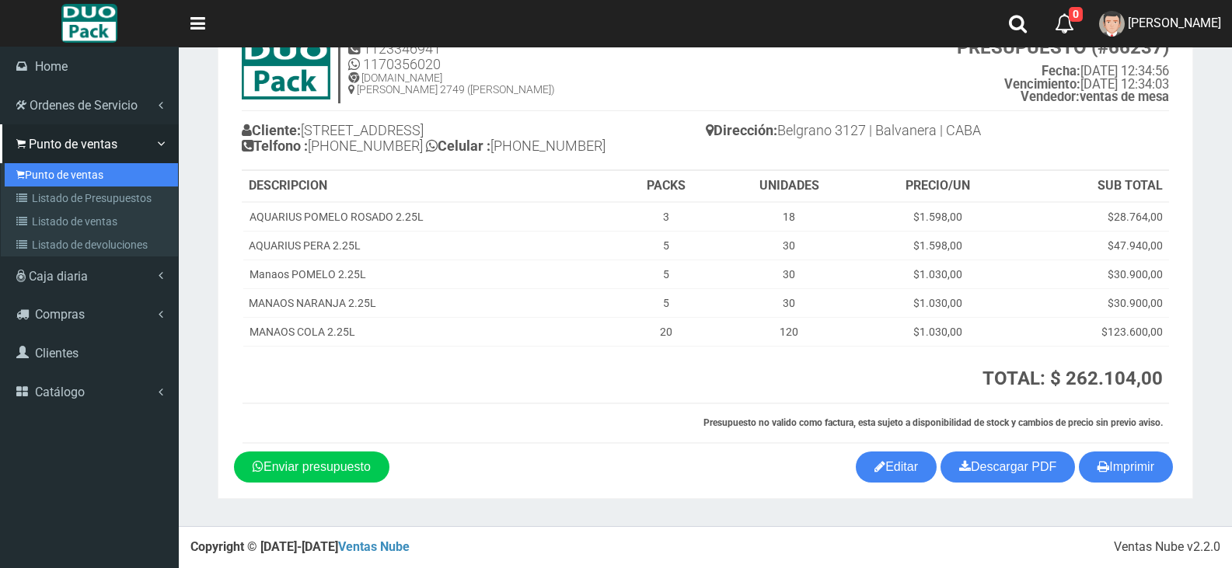
click at [33, 170] on link "Punto de ventas" at bounding box center [91, 174] width 173 height 23
